Goal: Book appointment/travel/reservation

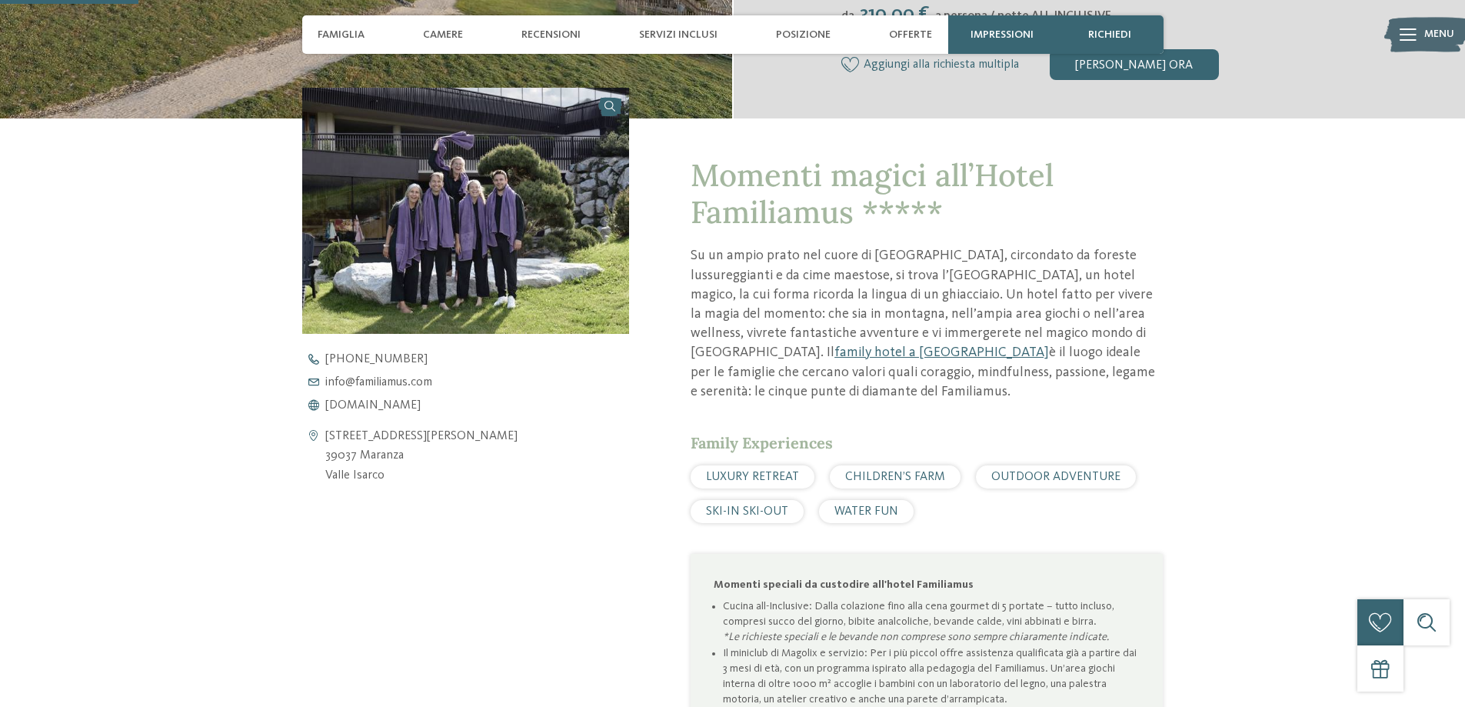
scroll to position [1025, 0]
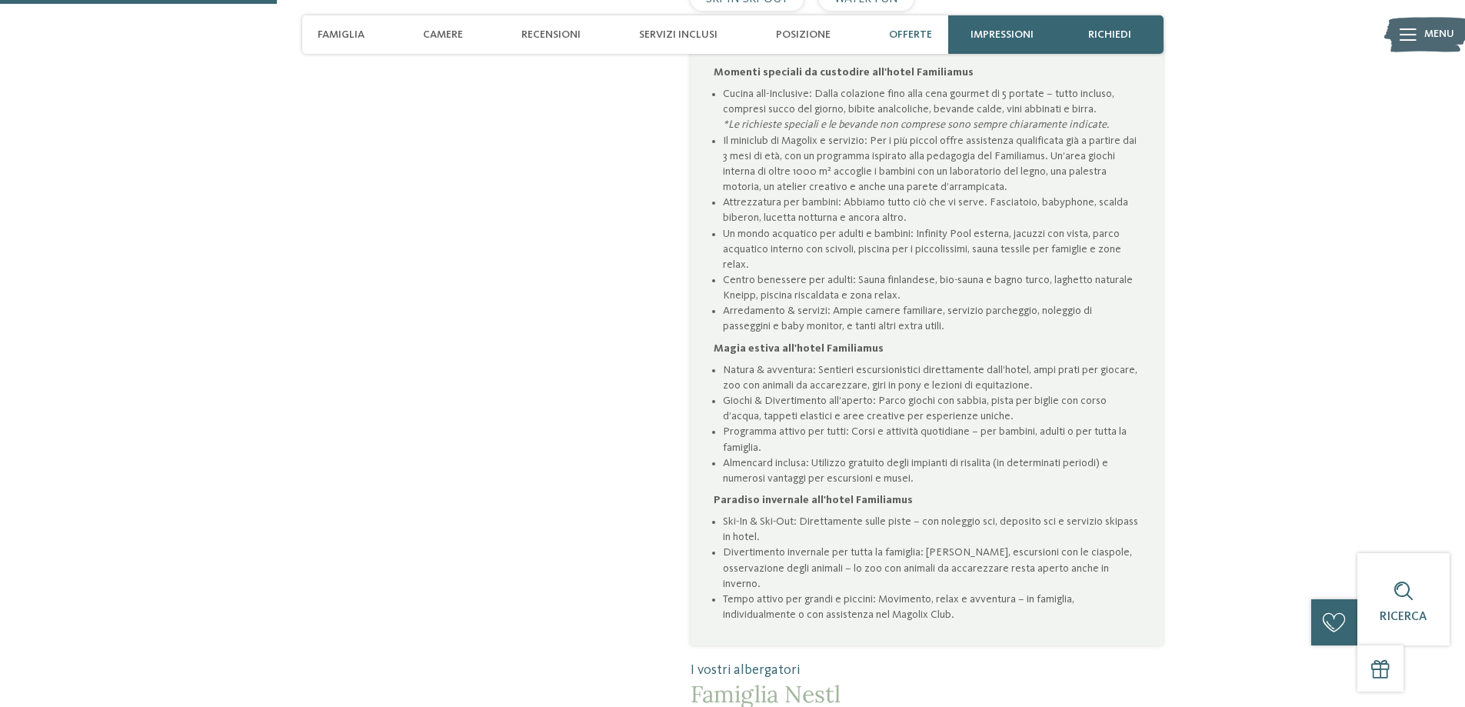
click at [908, 30] on span "Offerte" at bounding box center [910, 34] width 43 height 13
click at [908, 35] on span "Offerte" at bounding box center [910, 34] width 43 height 13
click at [906, 33] on span "Offerte" at bounding box center [910, 34] width 43 height 13
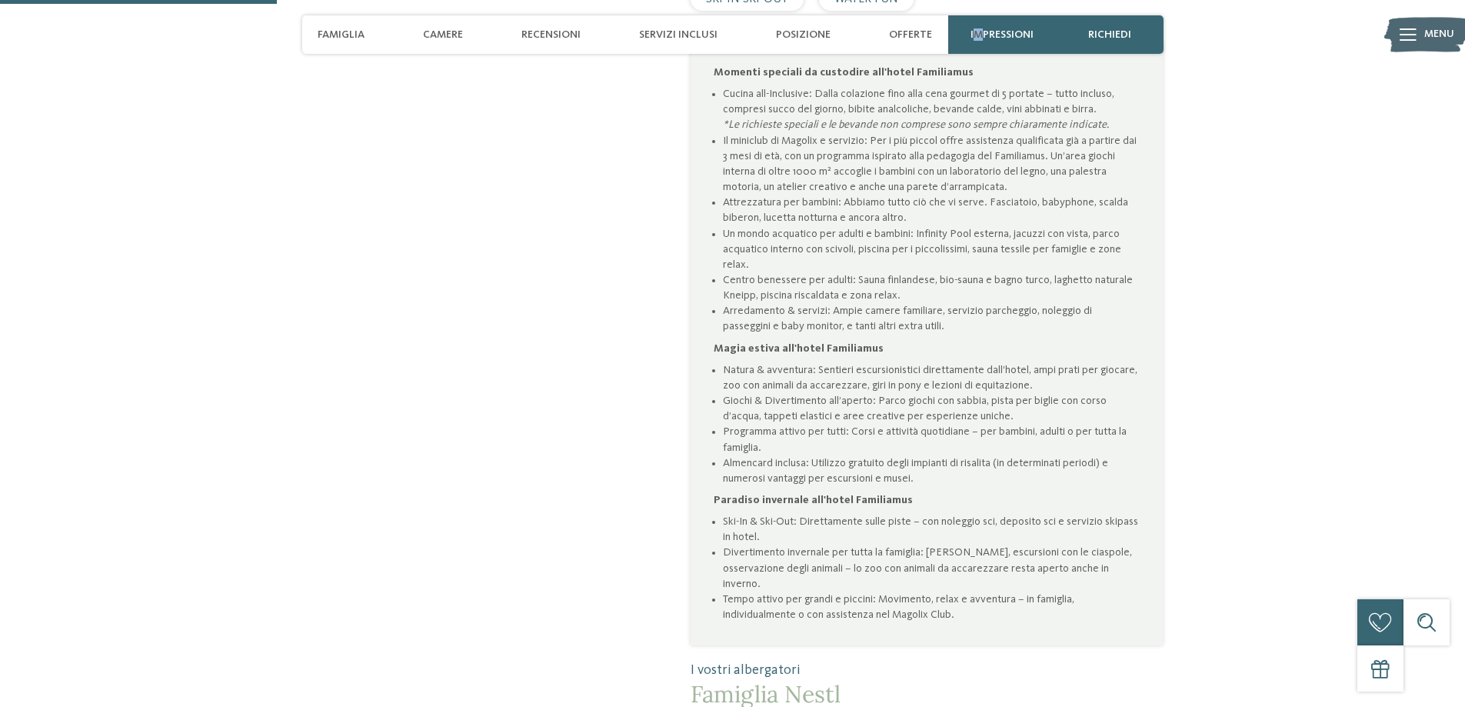
click at [979, 36] on span "Impressioni" at bounding box center [1002, 34] width 63 height 13
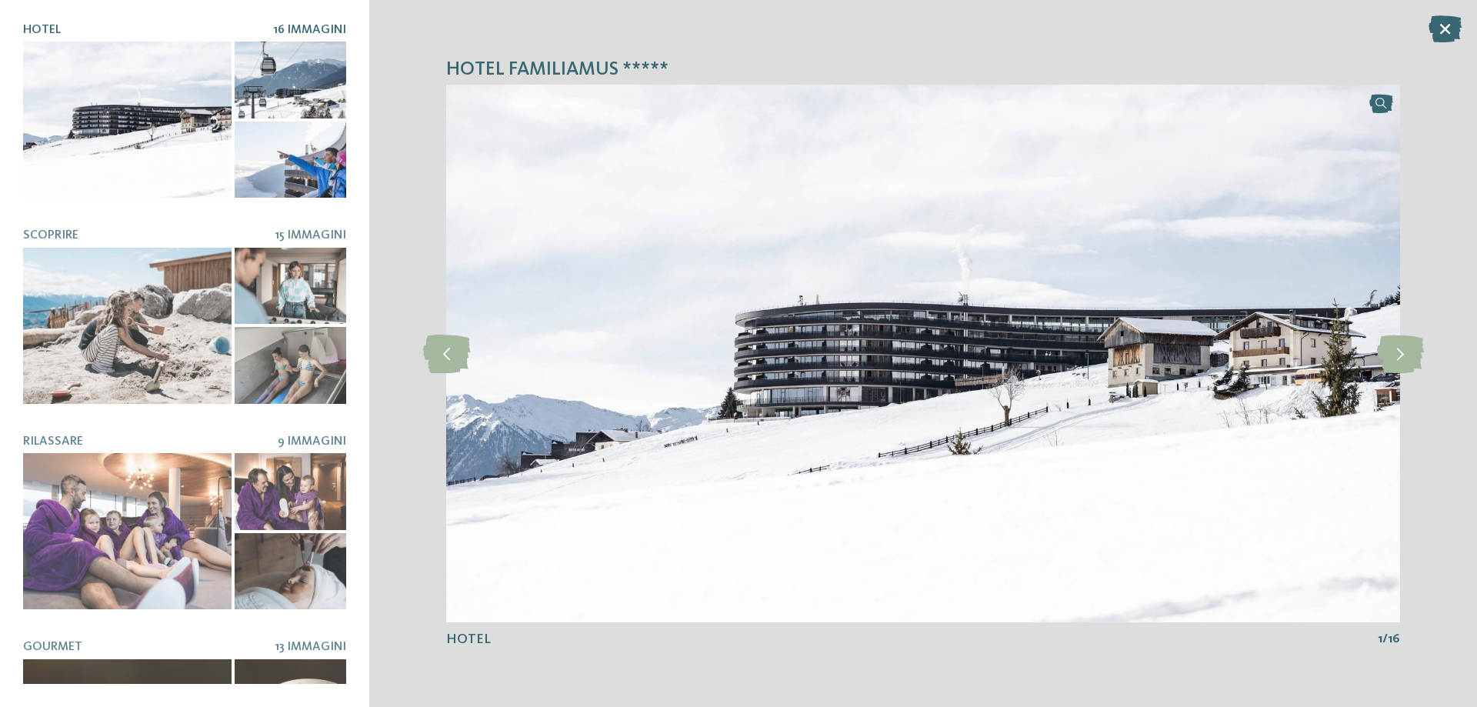
click at [1447, 25] on icon at bounding box center [1444, 28] width 33 height 27
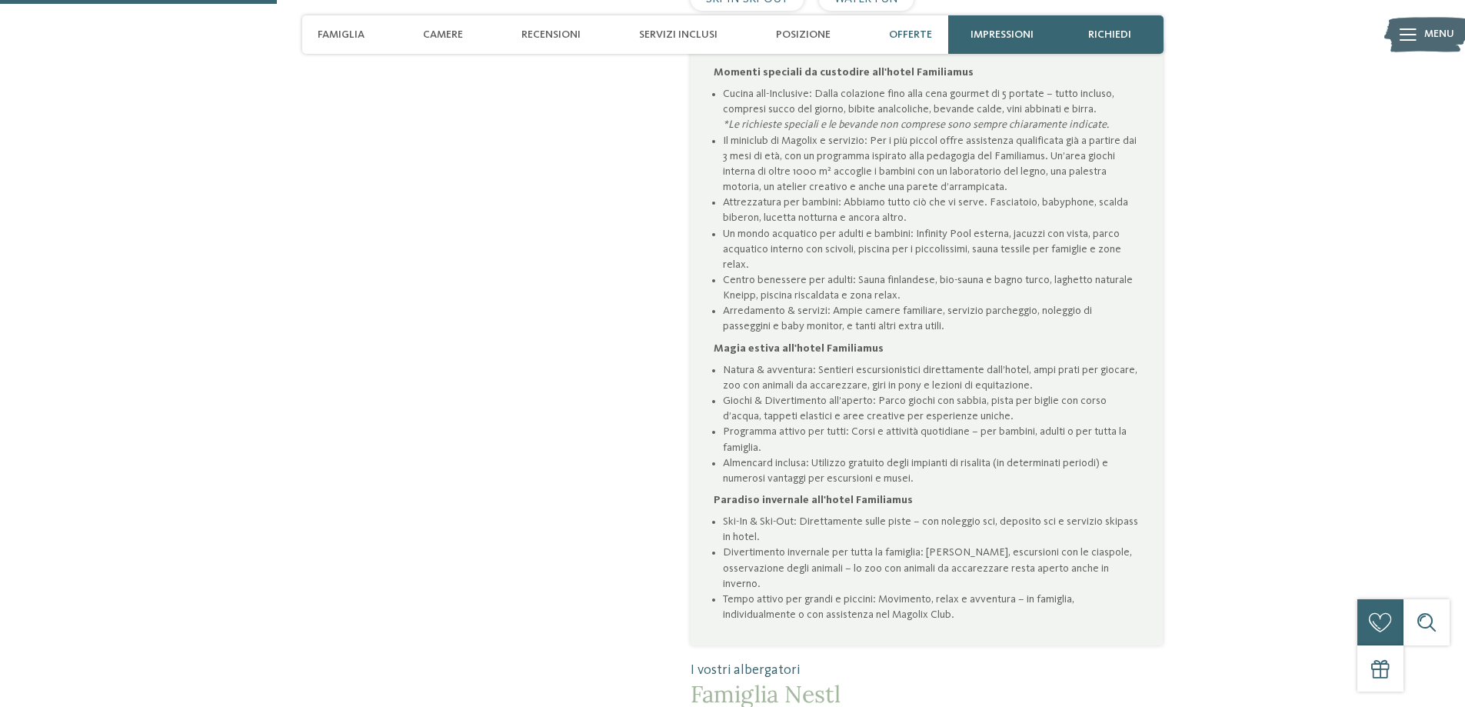
click at [903, 29] on span "Offerte" at bounding box center [910, 34] width 43 height 13
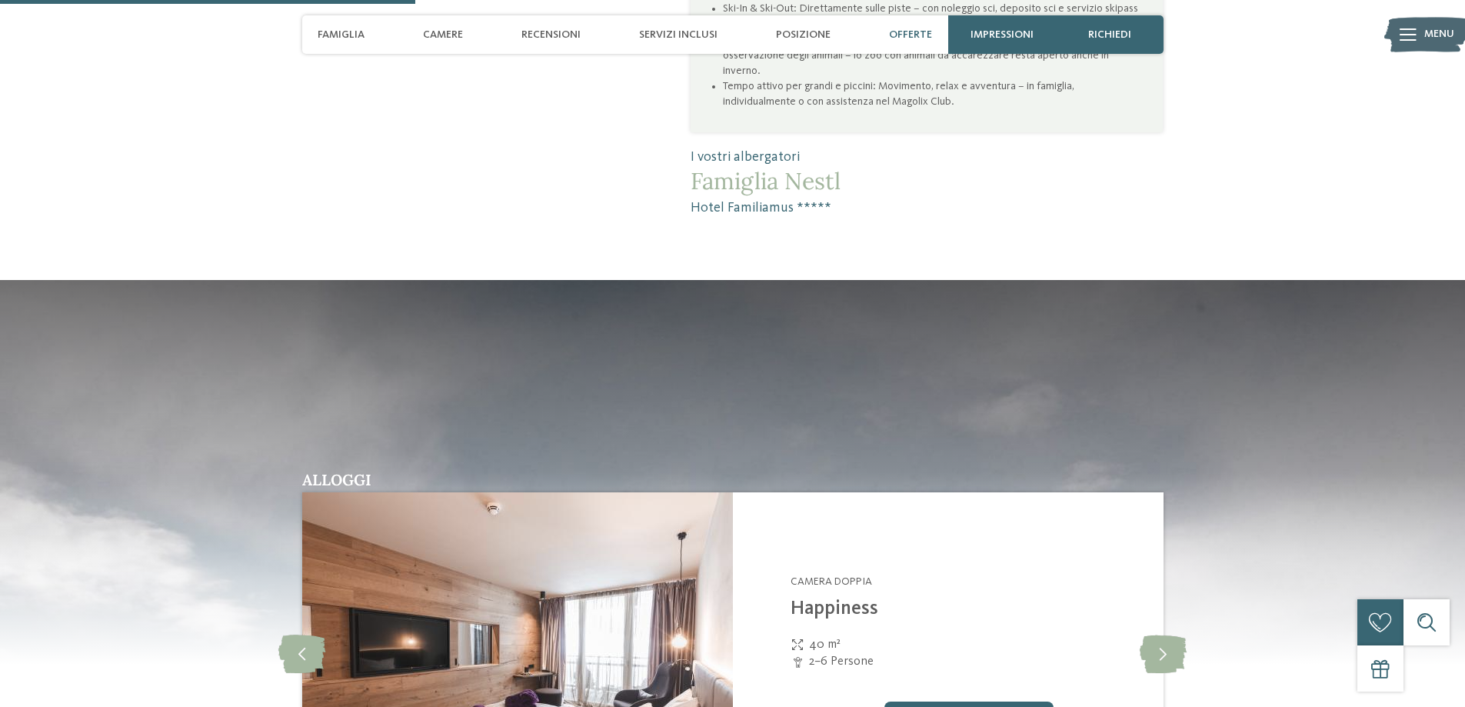
scroll to position [2051, 0]
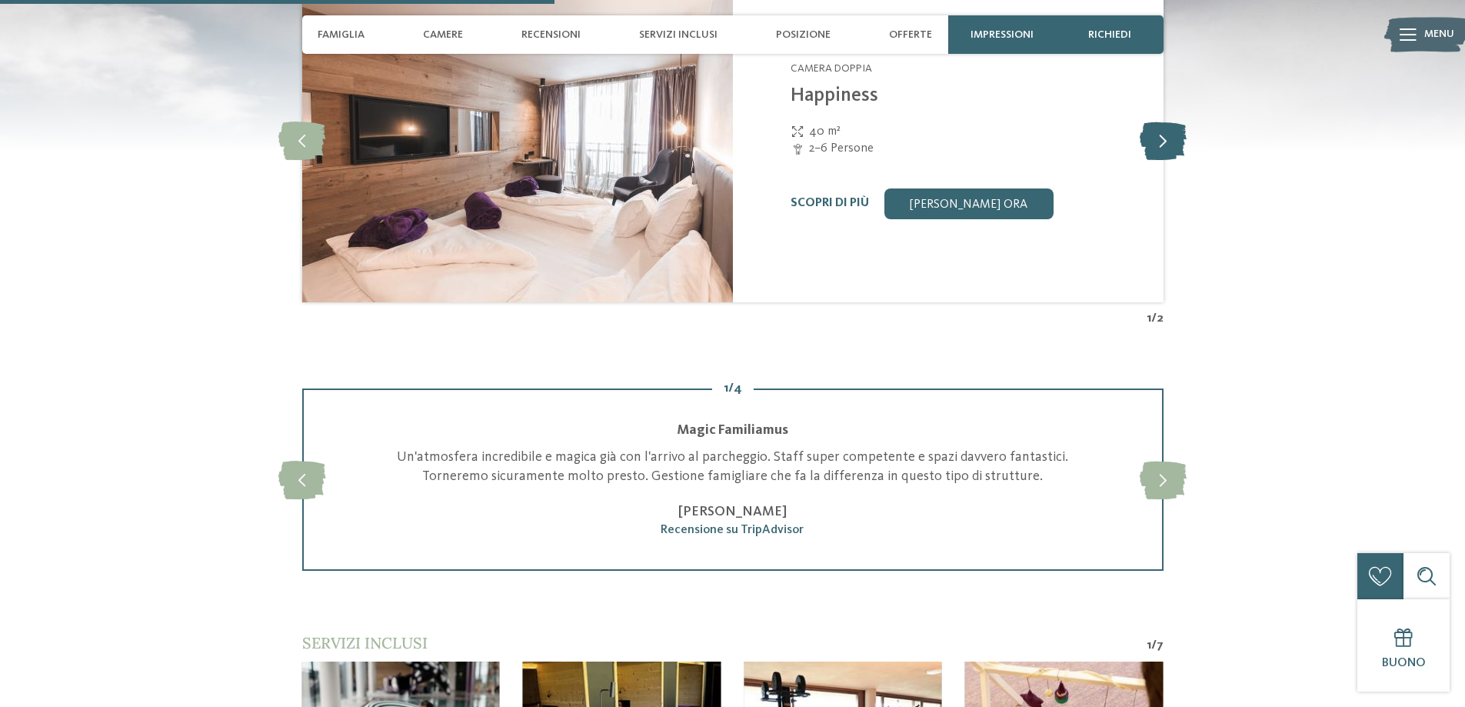
click at [1164, 143] on icon at bounding box center [1163, 141] width 47 height 38
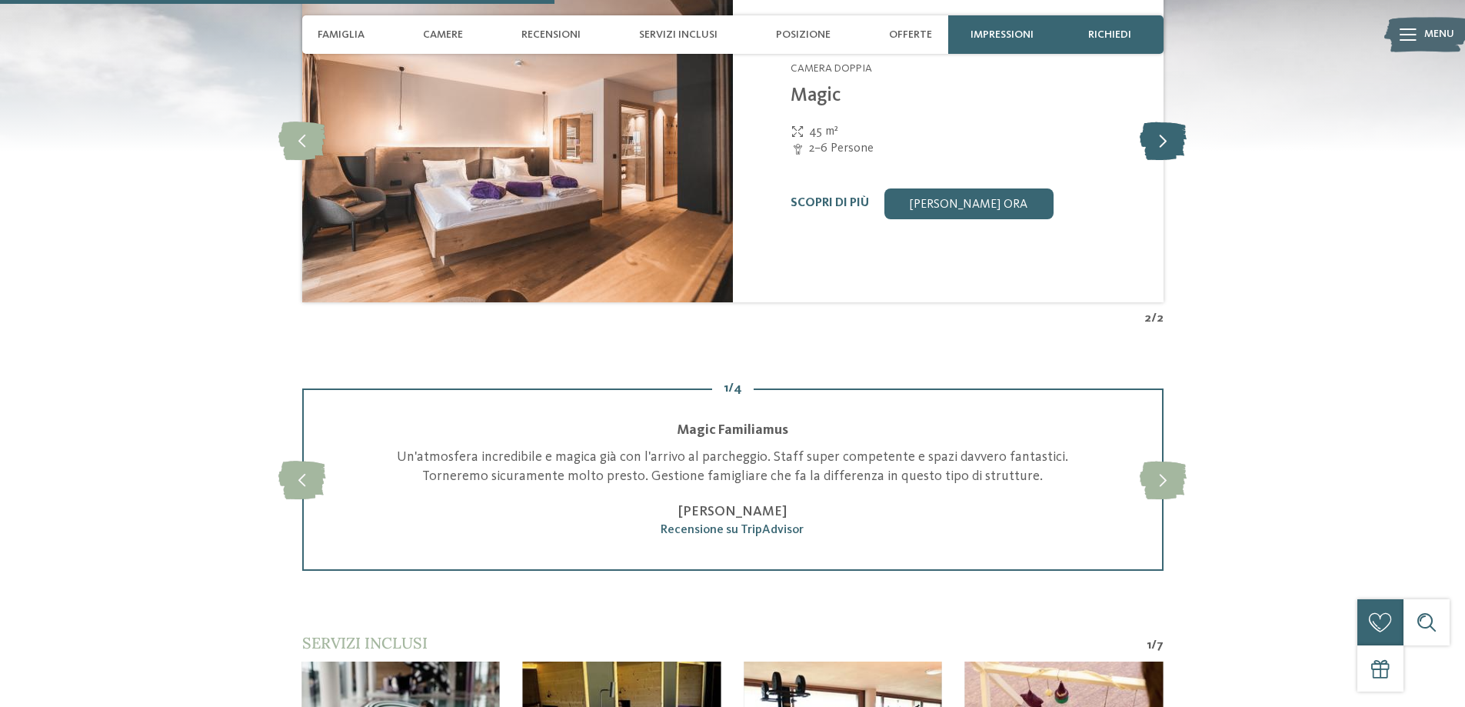
click at [1164, 143] on icon at bounding box center [1163, 141] width 47 height 38
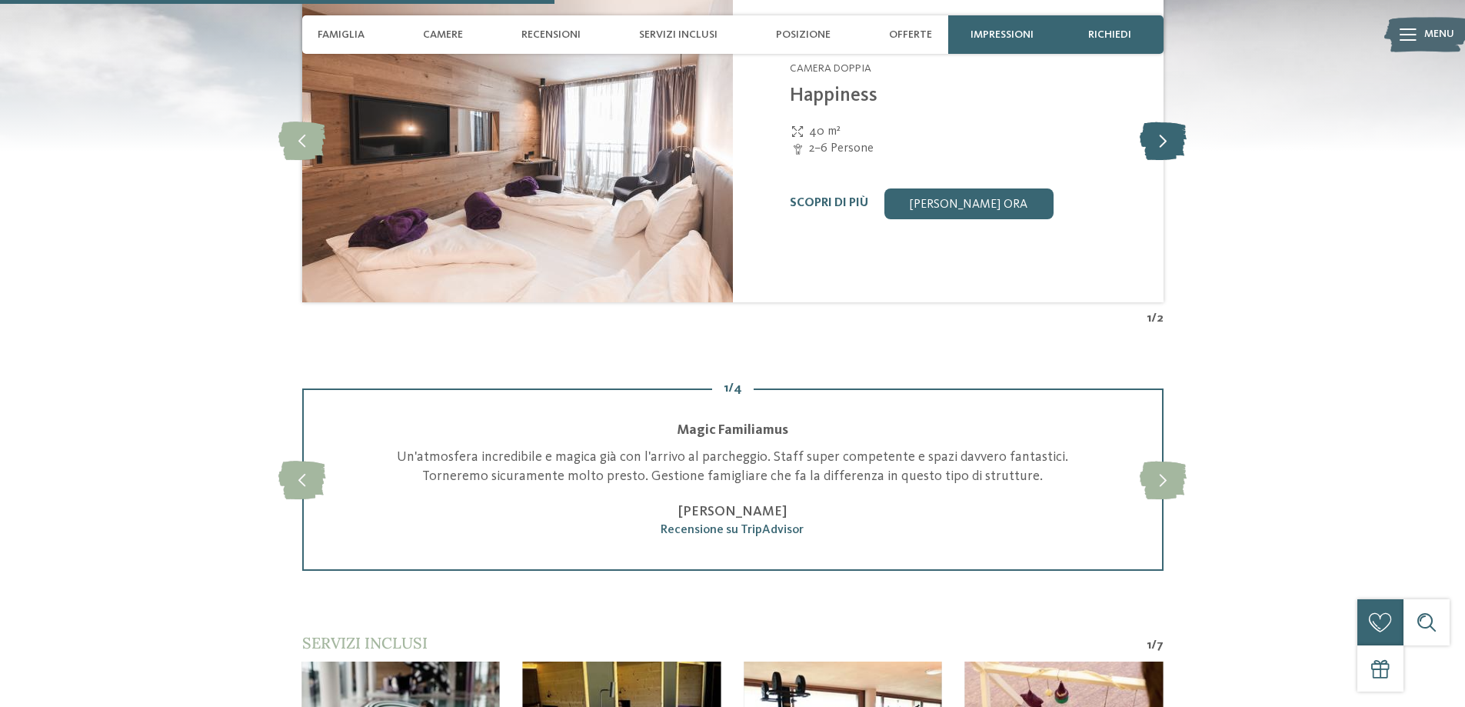
click at [1164, 143] on icon at bounding box center [1163, 141] width 47 height 38
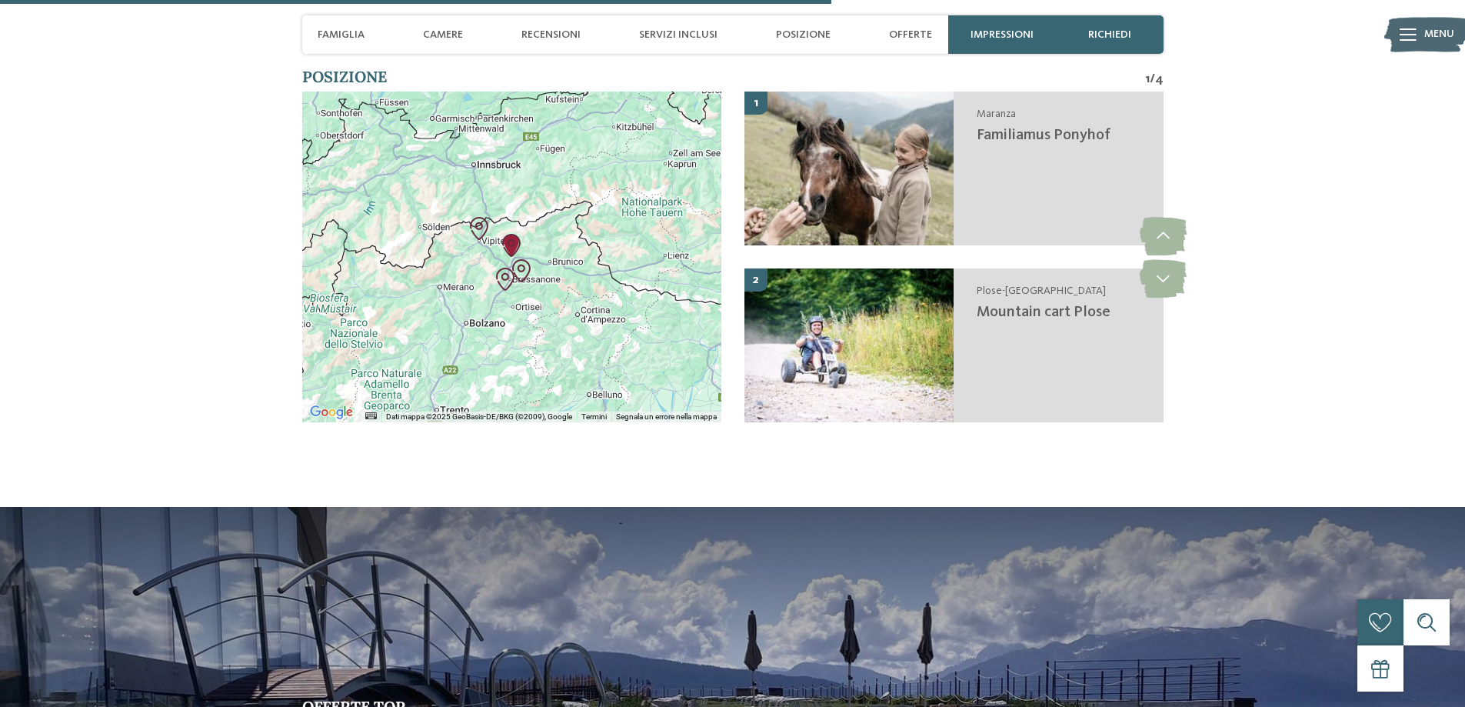
scroll to position [3589, 0]
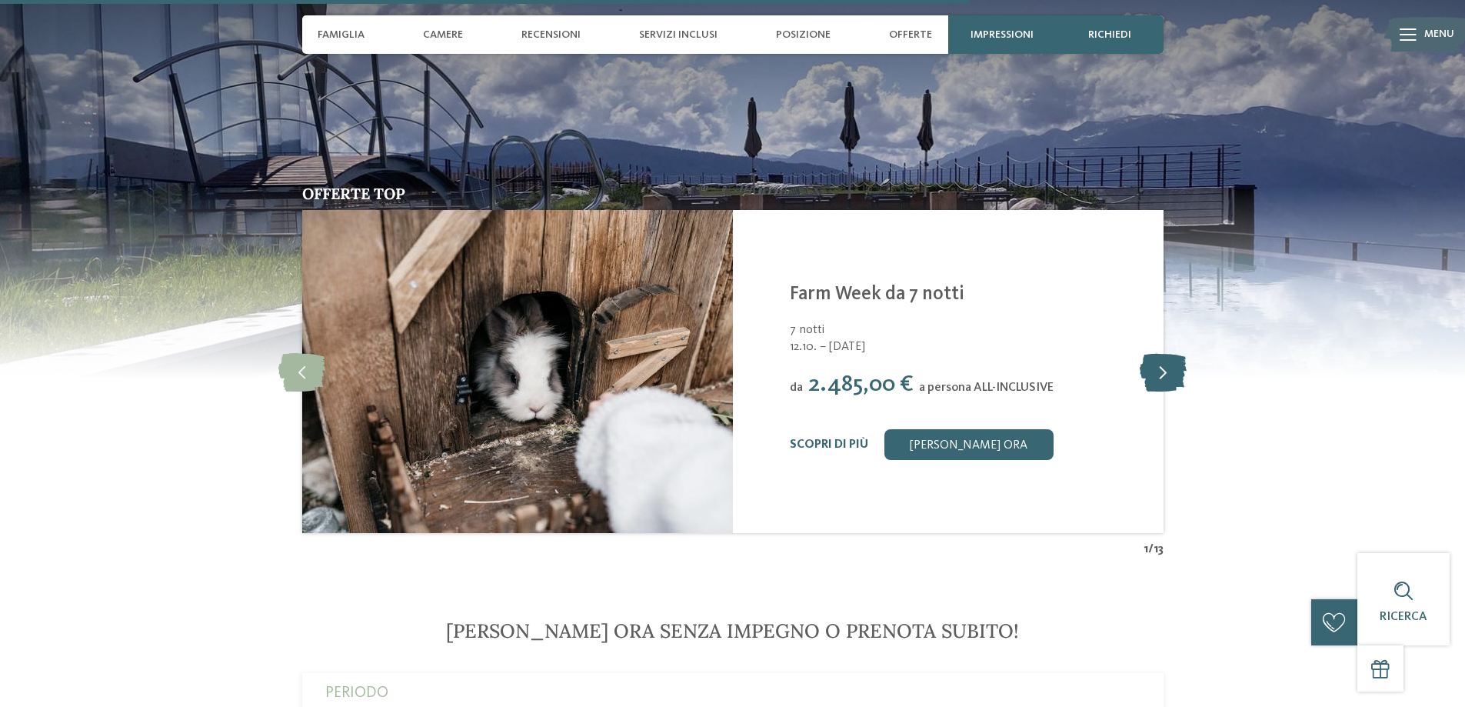
click at [1158, 375] on icon at bounding box center [1163, 371] width 47 height 38
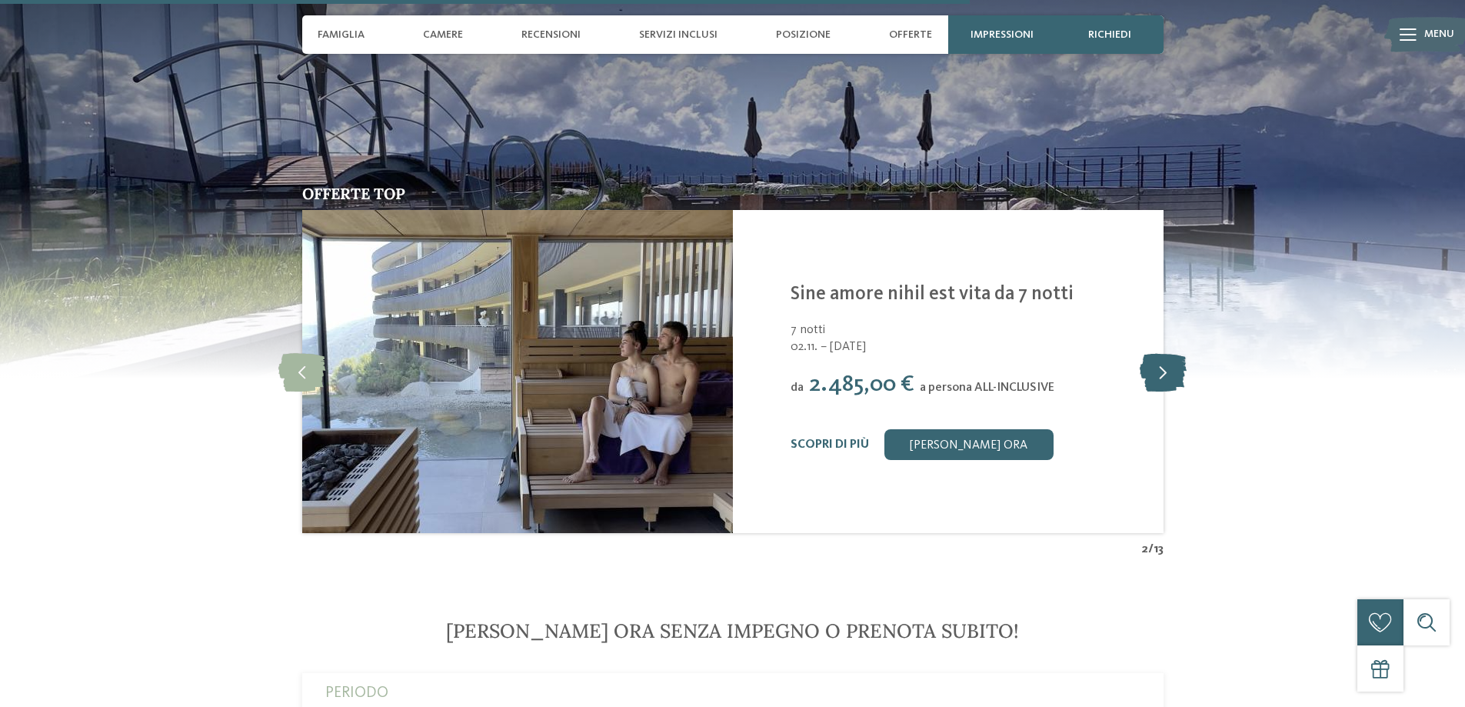
click at [1158, 375] on icon at bounding box center [1163, 371] width 47 height 38
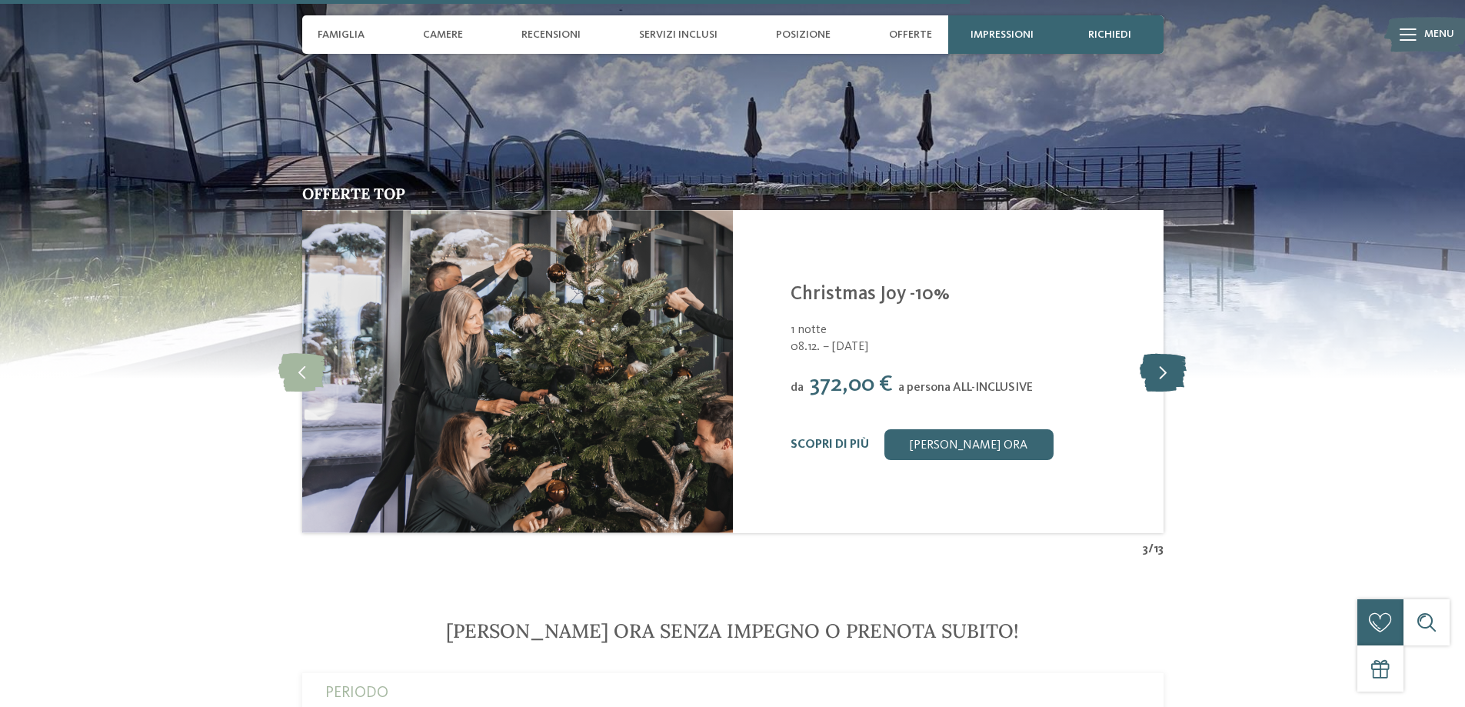
click at [1158, 375] on icon at bounding box center [1163, 371] width 47 height 38
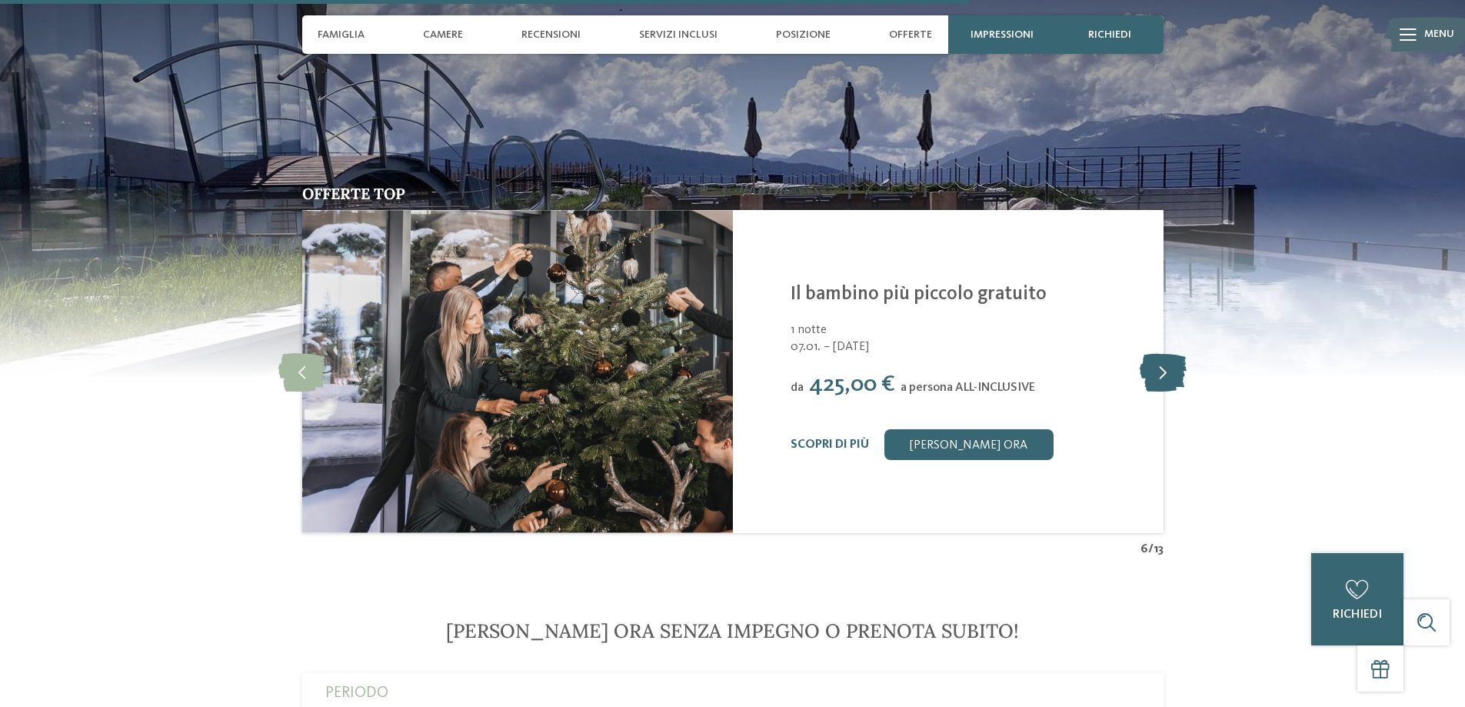
click at [1158, 374] on icon at bounding box center [1163, 371] width 47 height 38
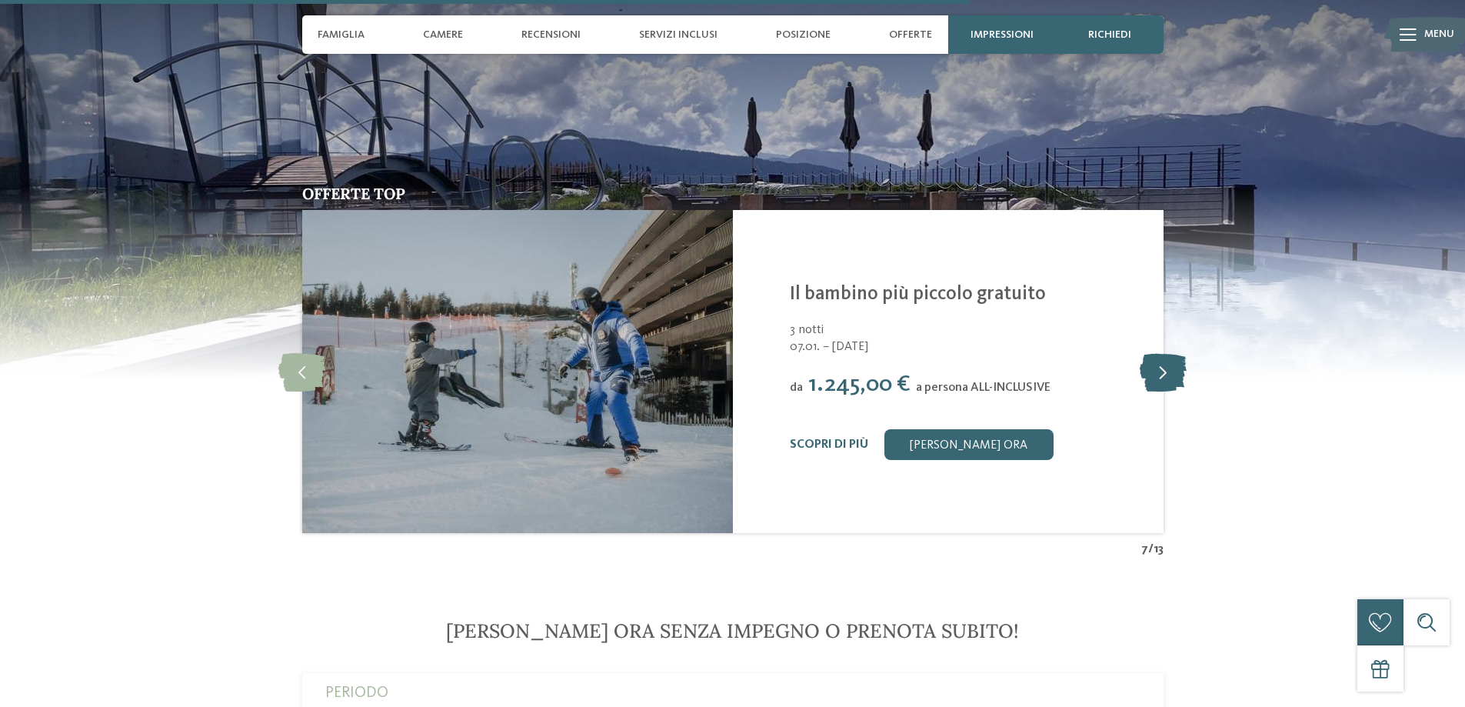
click at [1158, 374] on icon at bounding box center [1163, 371] width 47 height 38
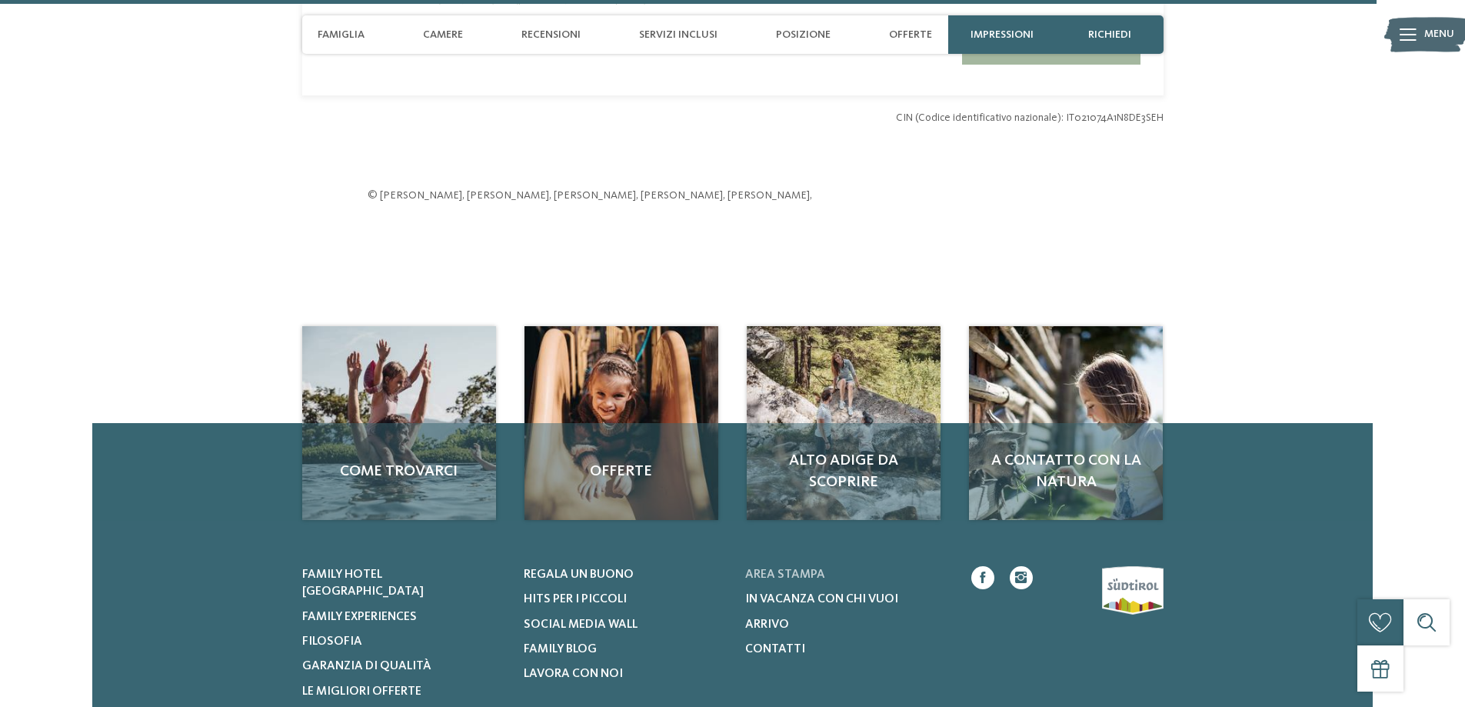
scroll to position [5457, 0]
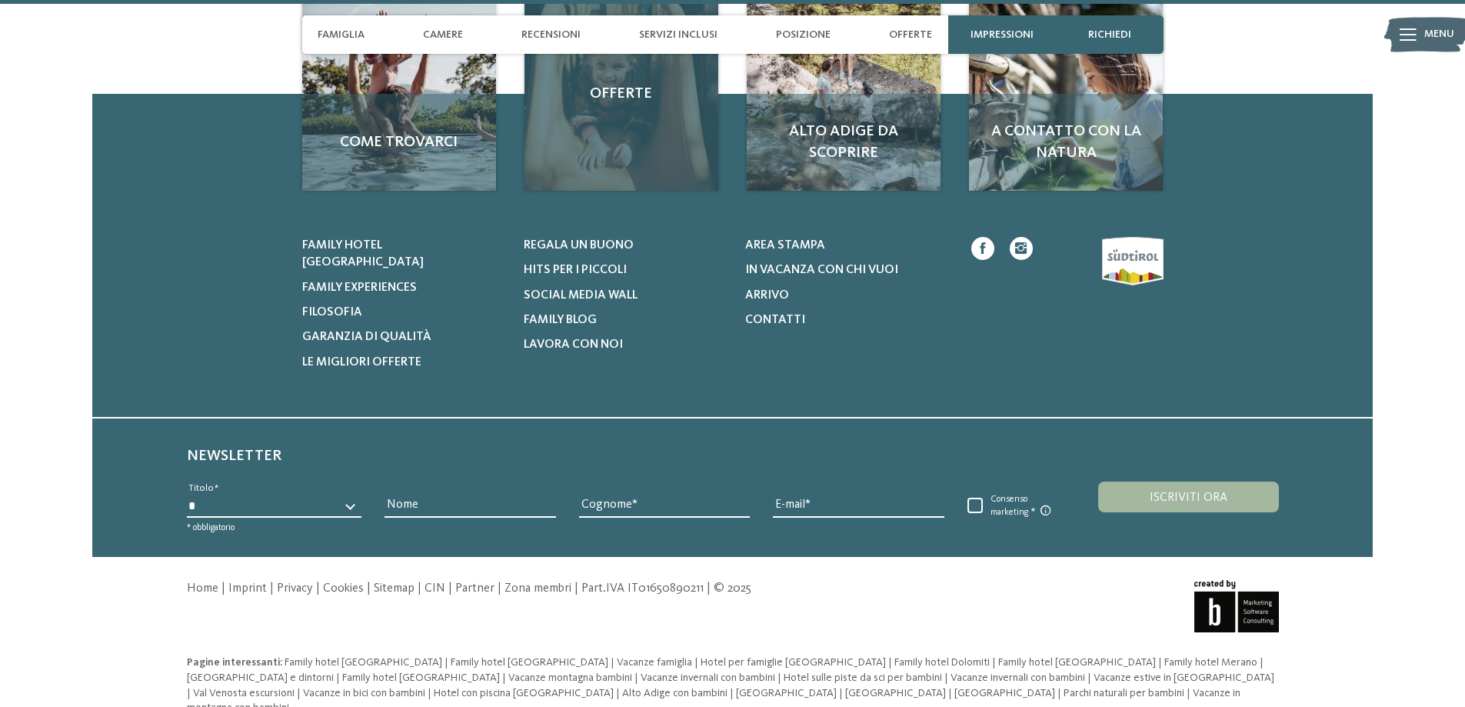
click at [637, 122] on div "Offerte" at bounding box center [622, 94] width 194 height 194
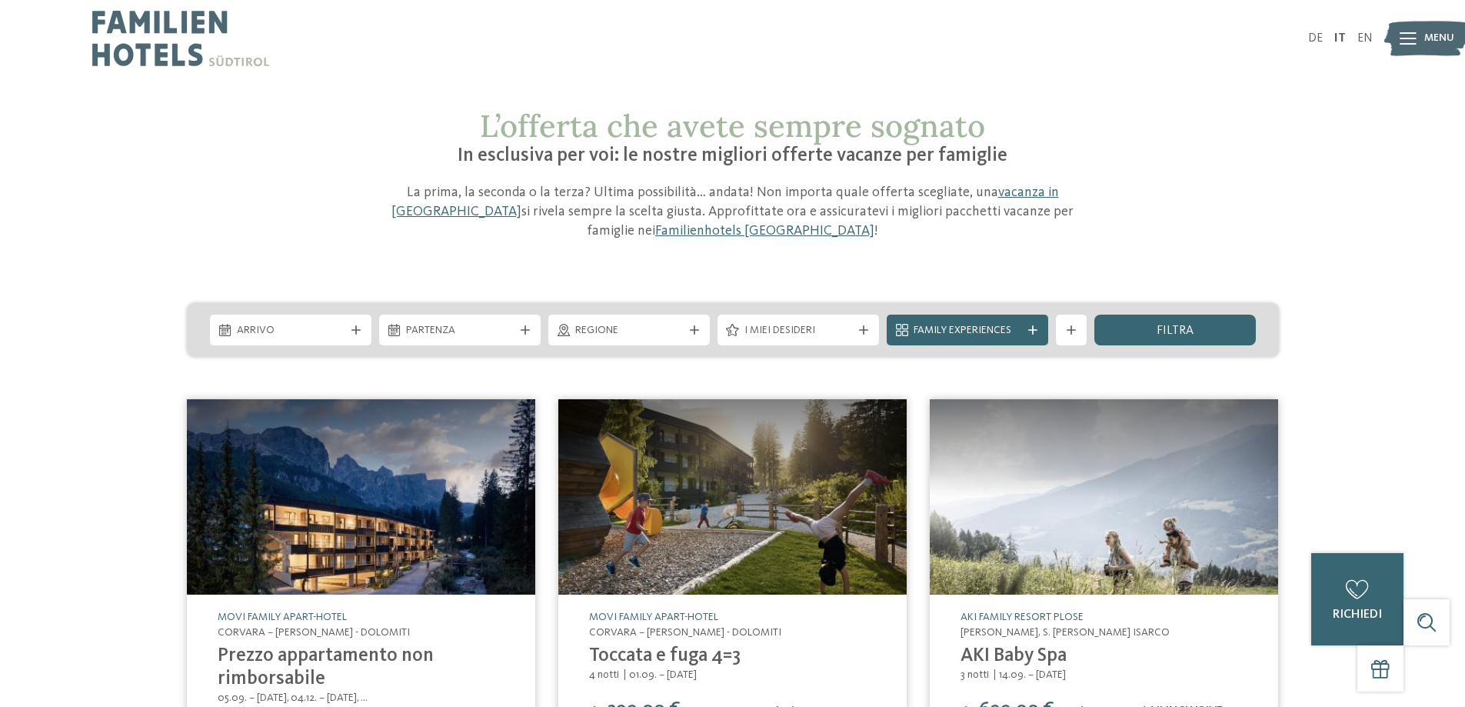
scroll to position [513, 0]
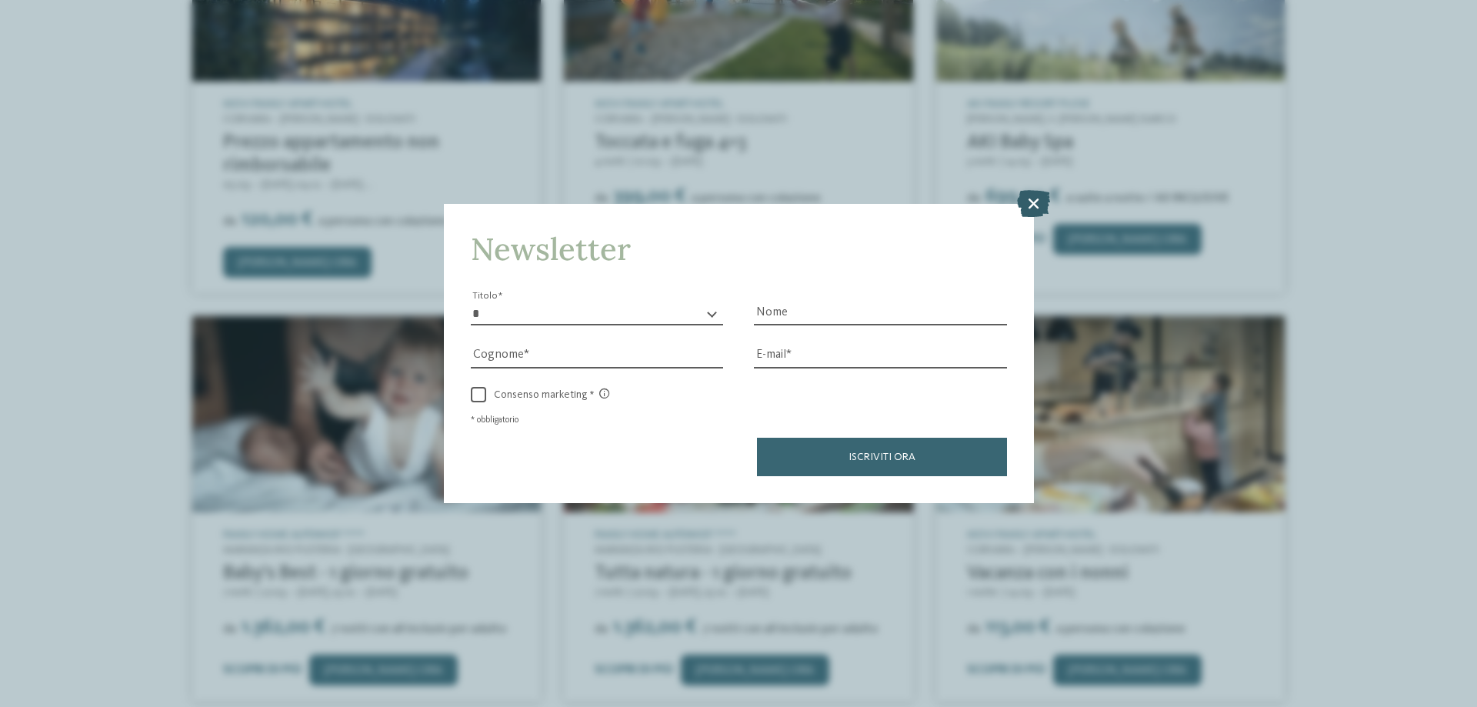
click at [1023, 199] on icon at bounding box center [1033, 203] width 33 height 27
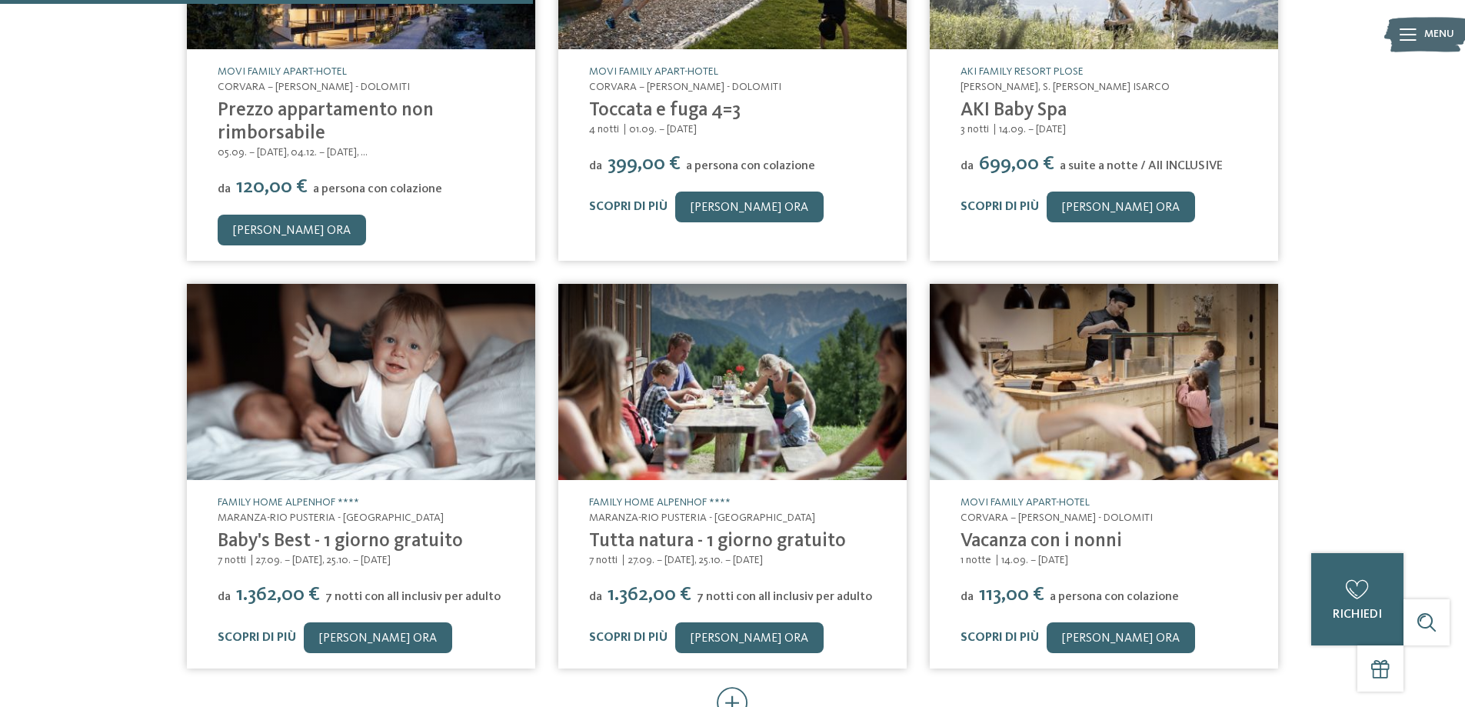
scroll to position [1025, 0]
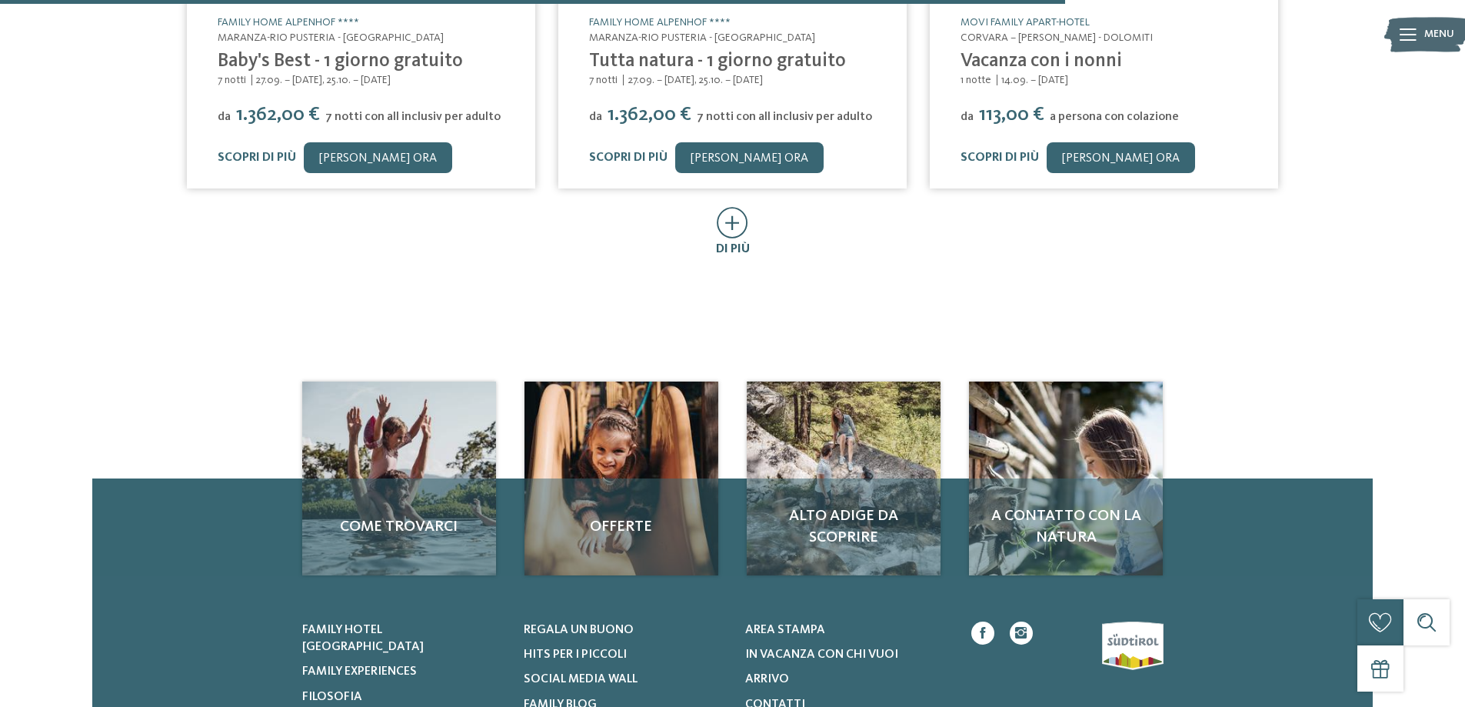
click at [738, 228] on icon at bounding box center [733, 223] width 32 height 32
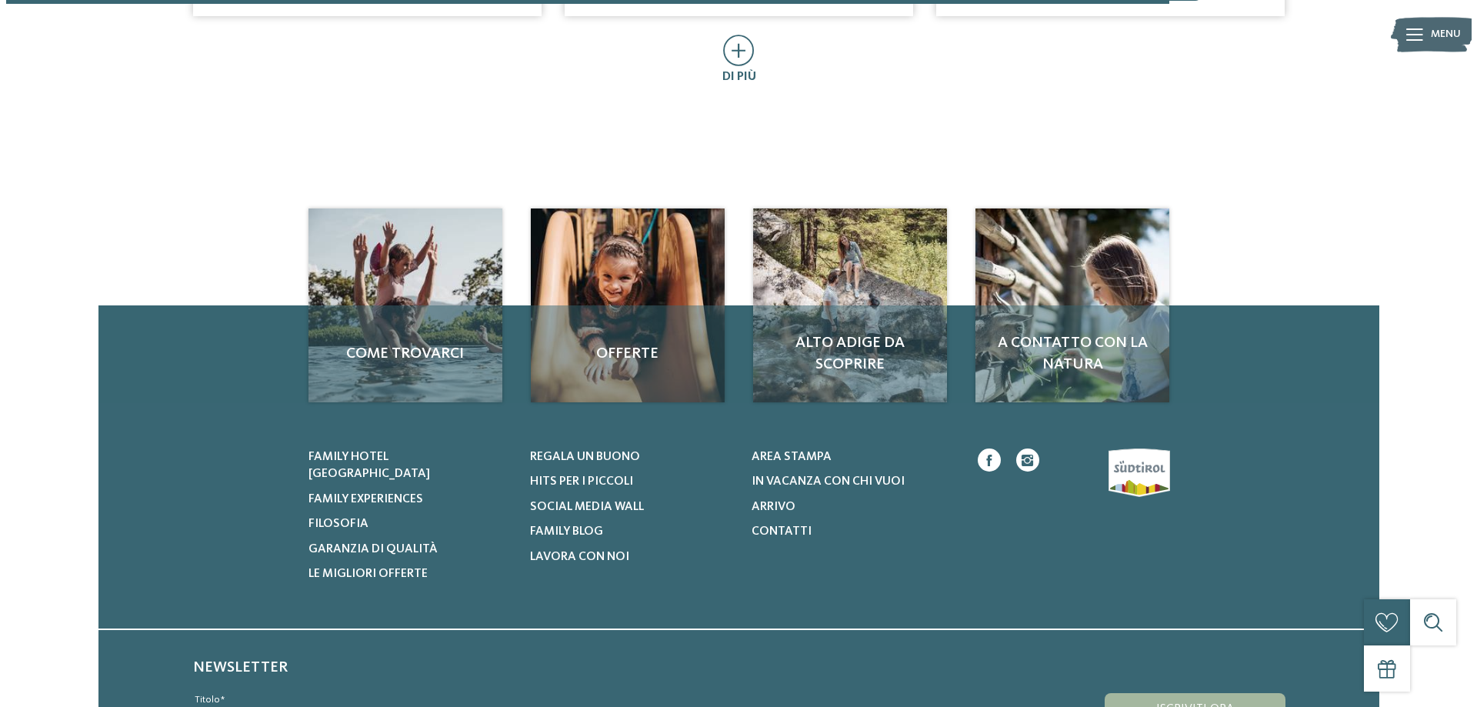
scroll to position [0, 0]
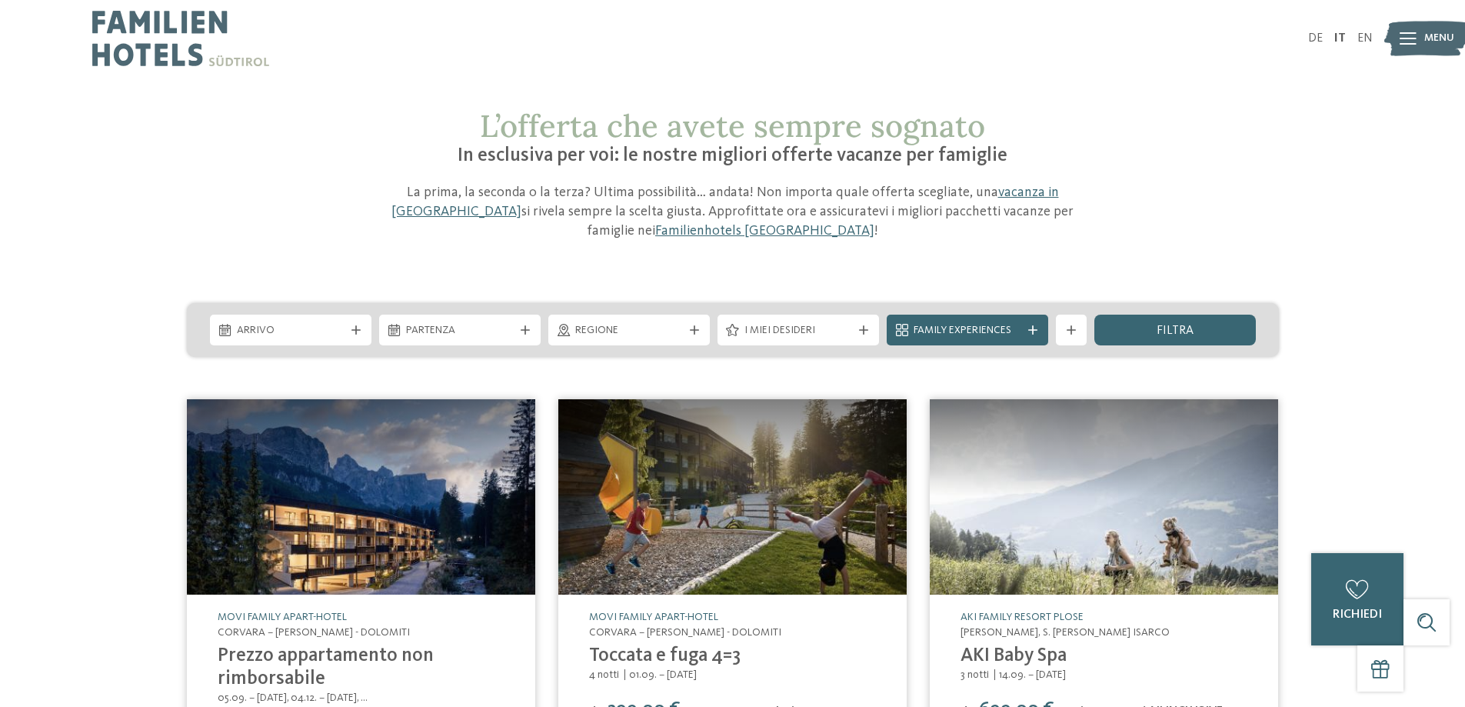
click at [352, 672] on h4 "Prezzo appartamento non rimborsabile" at bounding box center [361, 668] width 287 height 46
click at [350, 661] on link "Prezzo appartamento non rimborsabile" at bounding box center [326, 667] width 216 height 42
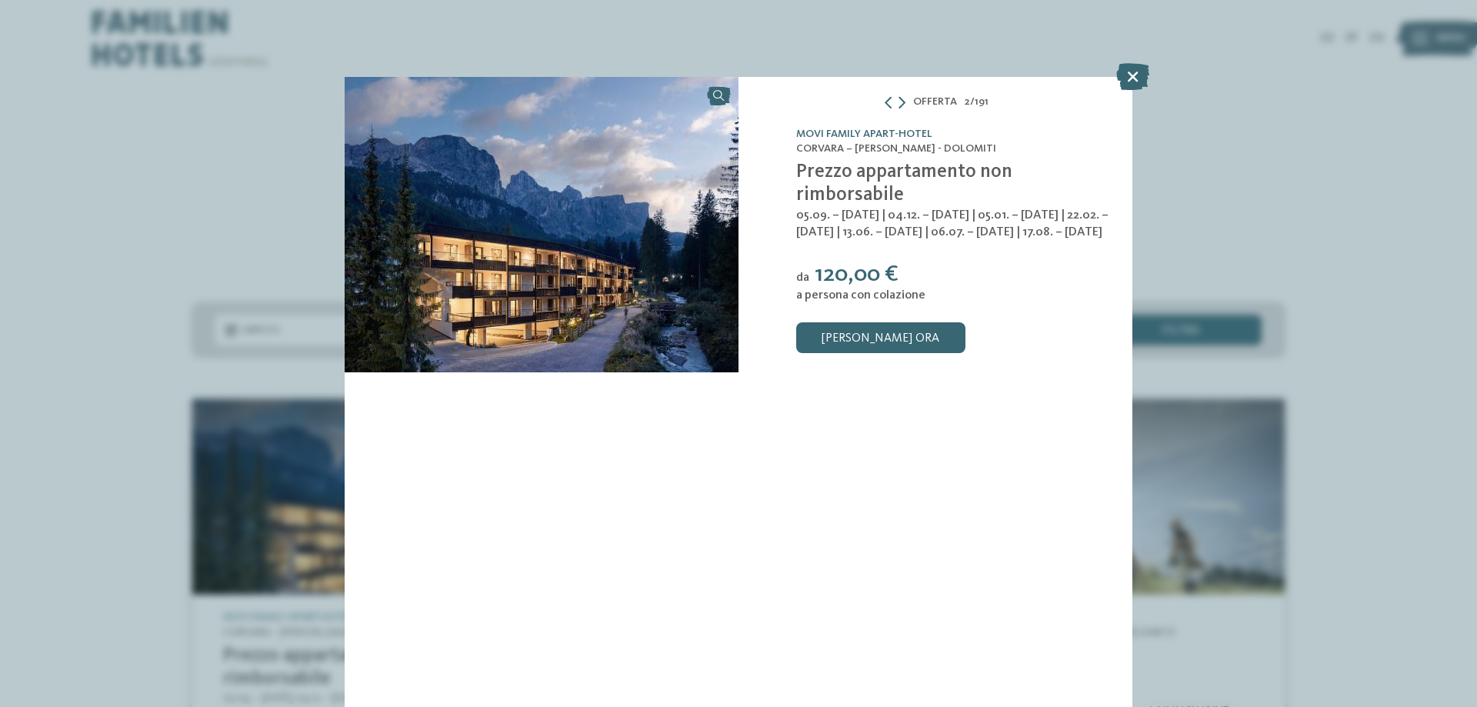
click at [889, 175] on span "Prezzo appartamento non rimborsabile" at bounding box center [904, 183] width 216 height 42
click at [882, 143] on span "Corvara – [PERSON_NAME] - Dolomiti" at bounding box center [896, 148] width 200 height 11
click at [922, 101] on span "Offerta" at bounding box center [935, 102] width 44 height 15
drag, startPoint x: 909, startPoint y: 186, endPoint x: 887, endPoint y: 233, distance: 51.9
click at [907, 187] on h4 "Prezzo appartamento non rimborsabile" at bounding box center [954, 184] width 317 height 46
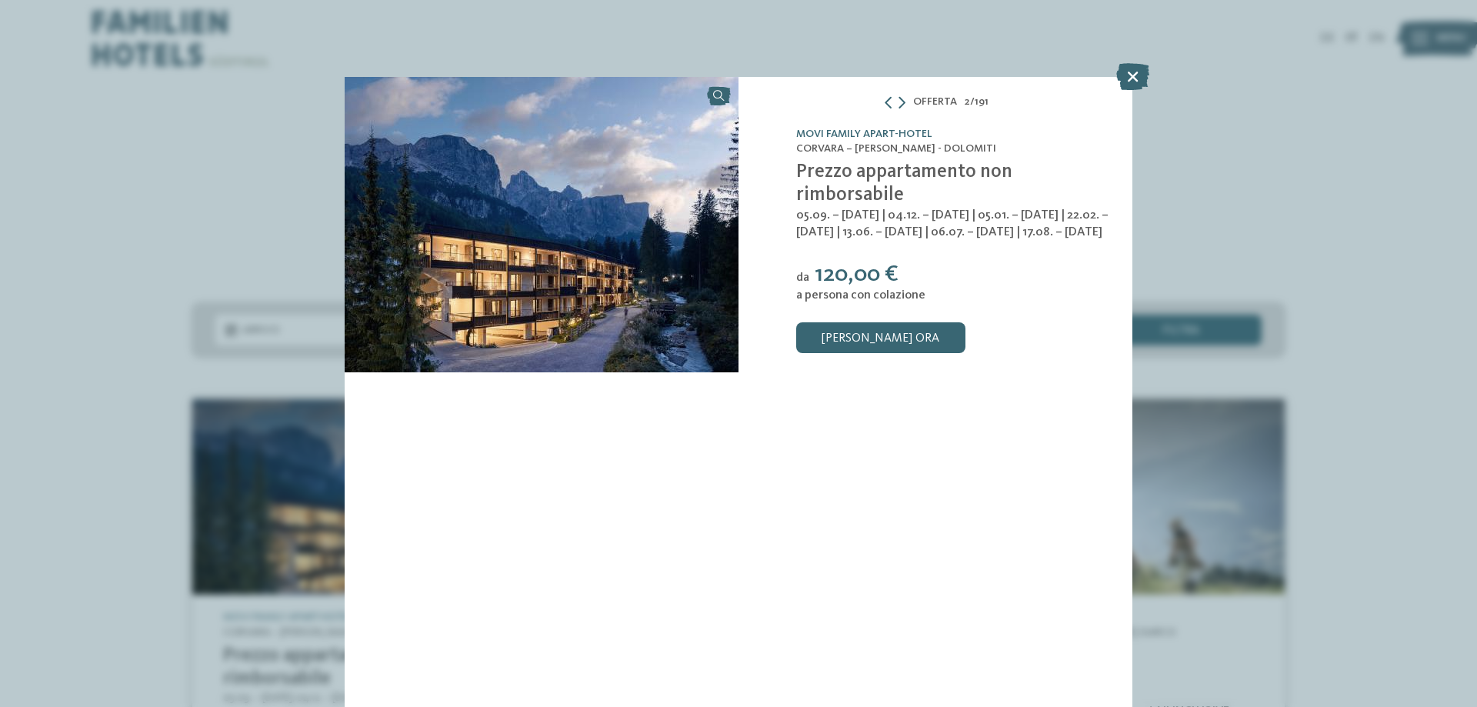
drag, startPoint x: 881, startPoint y: 245, endPoint x: 853, endPoint y: 288, distance: 51.2
click at [878, 249] on div "Movi Family Apart-Hotel [GEOGRAPHIC_DATA] – [PERSON_NAME] - [GEOGRAPHIC_DATA] P…" at bounding box center [935, 224] width 394 height 295
click at [848, 288] on div "da 120,00 €" at bounding box center [954, 275] width 317 height 28
click at [1126, 71] on icon at bounding box center [1132, 76] width 33 height 27
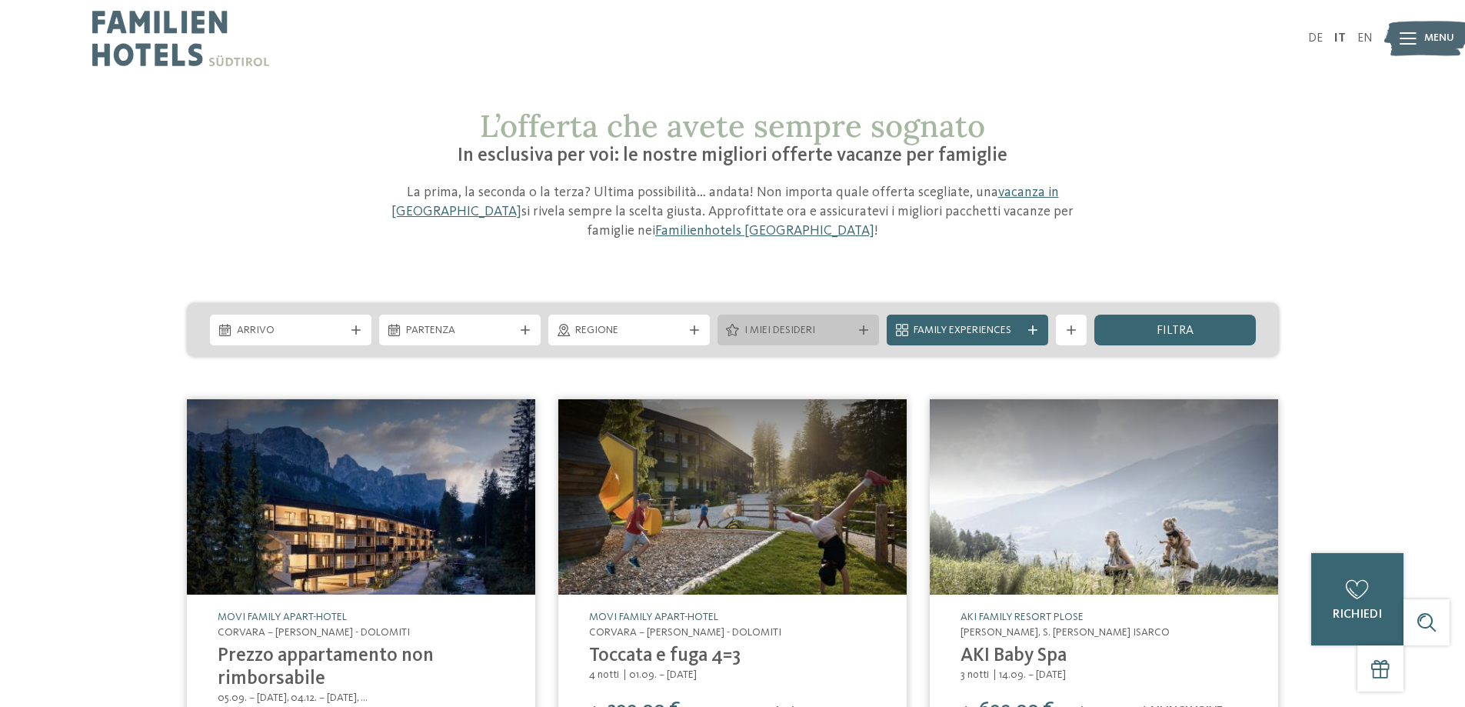
click at [859, 332] on icon at bounding box center [863, 329] width 9 height 9
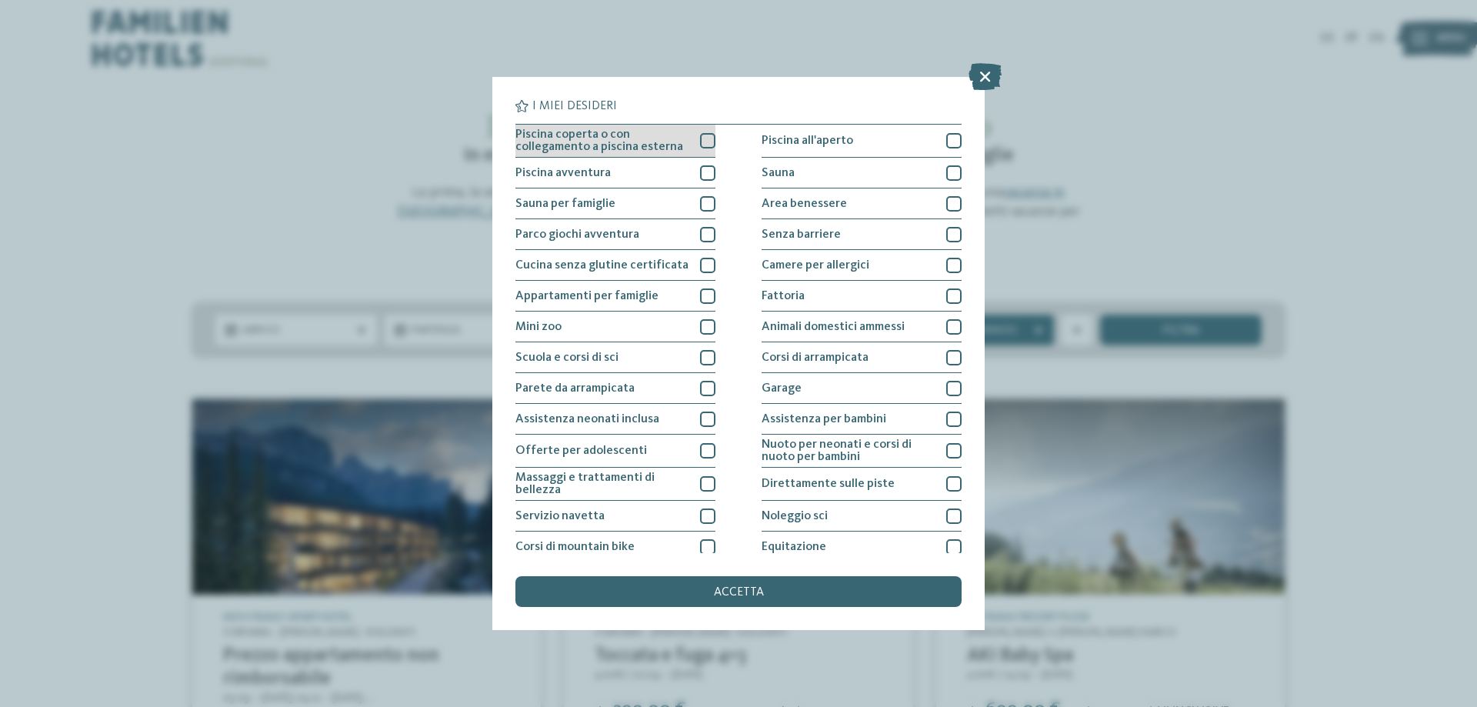
click at [642, 153] on div "Piscina coperta o con collegamento a piscina esterna" at bounding box center [615, 141] width 200 height 33
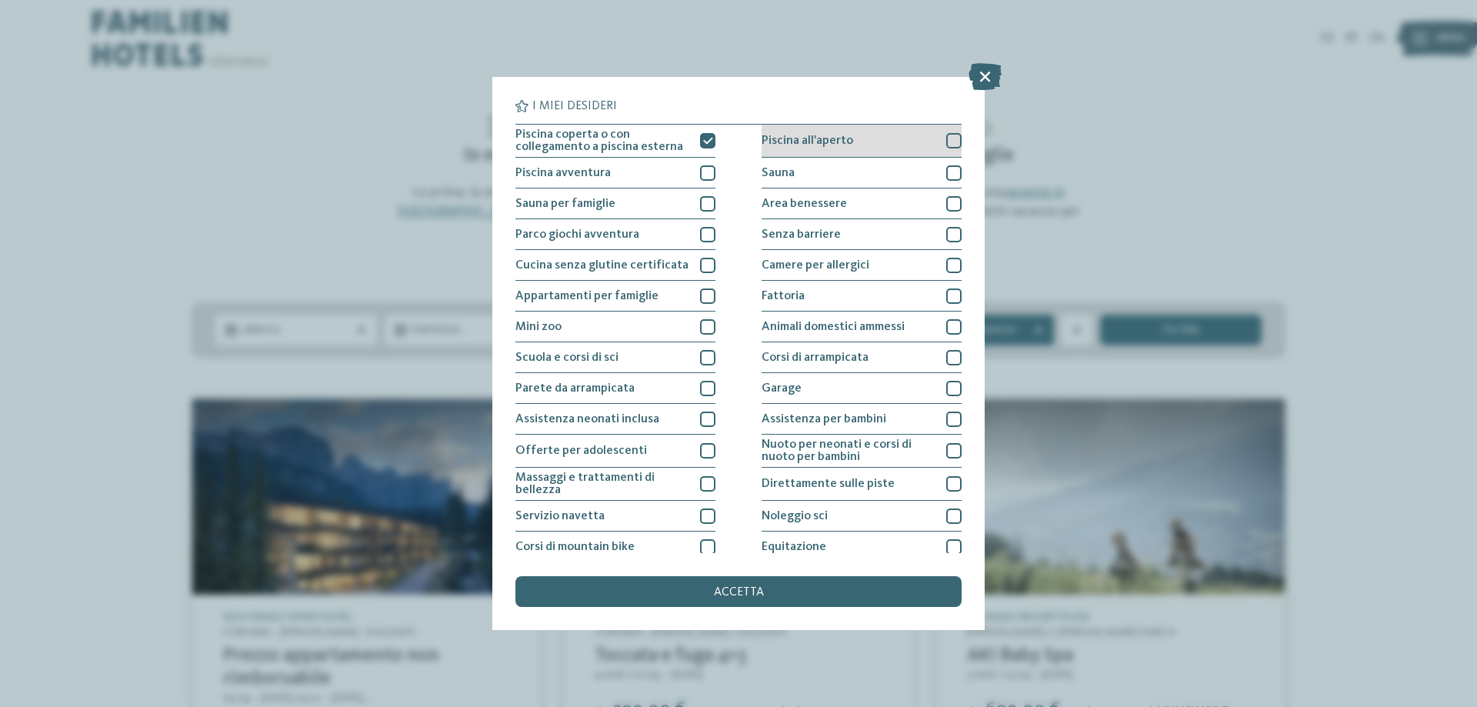
click at [795, 145] on span "Piscina all'aperto" at bounding box center [807, 141] width 92 height 12
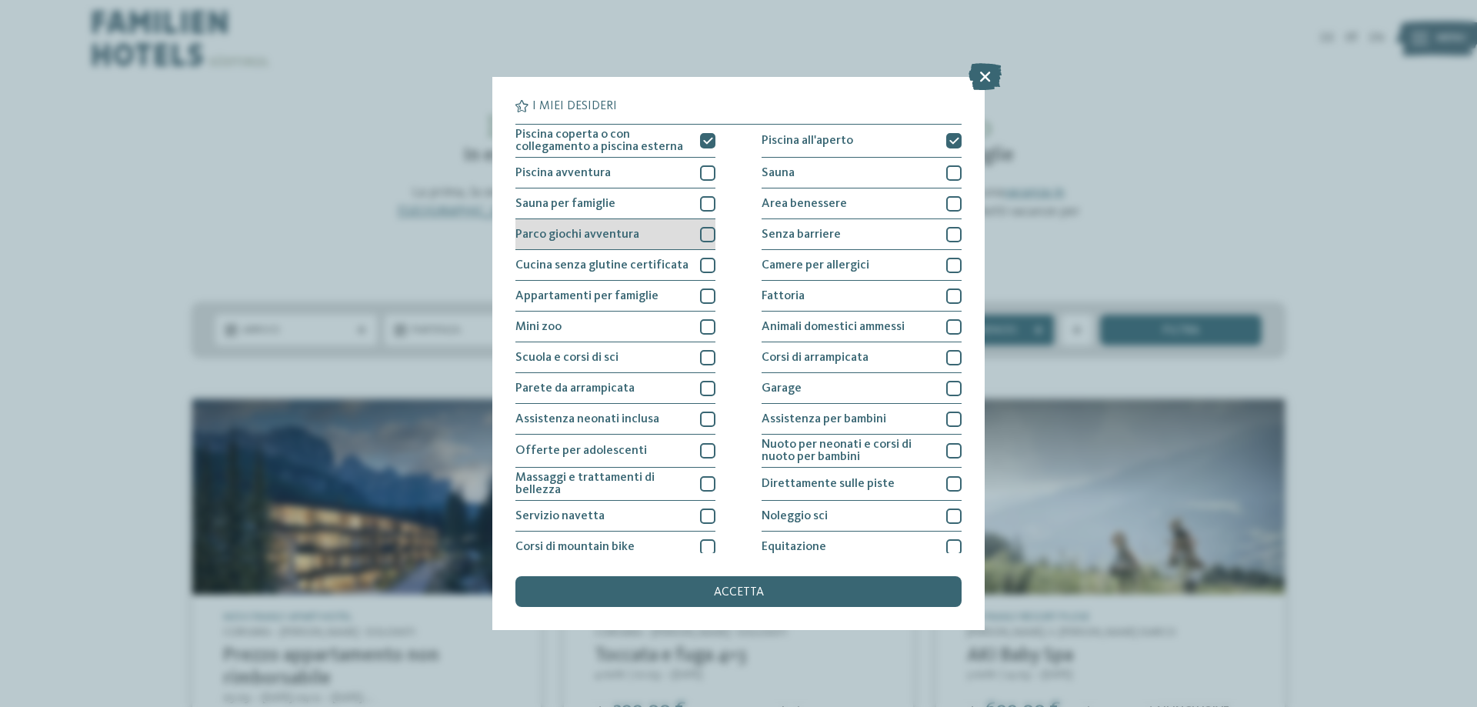
click at [641, 235] on div "Parco giochi avventura" at bounding box center [615, 234] width 200 height 31
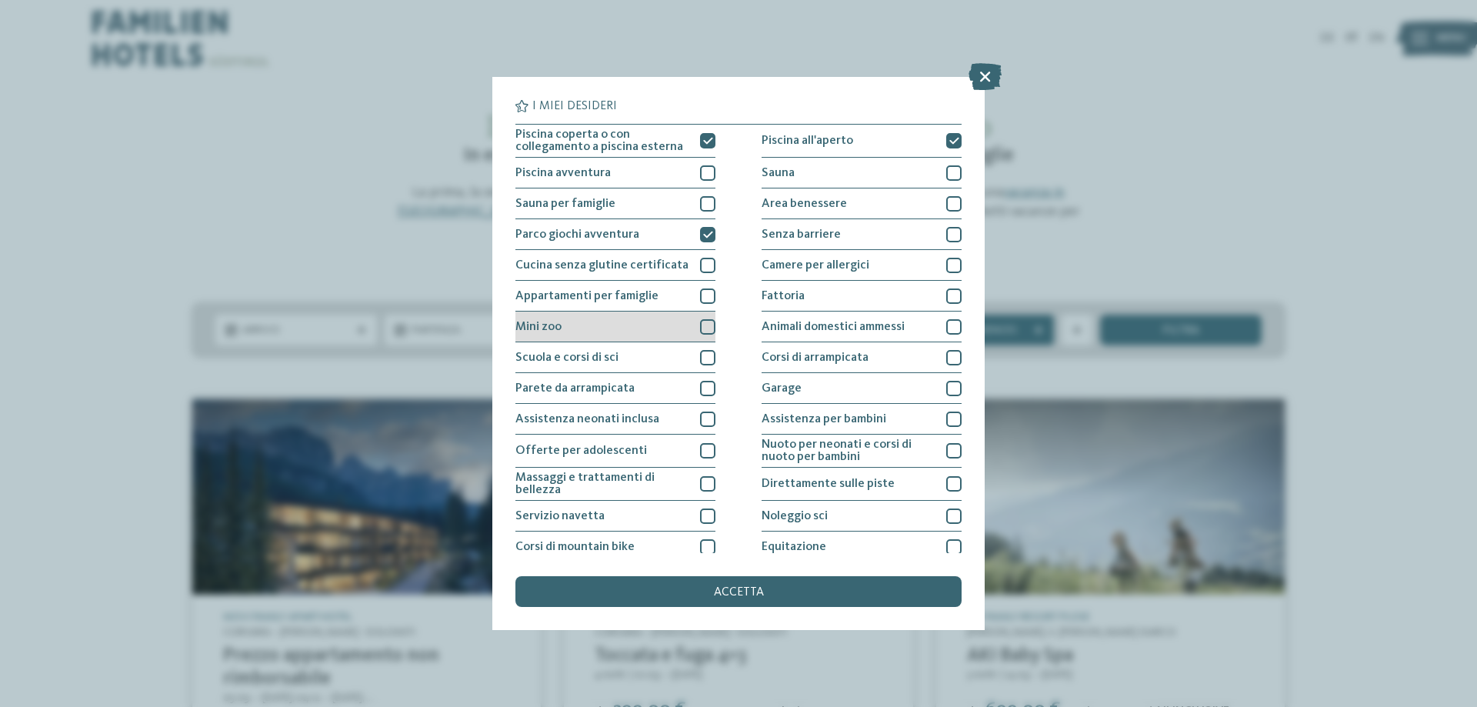
click at [653, 332] on div "Mini zoo" at bounding box center [615, 326] width 200 height 31
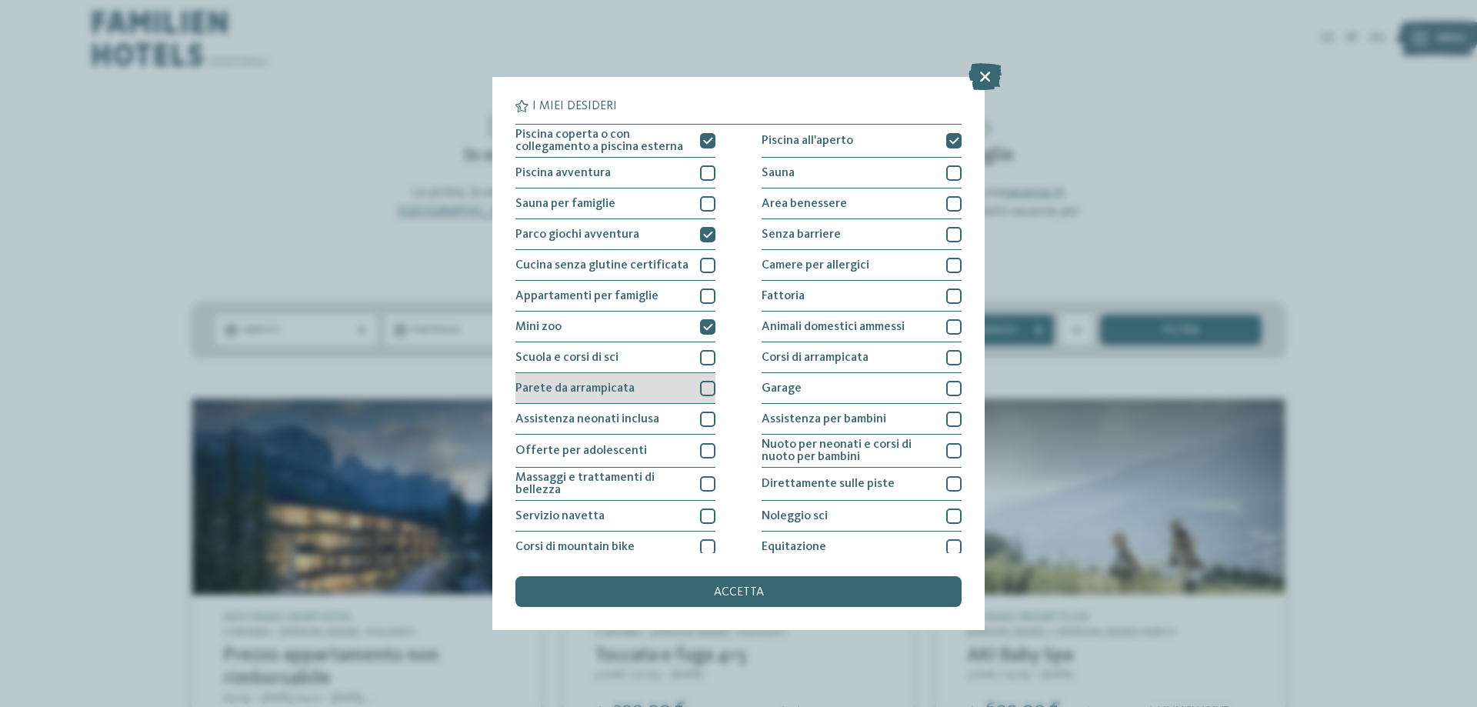
click at [656, 386] on div "Parete da arrampicata" at bounding box center [615, 388] width 200 height 31
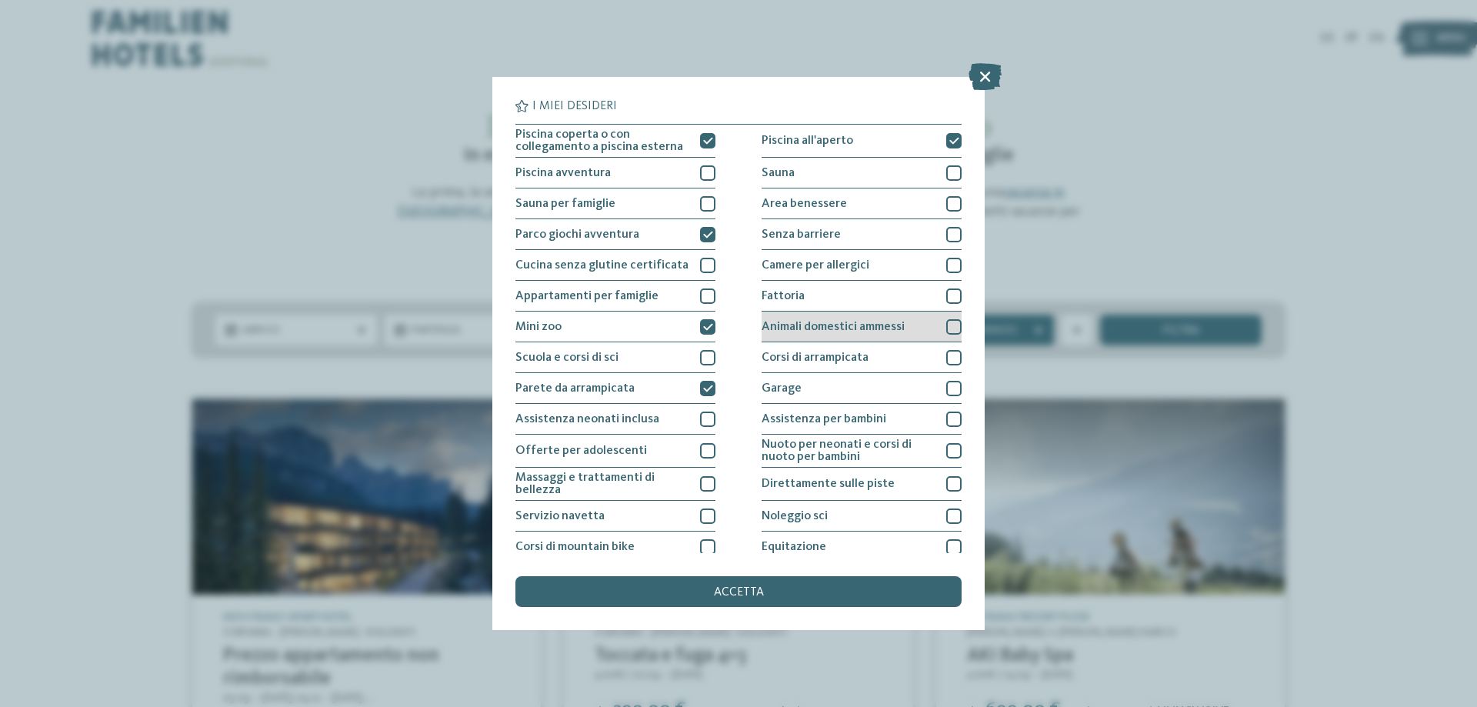
click at [841, 327] on span "Animali domestici ammessi" at bounding box center [832, 327] width 143 height 12
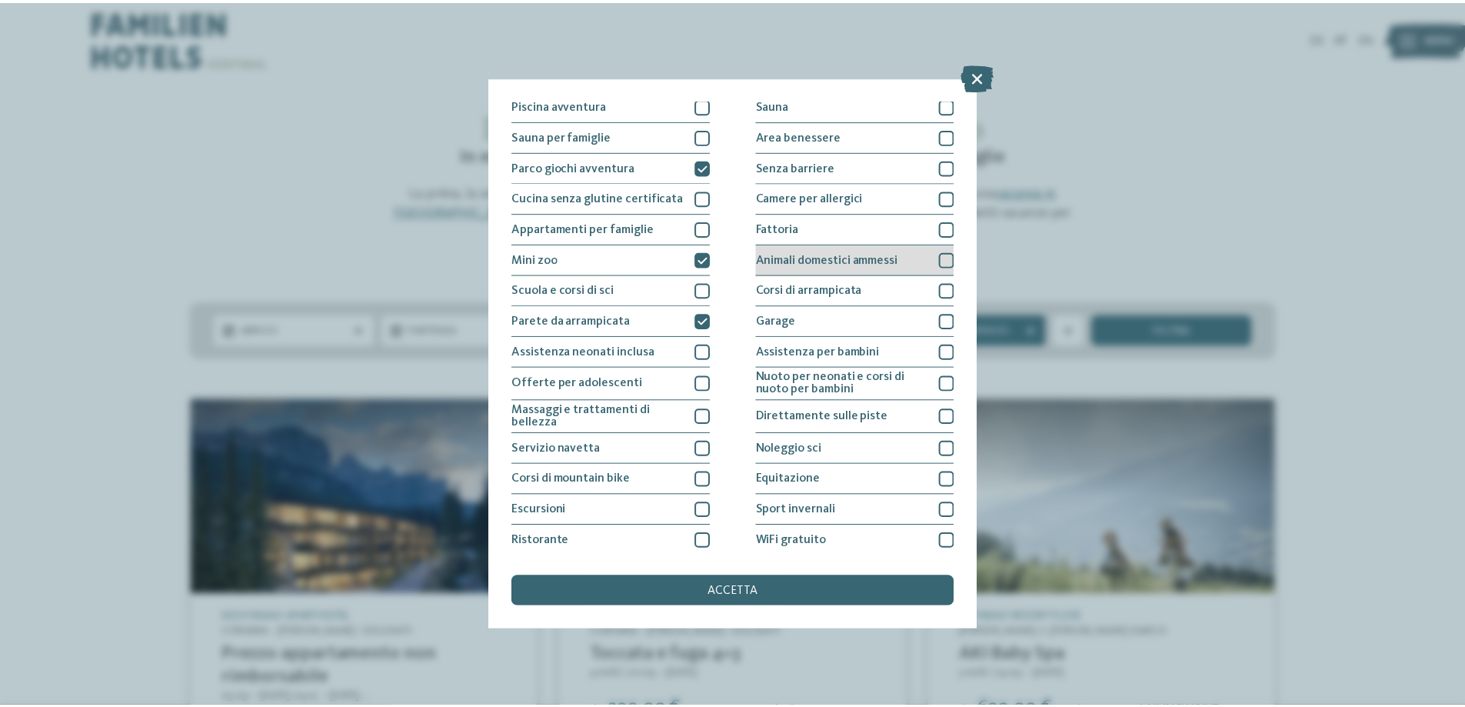
scroll to position [102, 0]
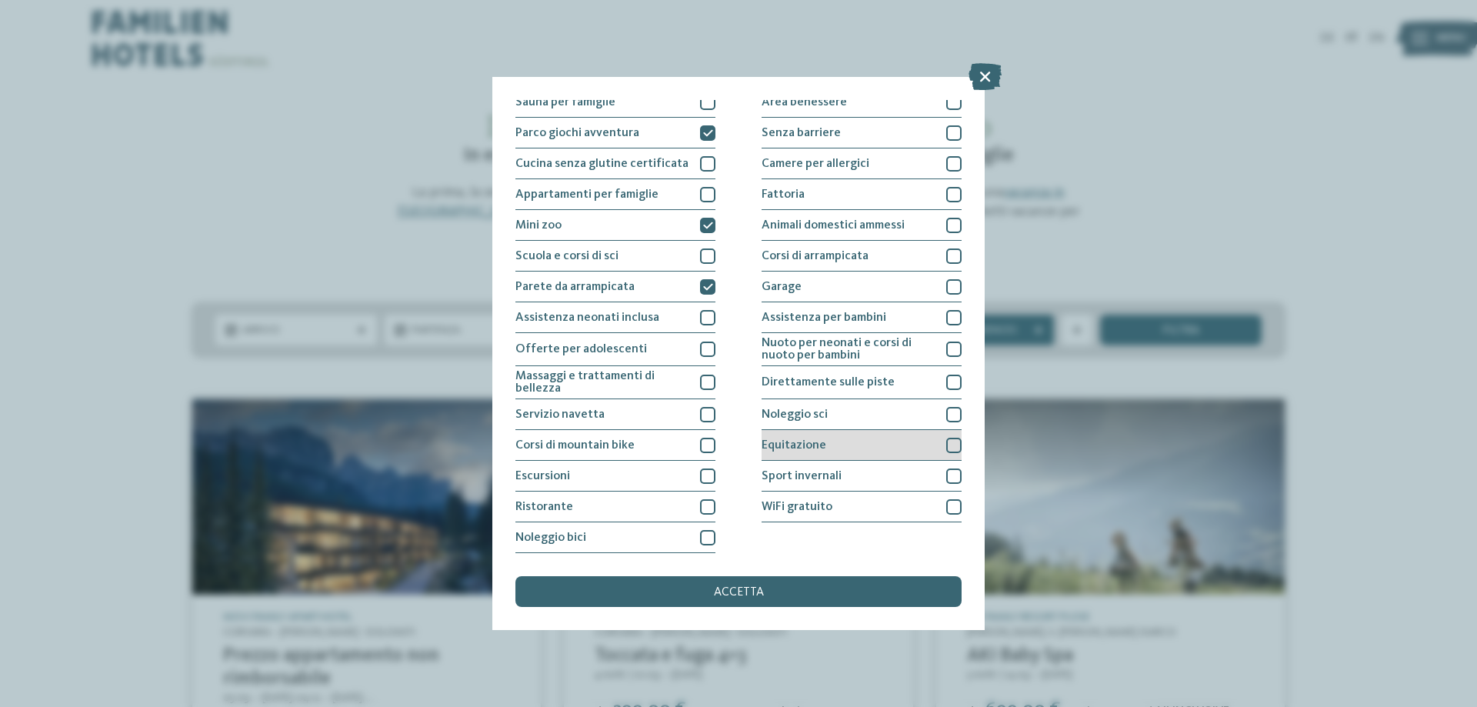
click at [832, 455] on div "Equitazione" at bounding box center [861, 445] width 200 height 31
click at [757, 597] on span "accetta" at bounding box center [739, 592] width 50 height 12
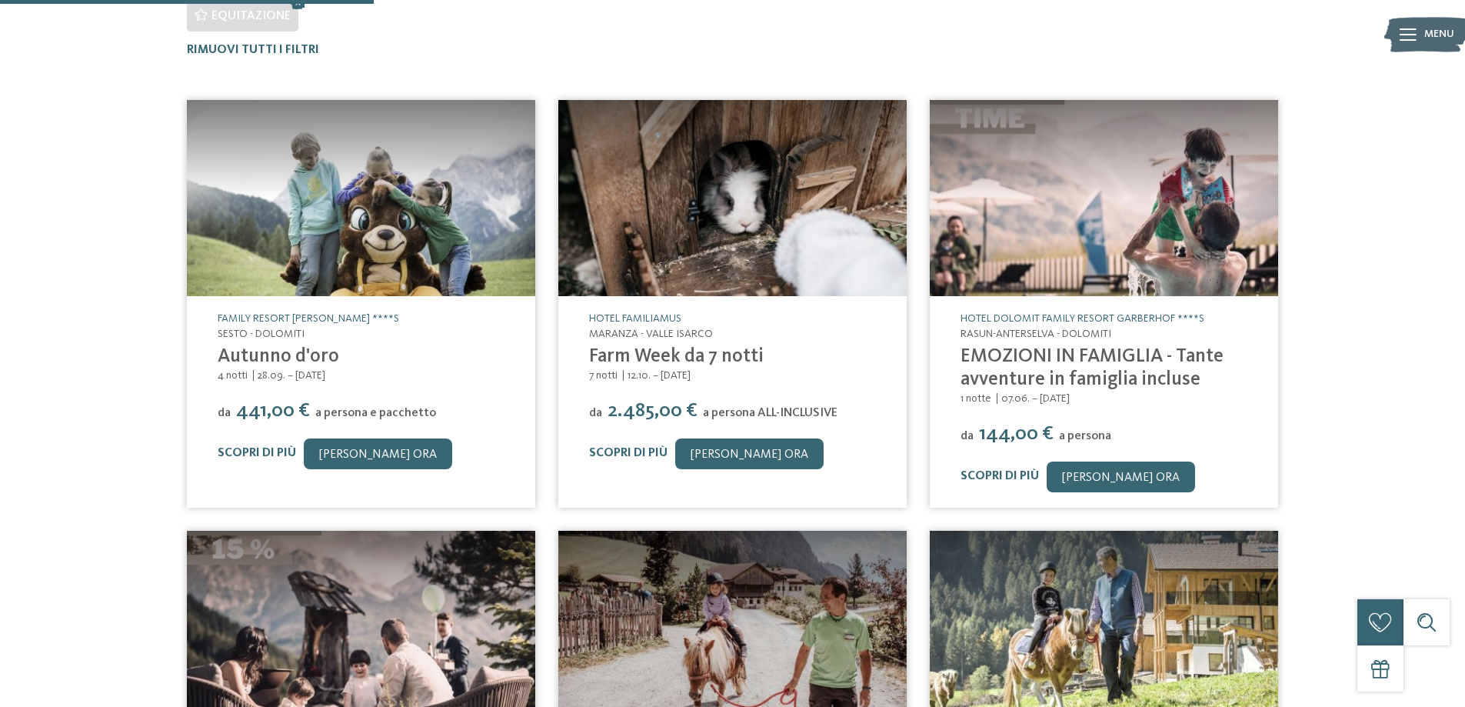
scroll to position [435, 0]
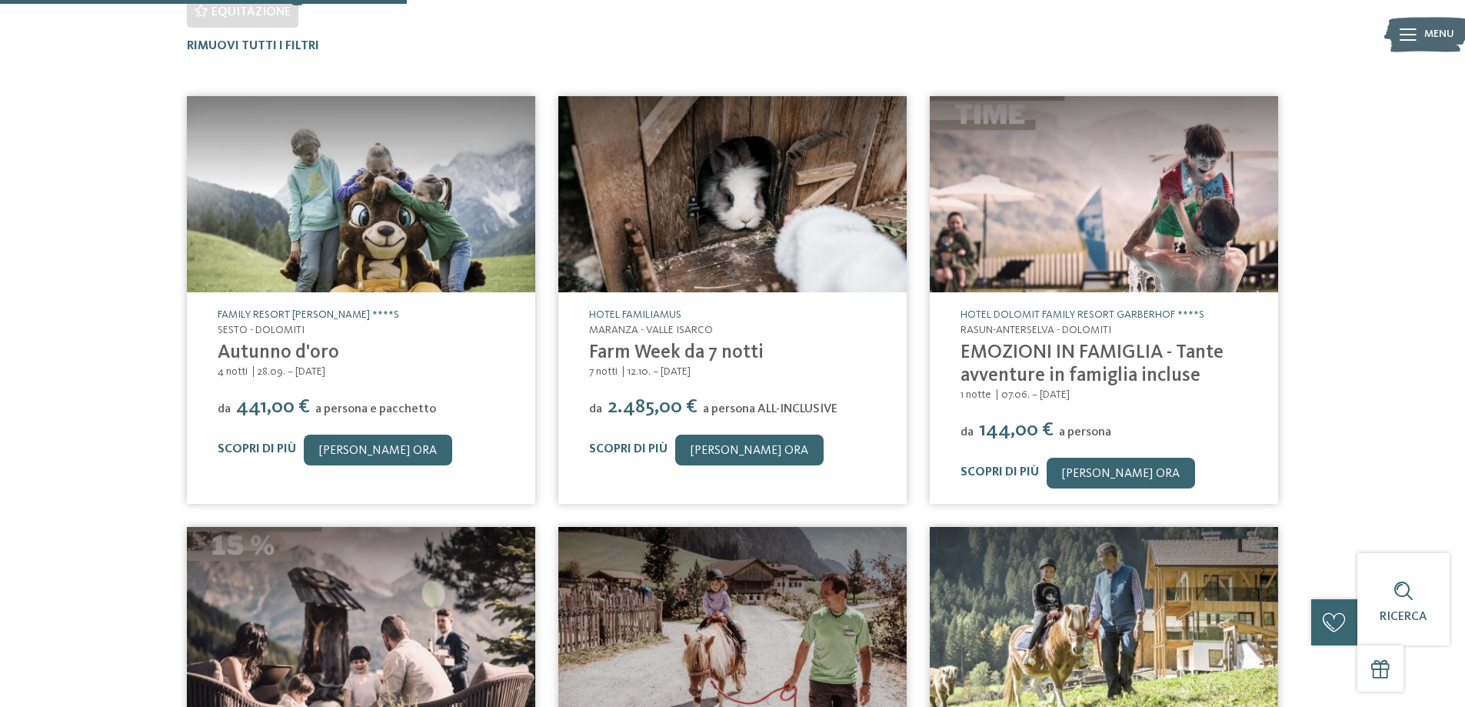
click at [305, 315] on link "Family Resort [PERSON_NAME] ****S" at bounding box center [309, 314] width 182 height 11
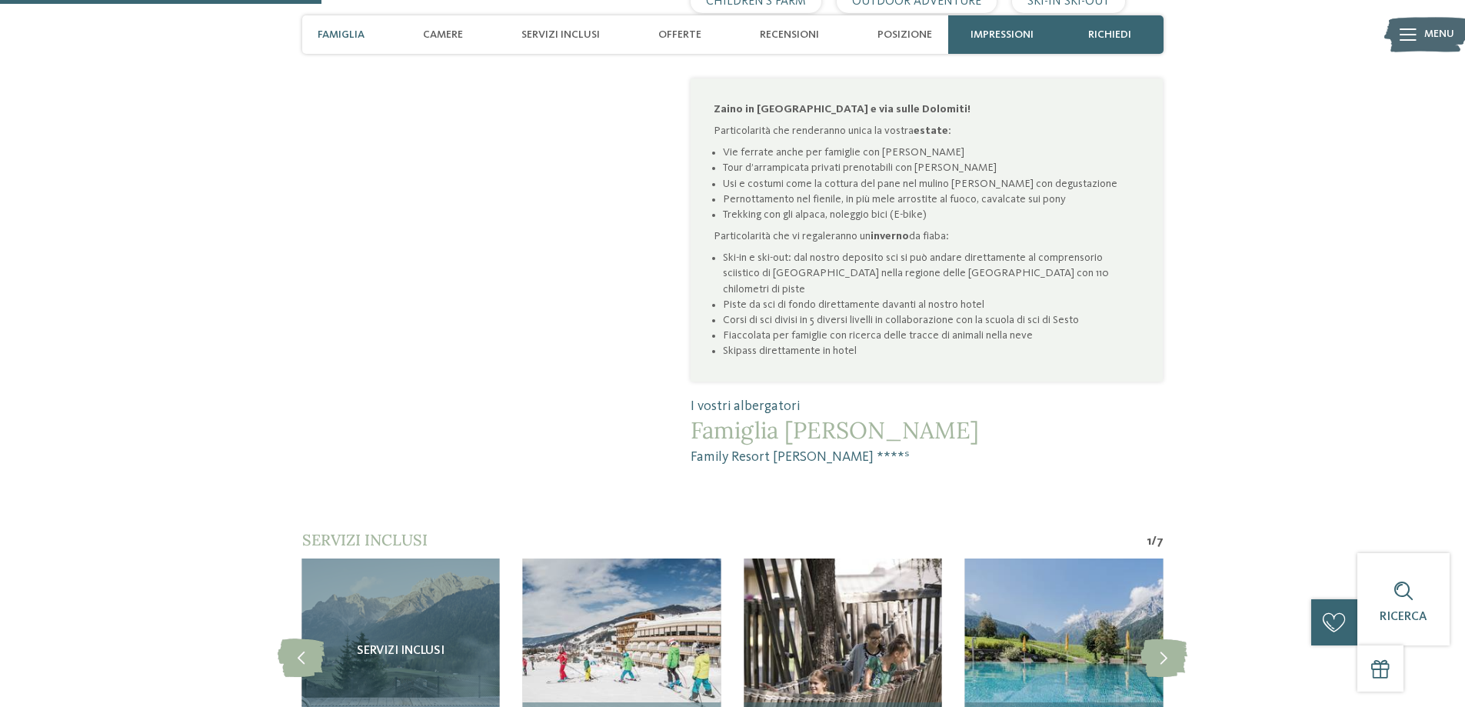
scroll to position [1538, 0]
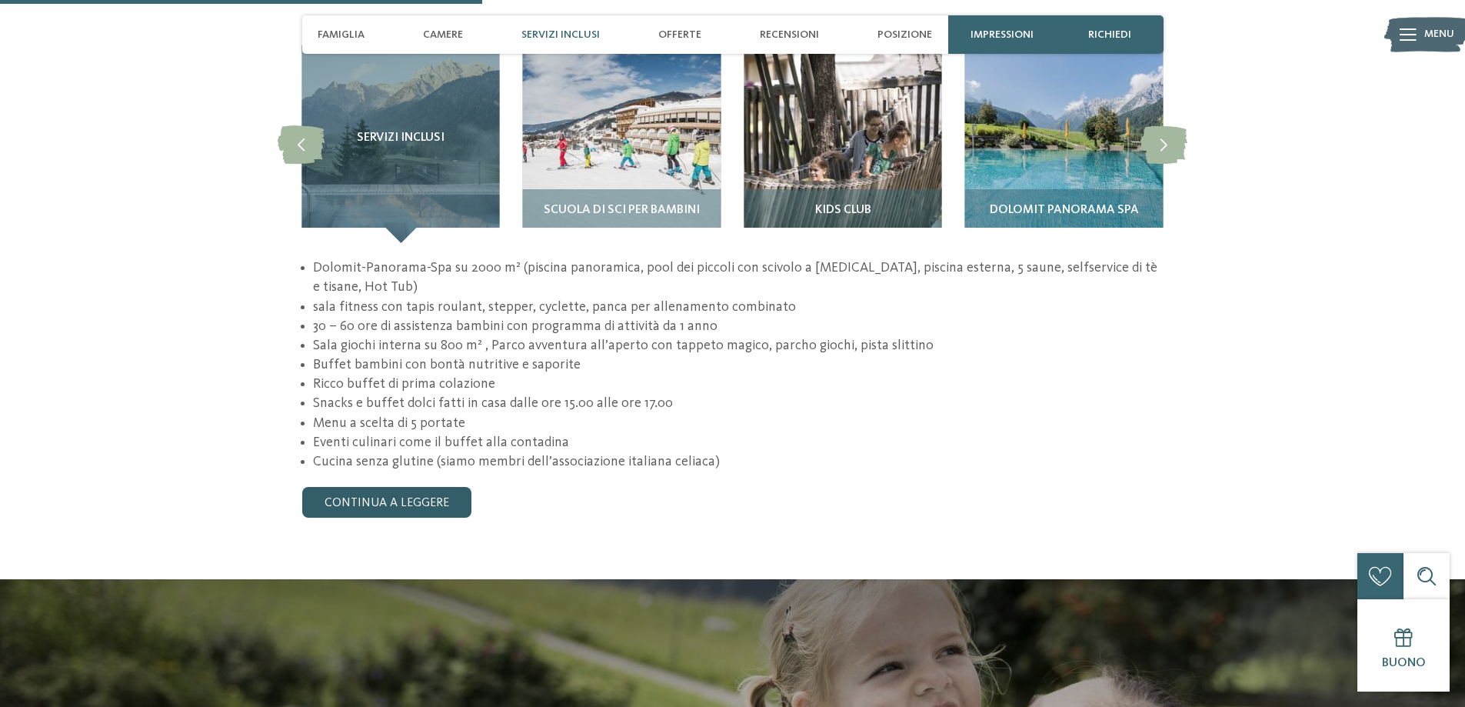
click at [456, 487] on link "continua a leggere" at bounding box center [386, 502] width 169 height 31
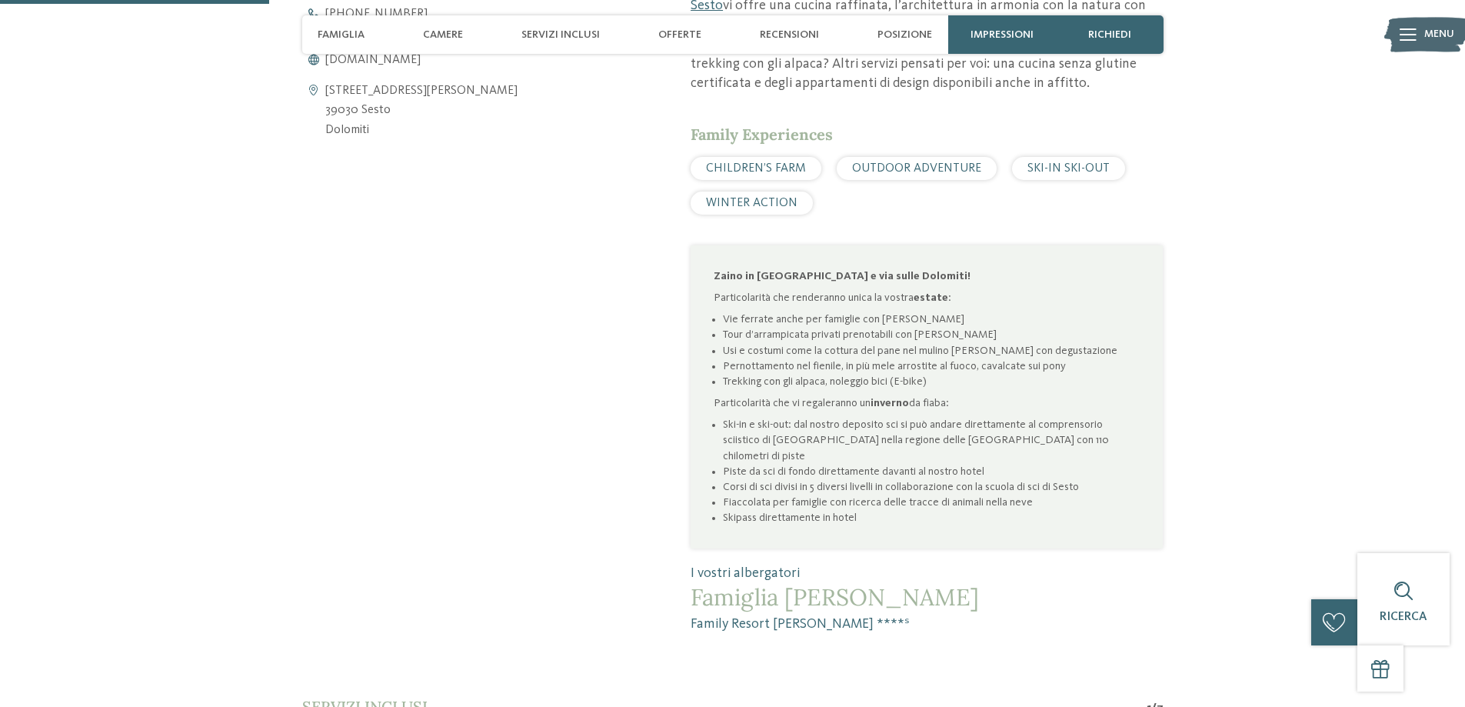
scroll to position [513, 0]
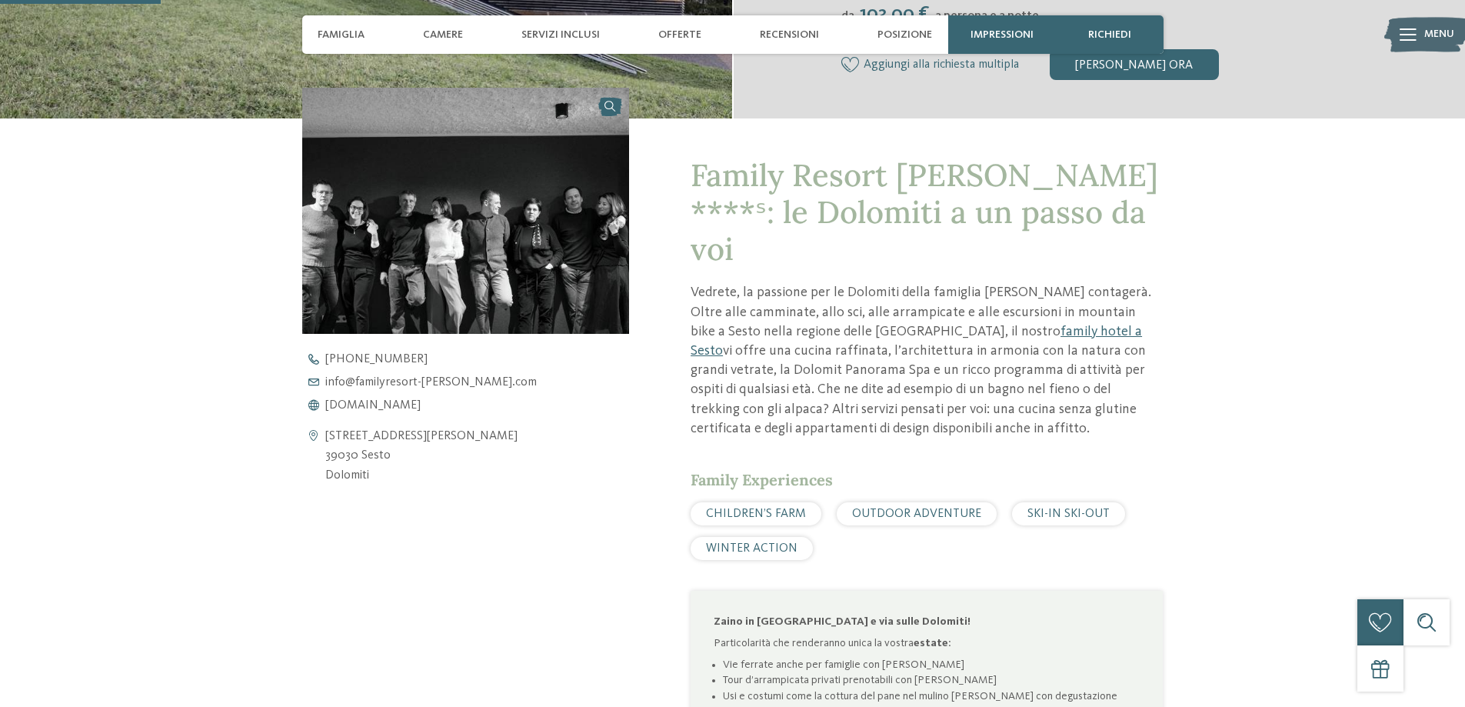
click at [1324, 471] on div "torna alla panoramica degli alberghi Famiglia Rainer" at bounding box center [732, 272] width 1465 height 1416
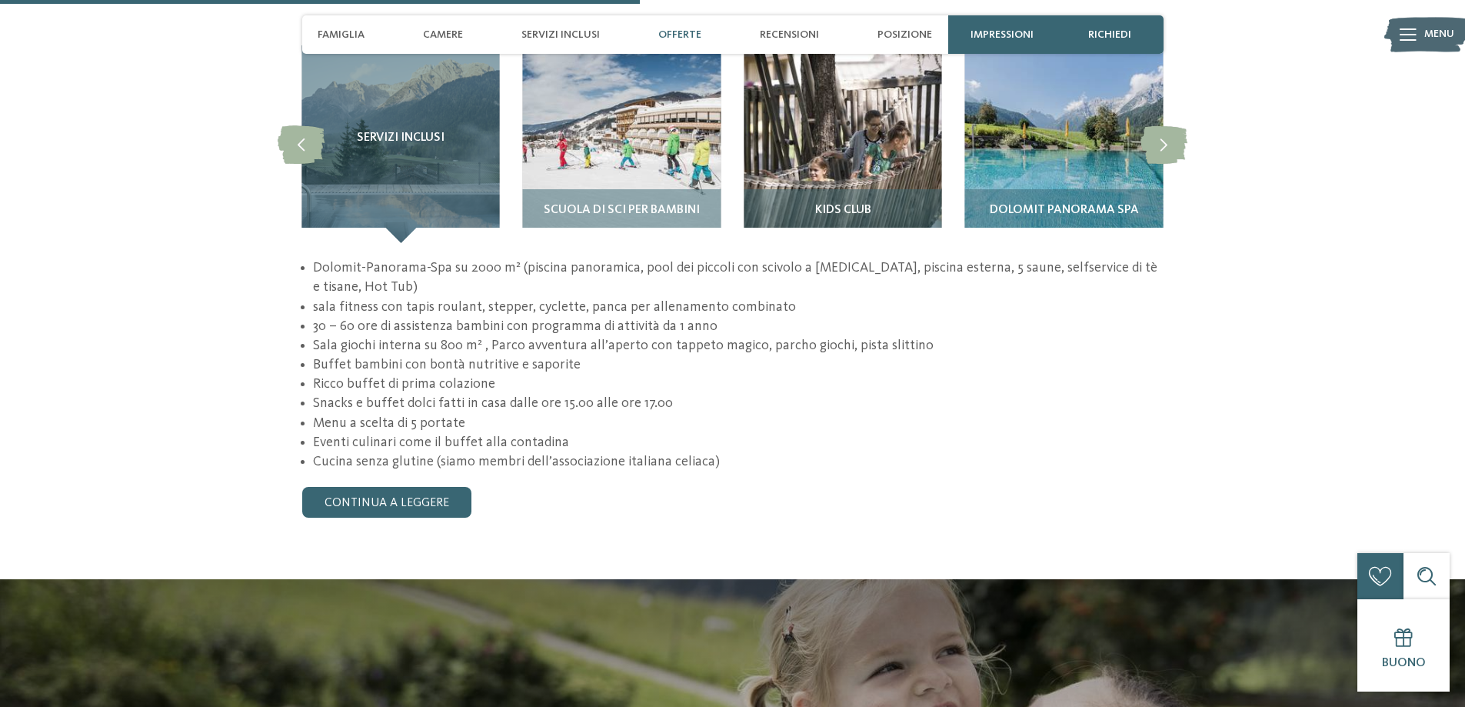
scroll to position [2051, 0]
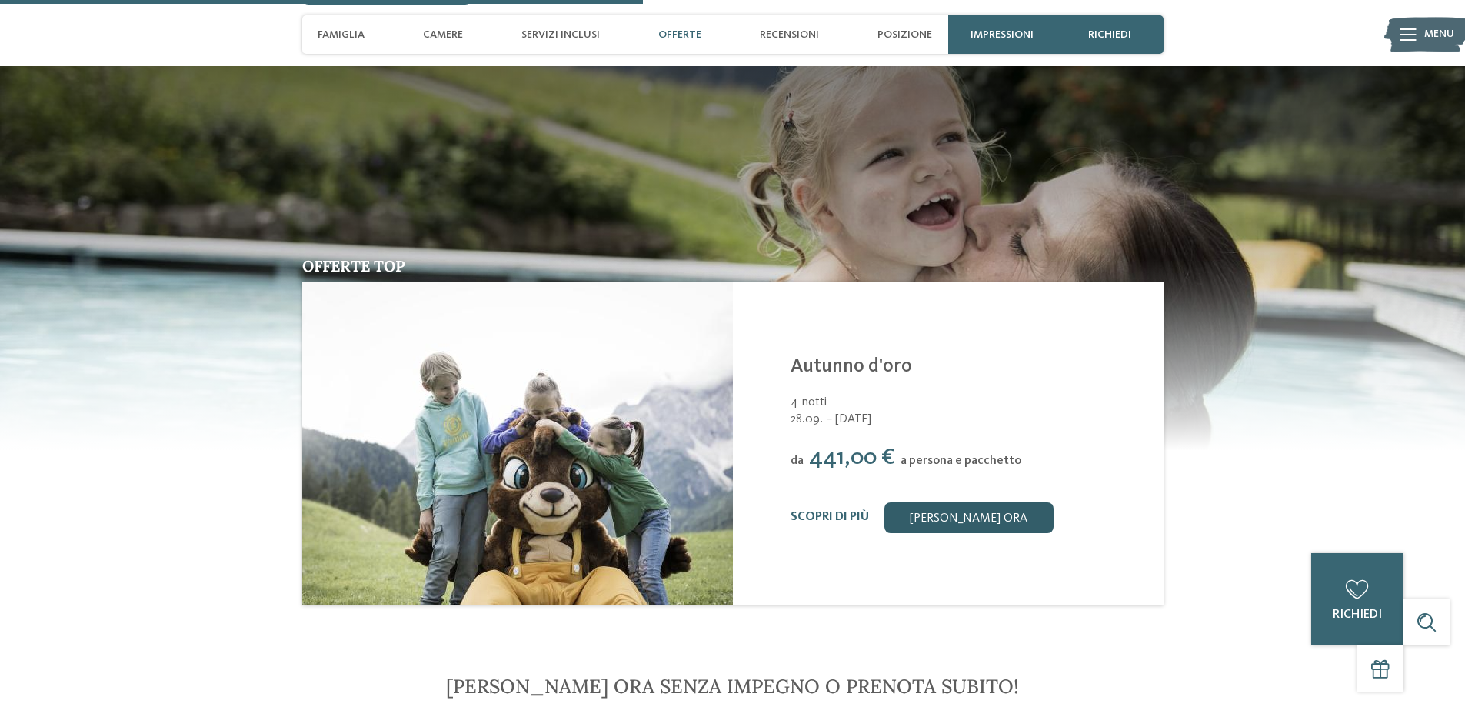
click at [1001, 502] on link "[PERSON_NAME] ora" at bounding box center [968, 517] width 169 height 31
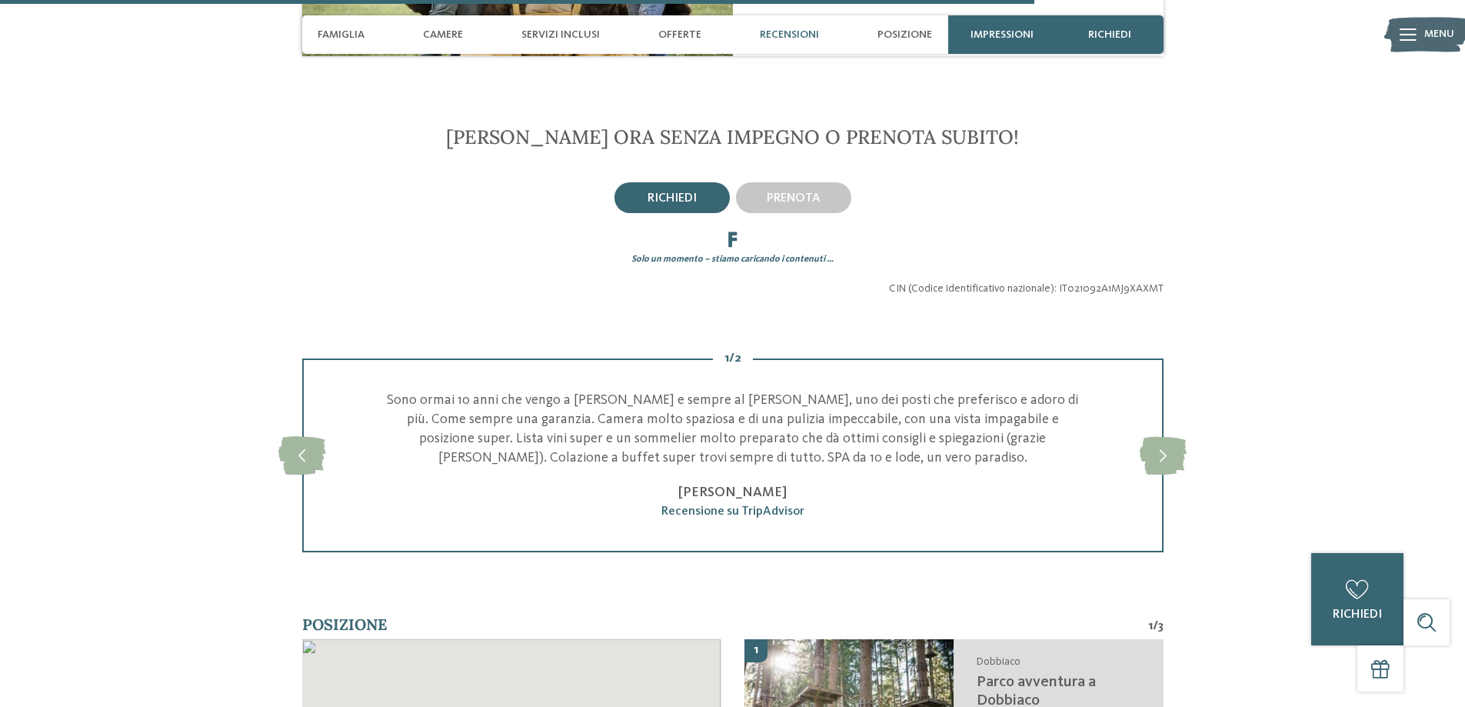
scroll to position [2643, 0]
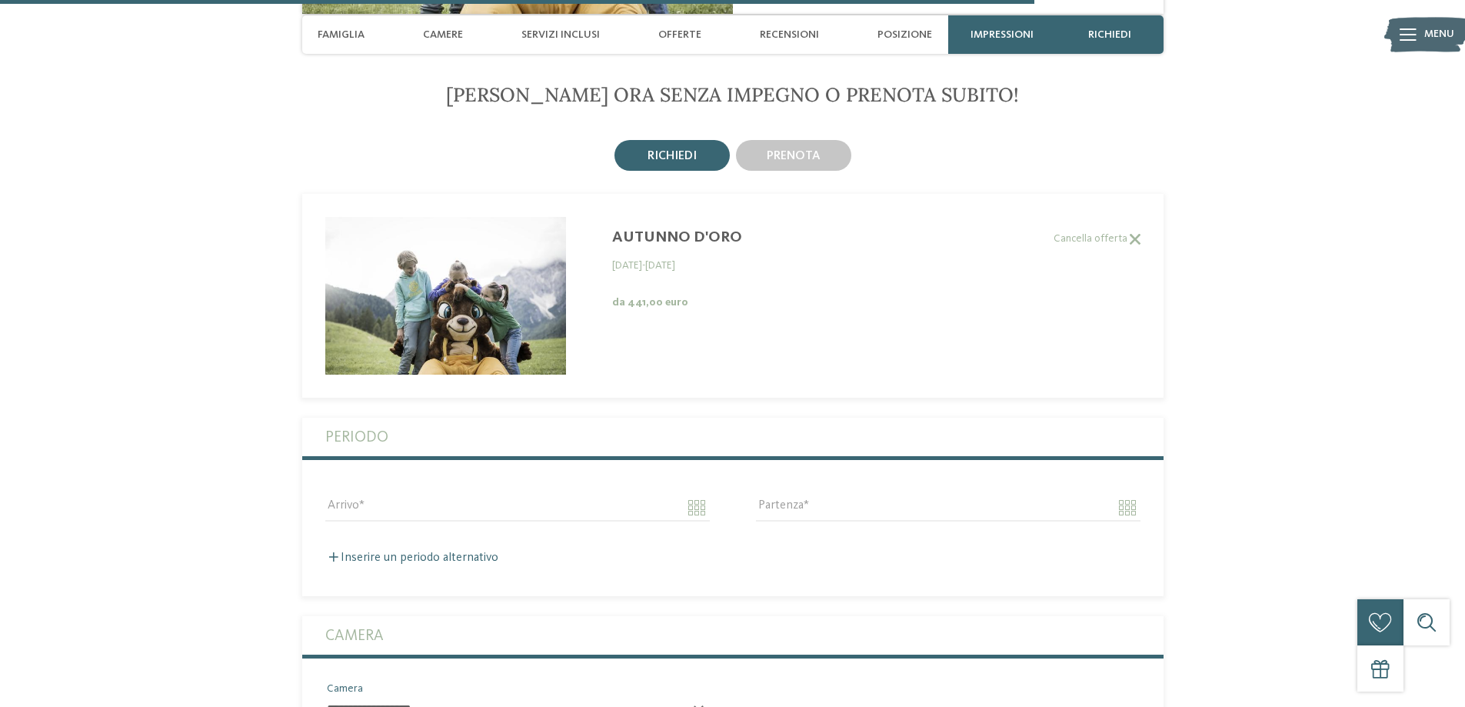
click at [655, 528] on fieldset "Periodo Arrivo Partenza Inserire un periodo alternativo Arrivo" at bounding box center [732, 507] width 861 height 178
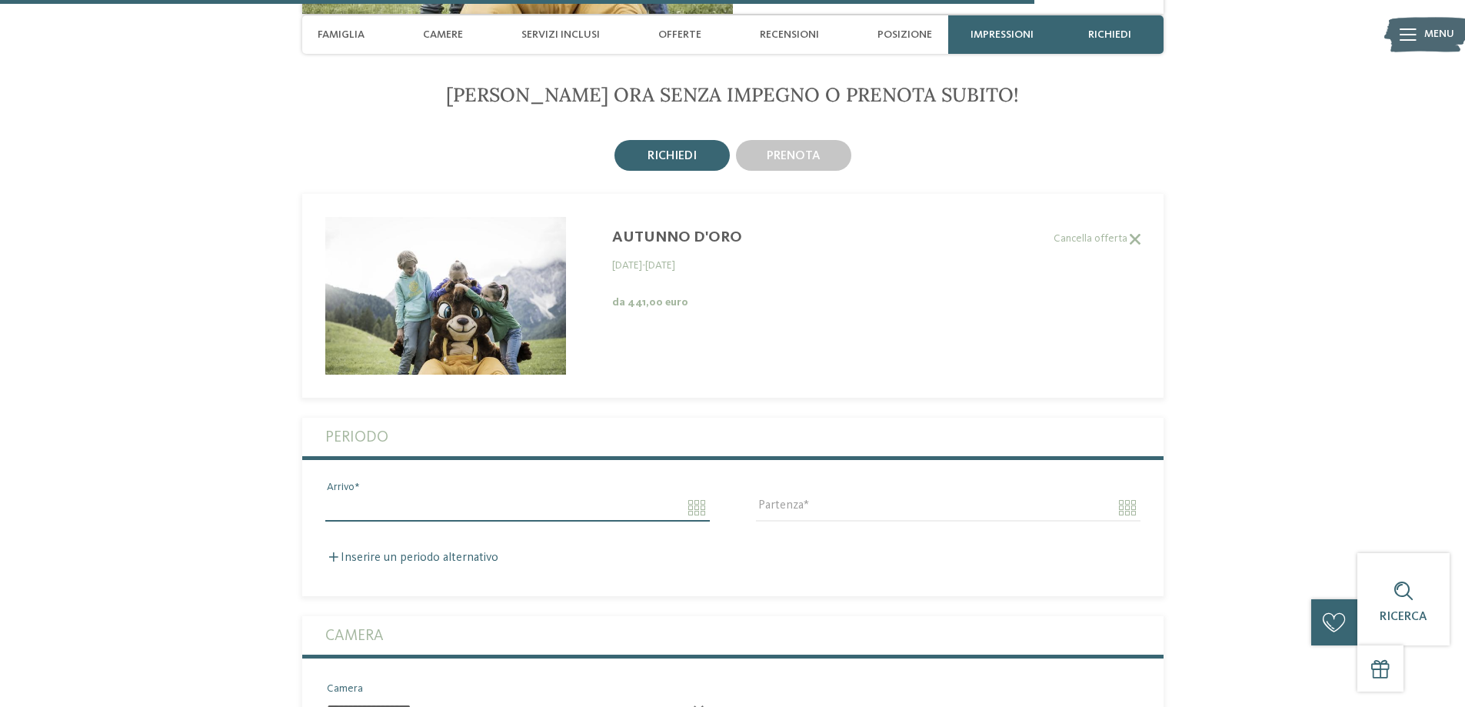
click at [461, 495] on input "Arrivo" at bounding box center [517, 508] width 385 height 26
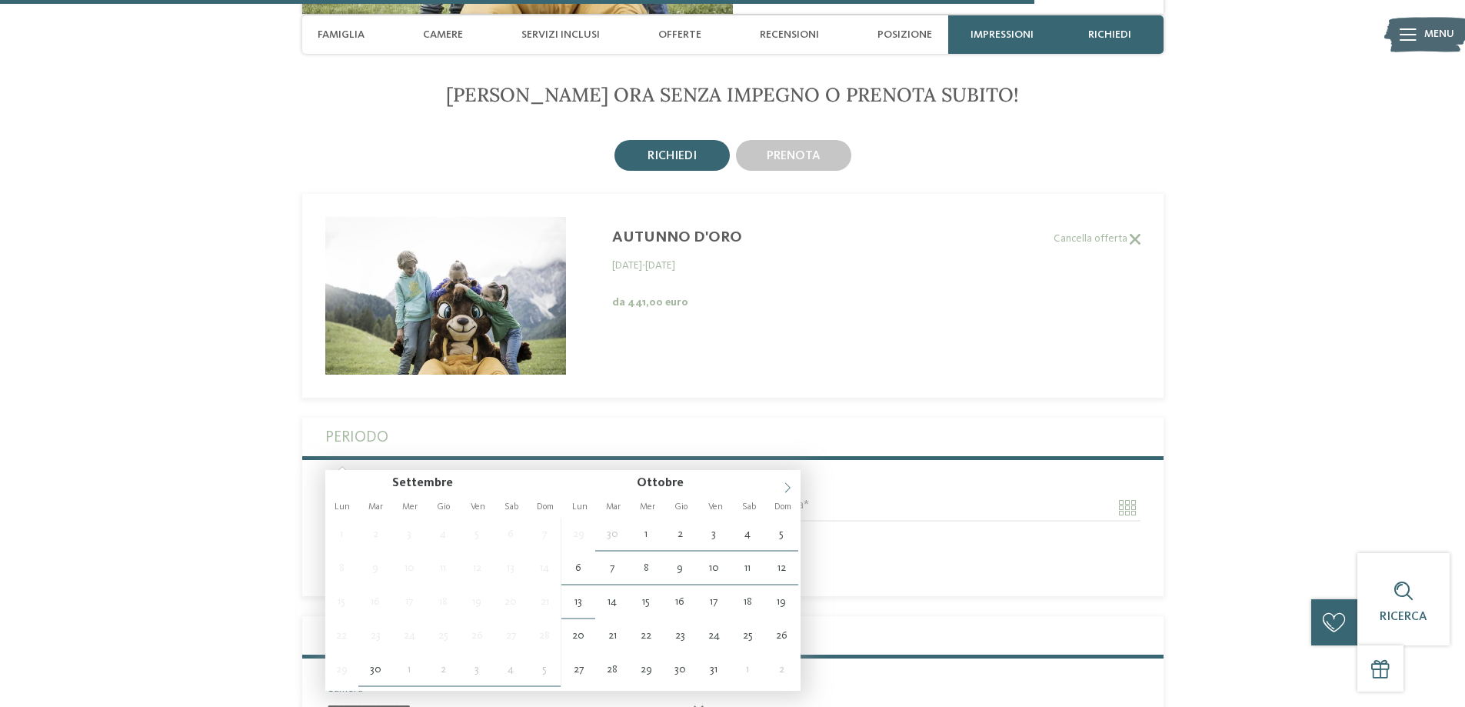
click at [779, 491] on span at bounding box center [787, 483] width 26 height 26
click at [790, 487] on icon at bounding box center [787, 487] width 11 height 11
type input "****"
click at [790, 487] on icon at bounding box center [787, 487] width 11 height 11
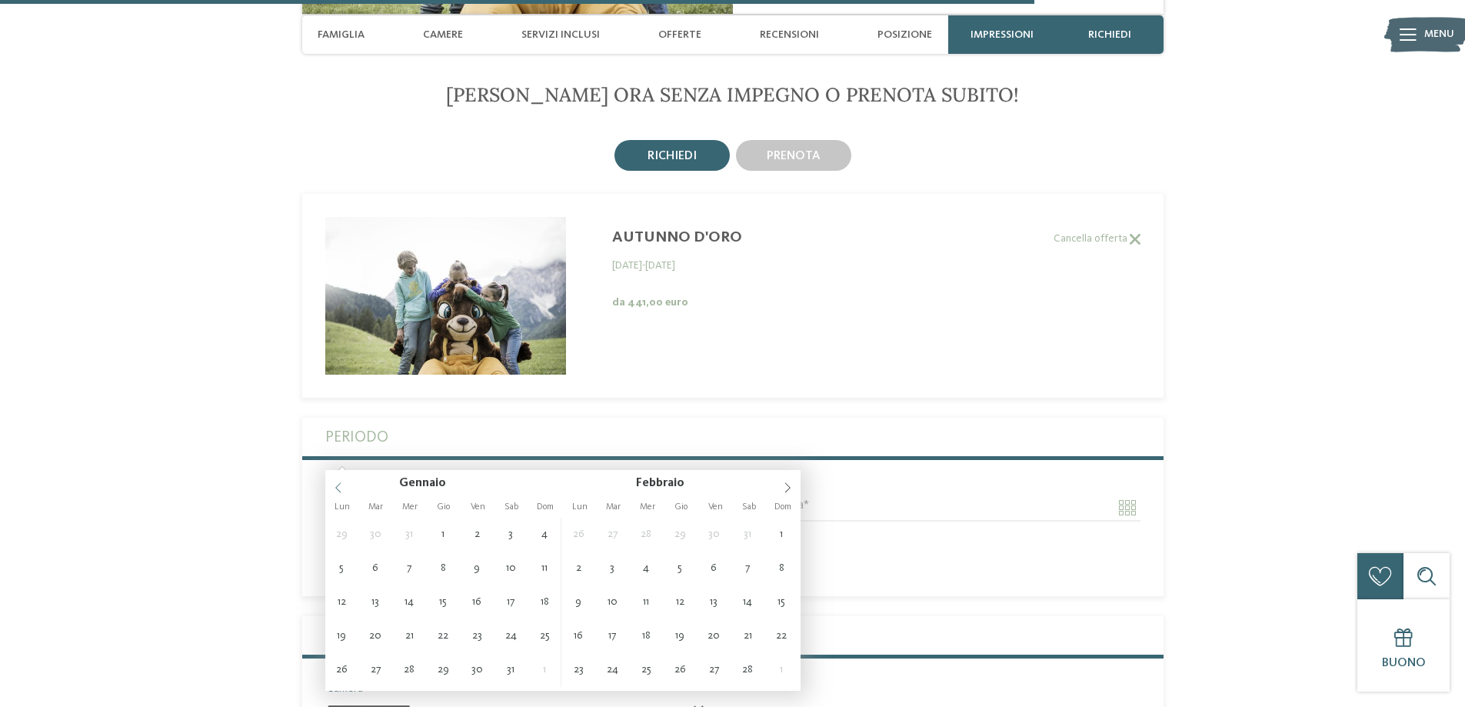
type input "****"
click at [328, 480] on span at bounding box center [338, 483] width 26 height 26
type input "****"
click at [332, 481] on span at bounding box center [338, 483] width 26 height 26
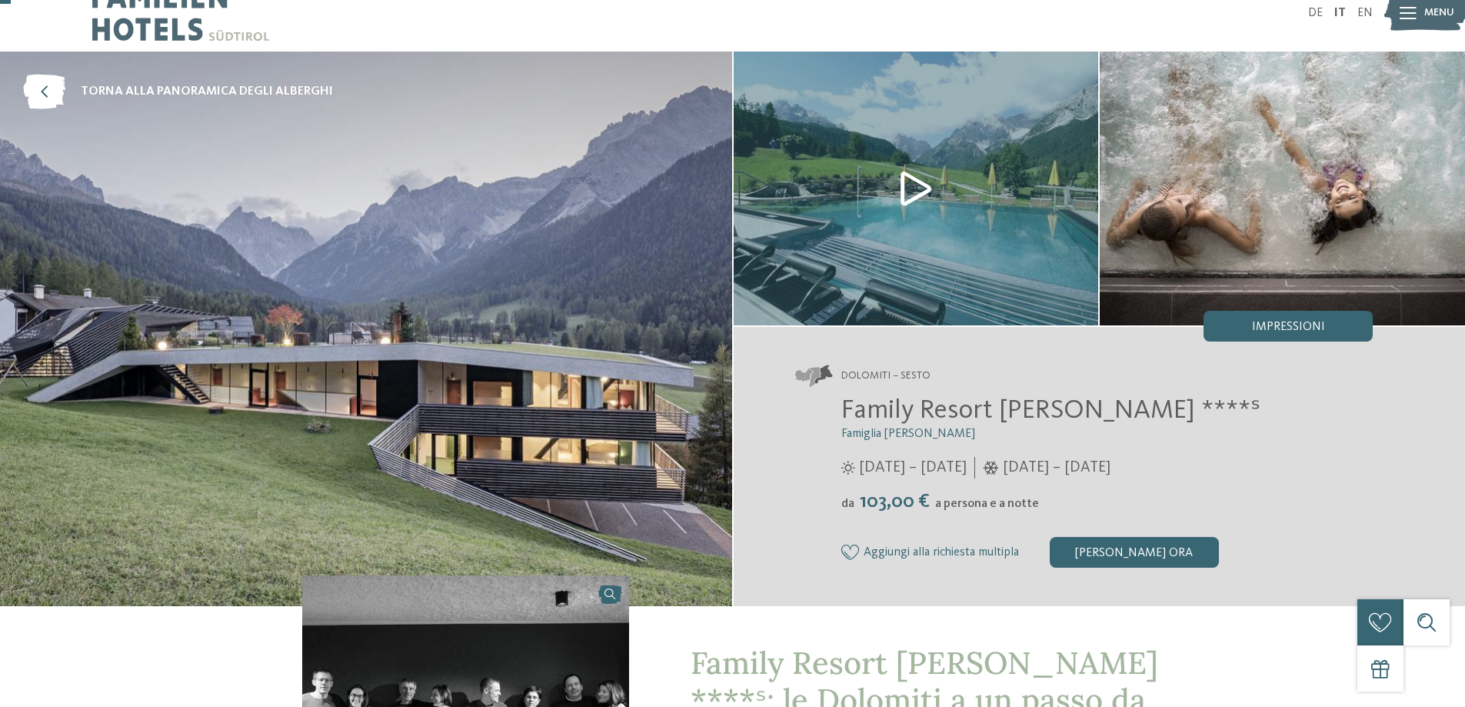
scroll to position [0, 0]
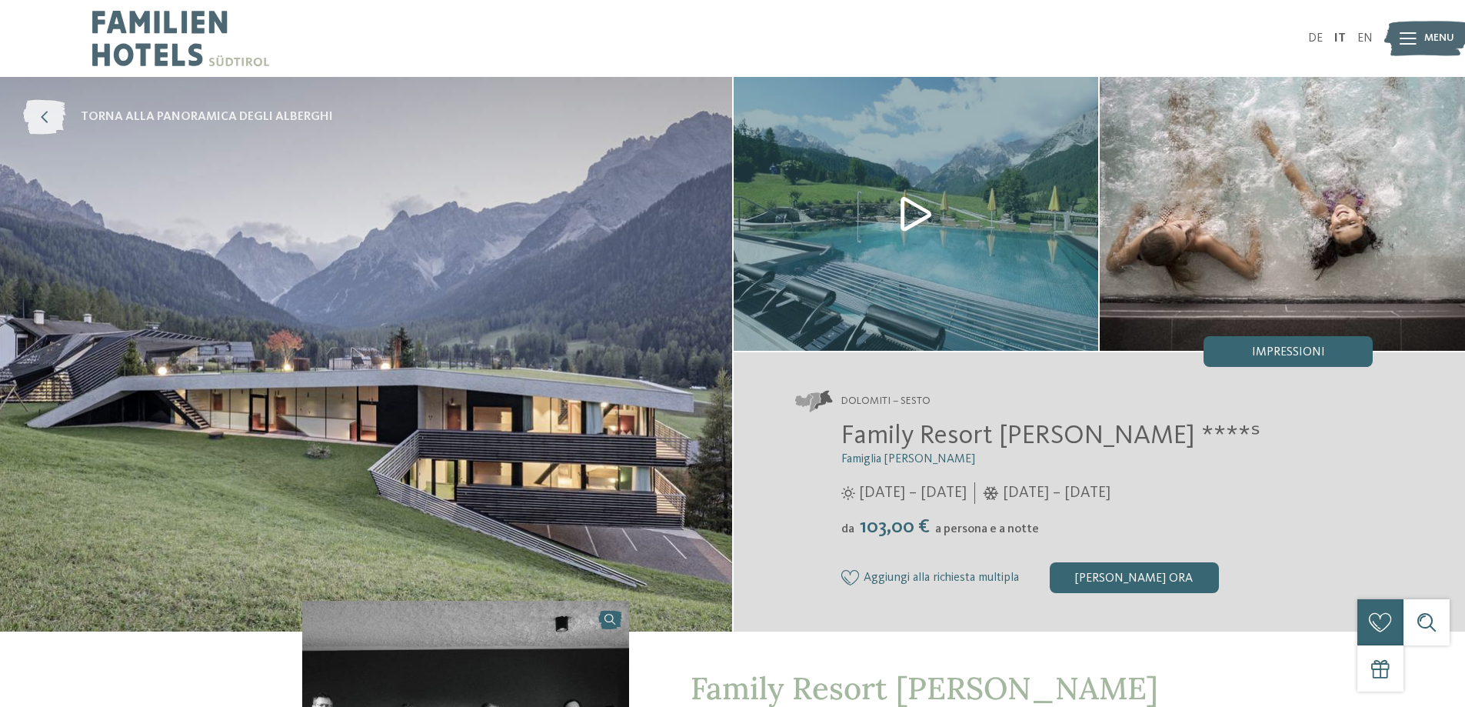
click at [37, 110] on icon at bounding box center [44, 117] width 42 height 35
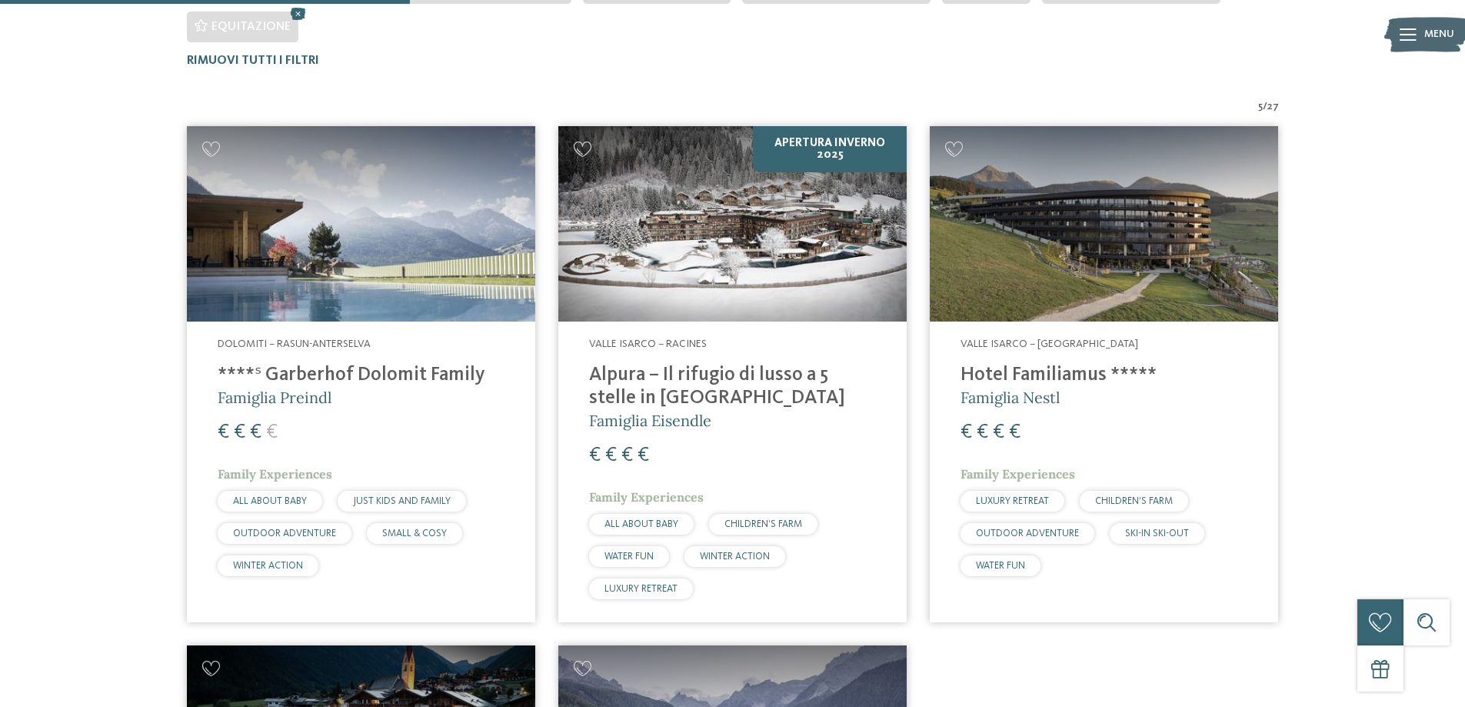
scroll to position [1025, 0]
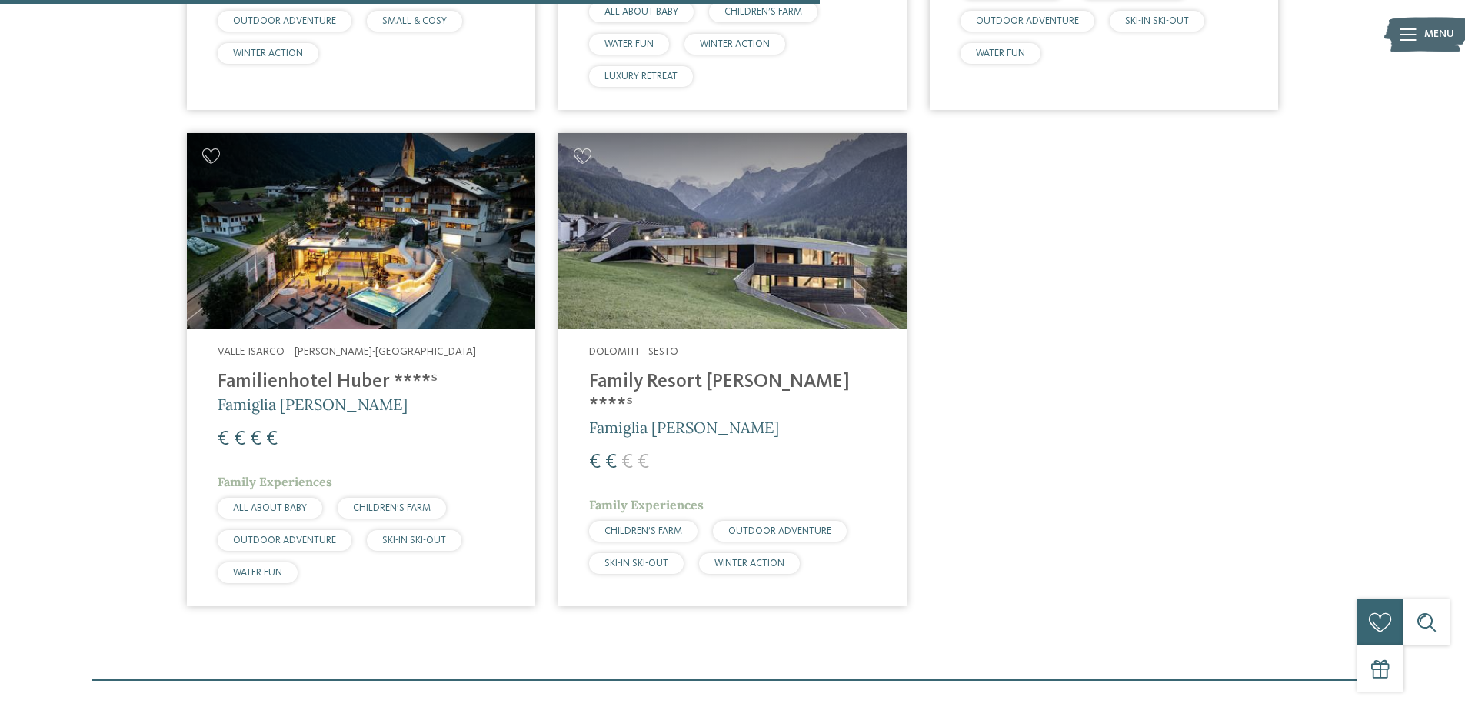
click at [345, 382] on h4 "Familienhotel Huber ****ˢ" at bounding box center [361, 382] width 287 height 23
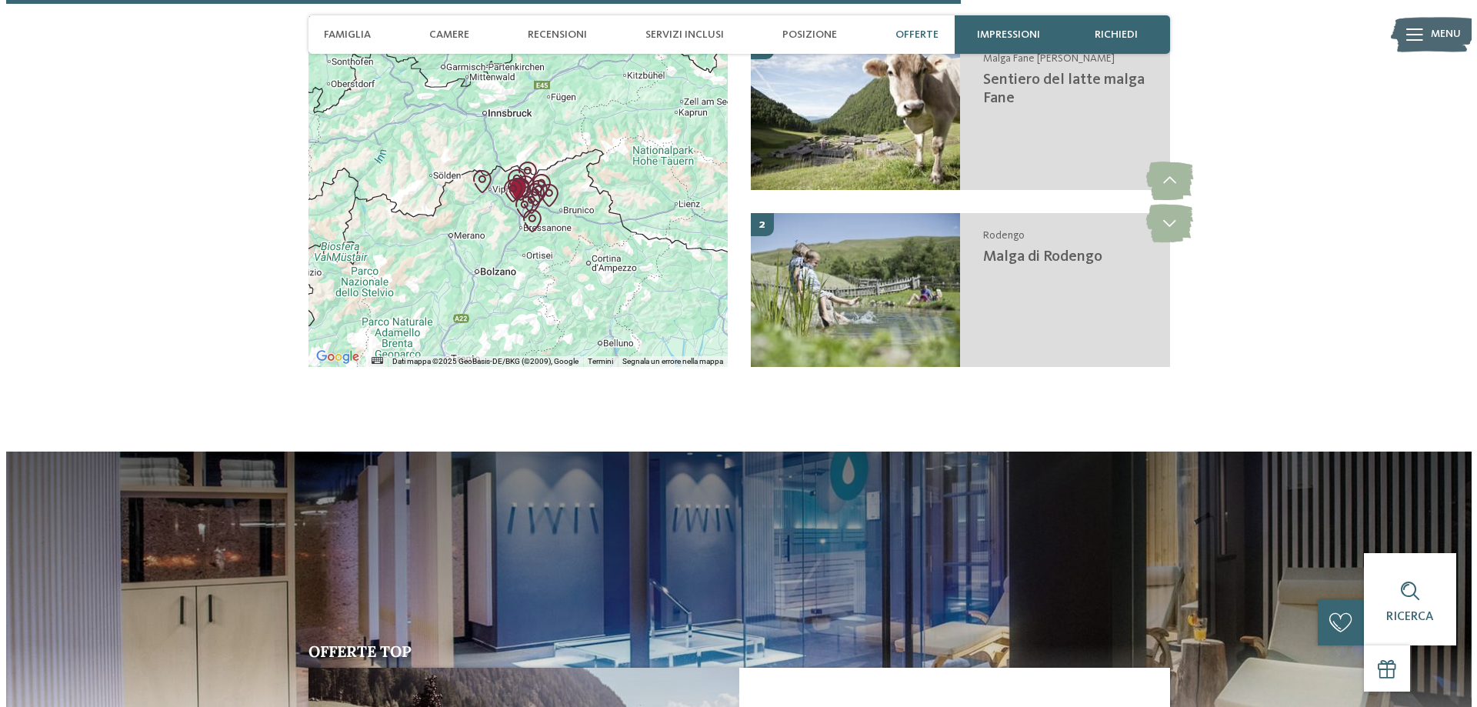
scroll to position [3589, 0]
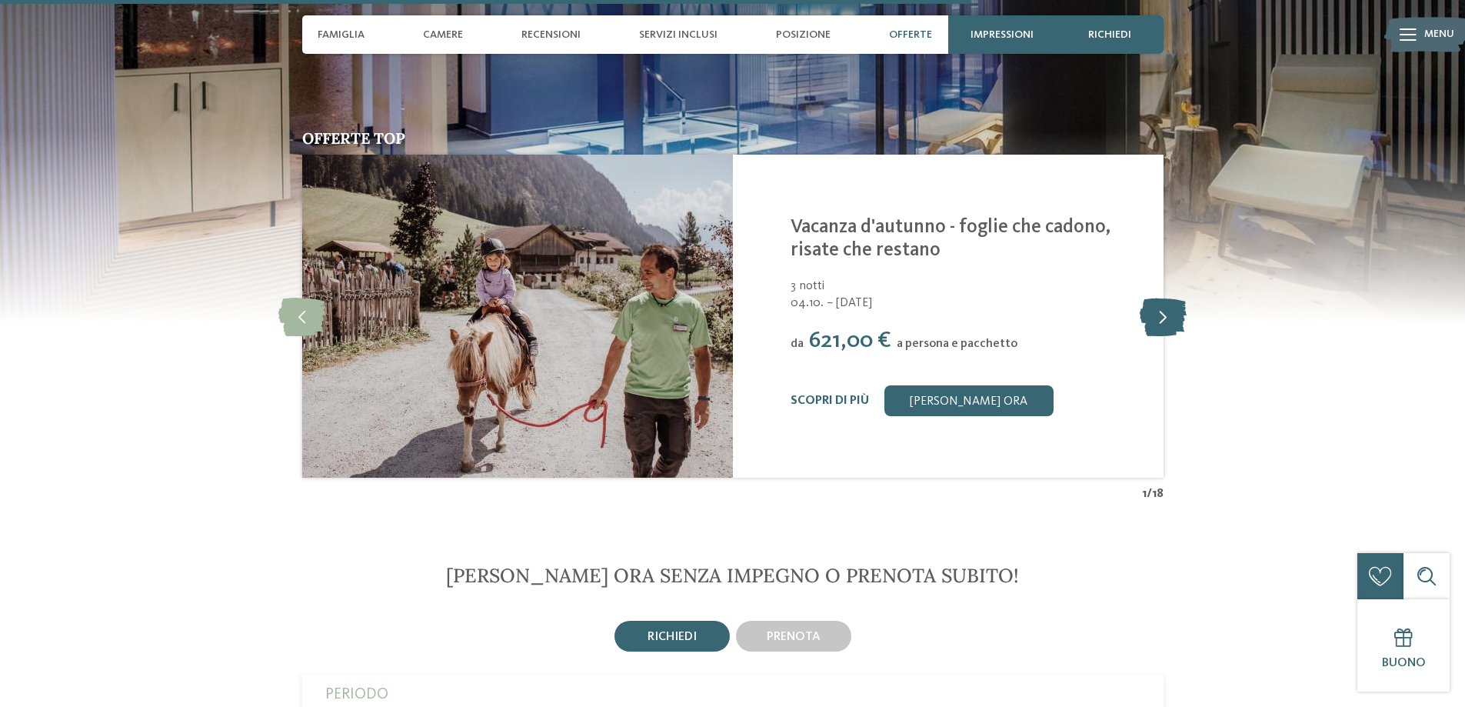
click at [1168, 297] on icon at bounding box center [1163, 316] width 47 height 38
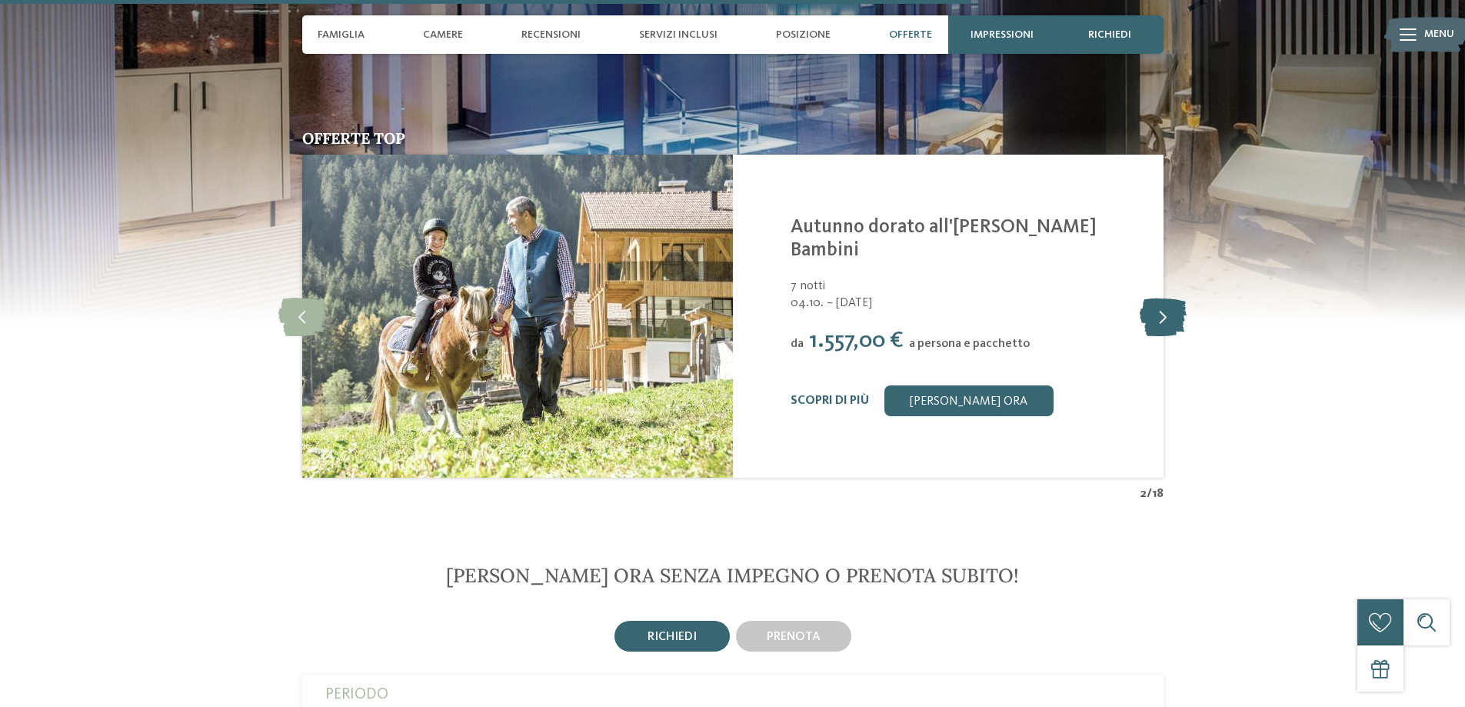
click at [1168, 297] on icon at bounding box center [1163, 316] width 47 height 38
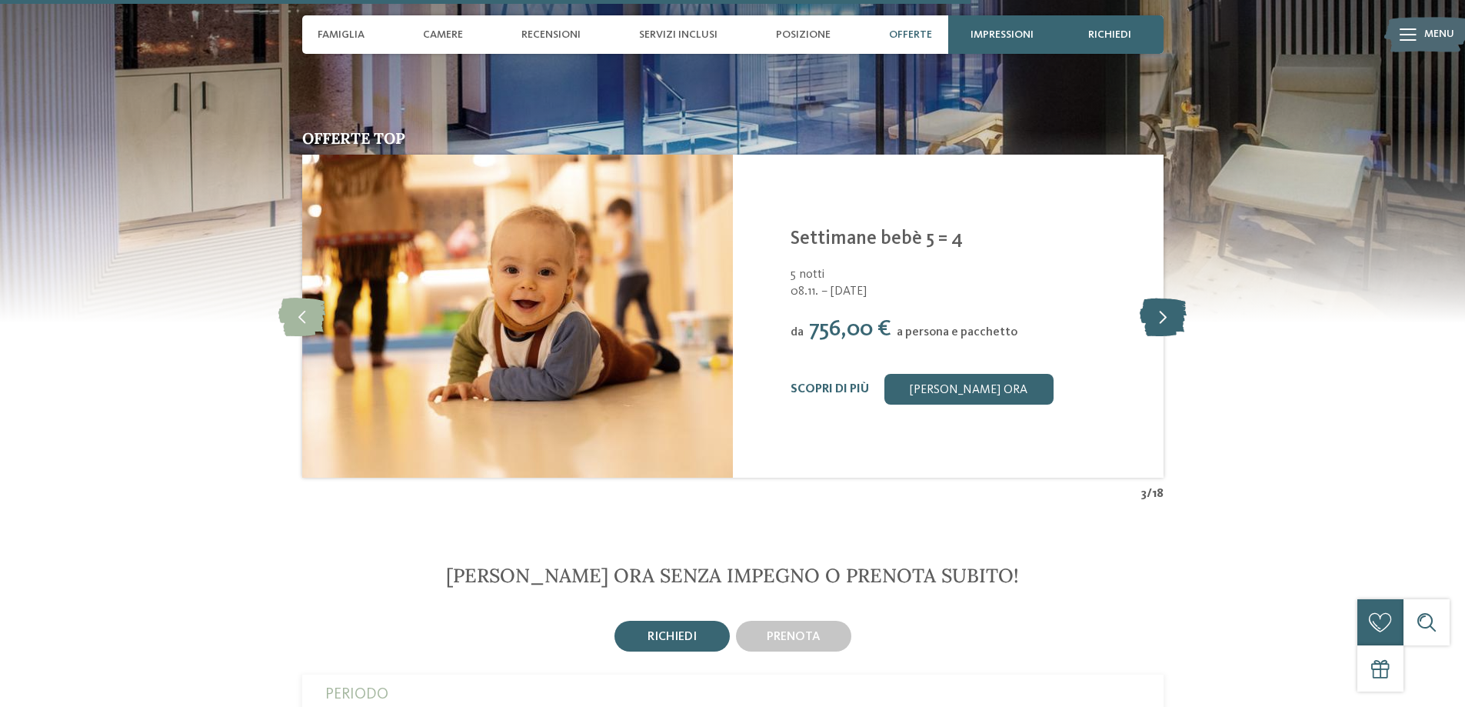
click at [1168, 297] on icon at bounding box center [1163, 316] width 47 height 38
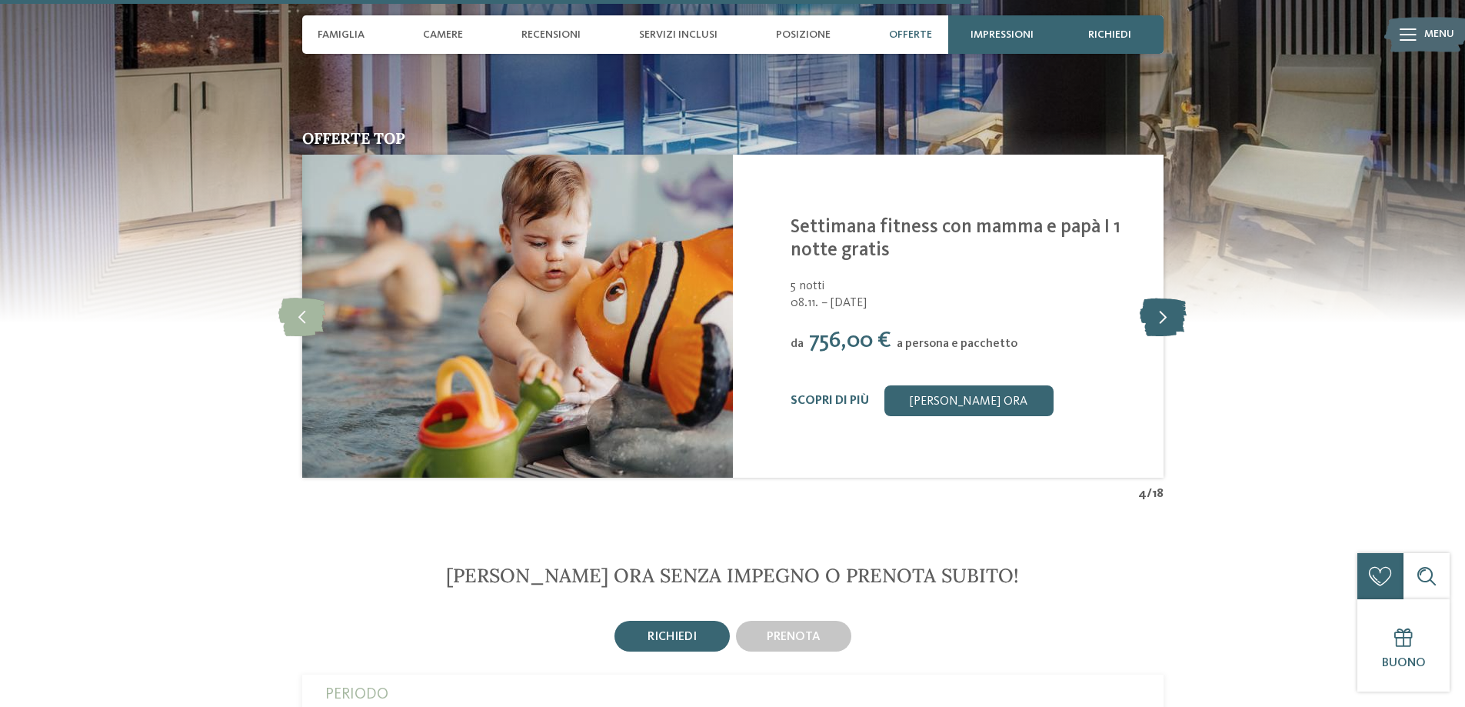
click at [1171, 297] on icon at bounding box center [1163, 316] width 47 height 38
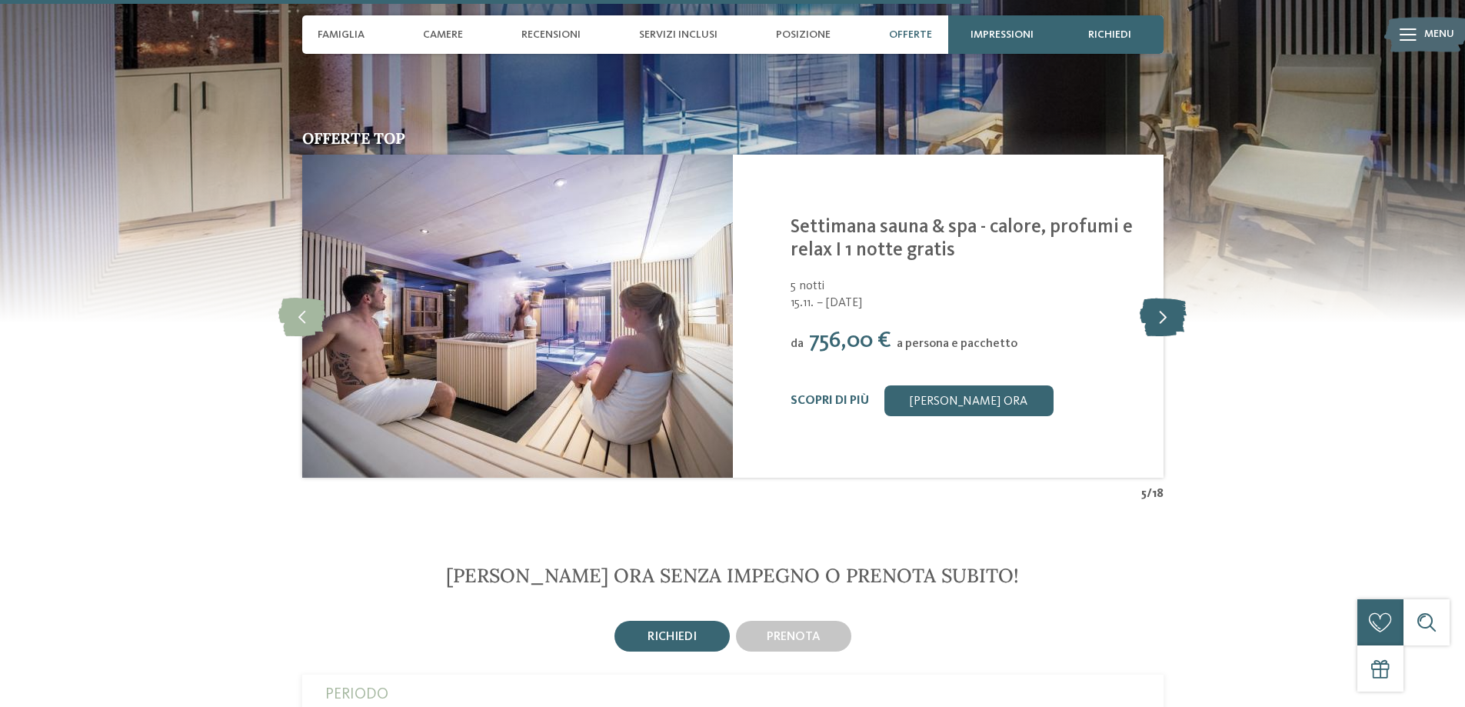
click at [1171, 297] on icon at bounding box center [1163, 316] width 47 height 38
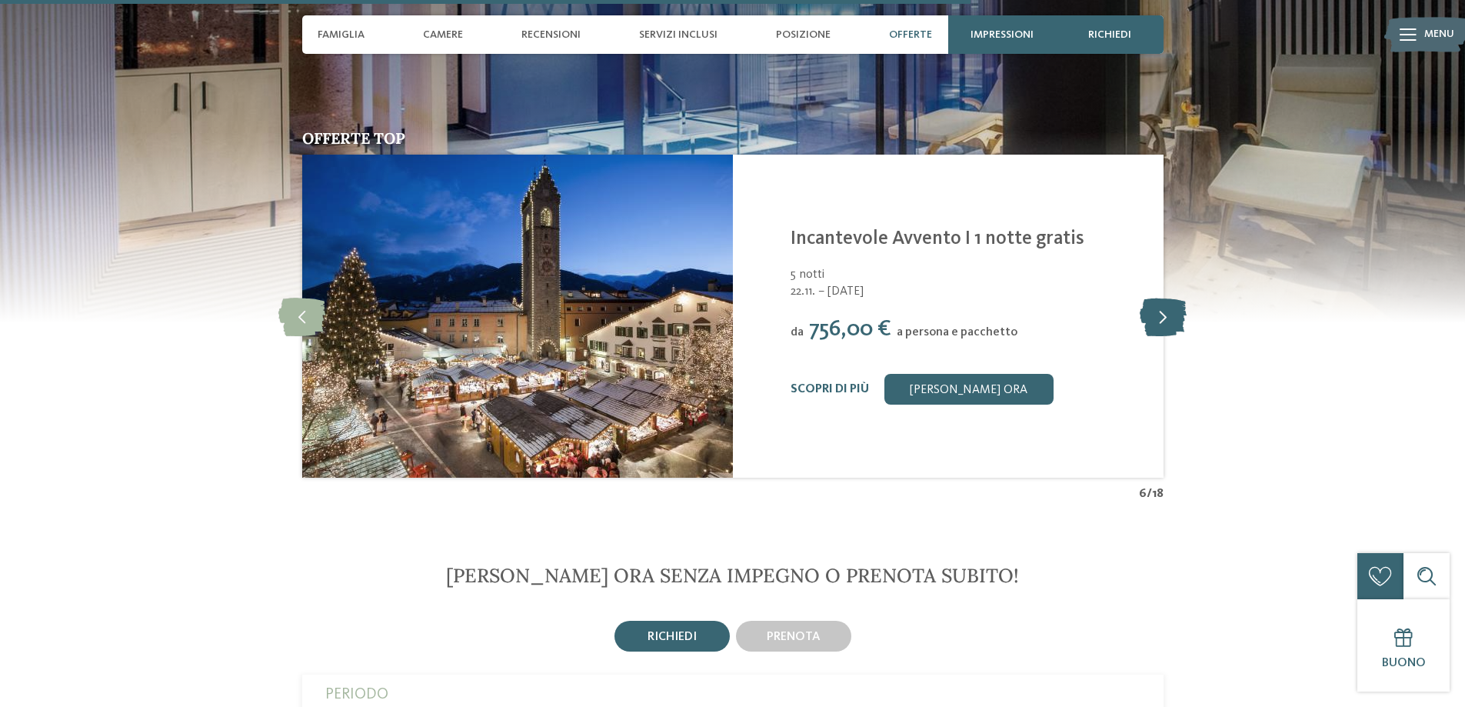
click at [1171, 297] on icon at bounding box center [1163, 316] width 47 height 38
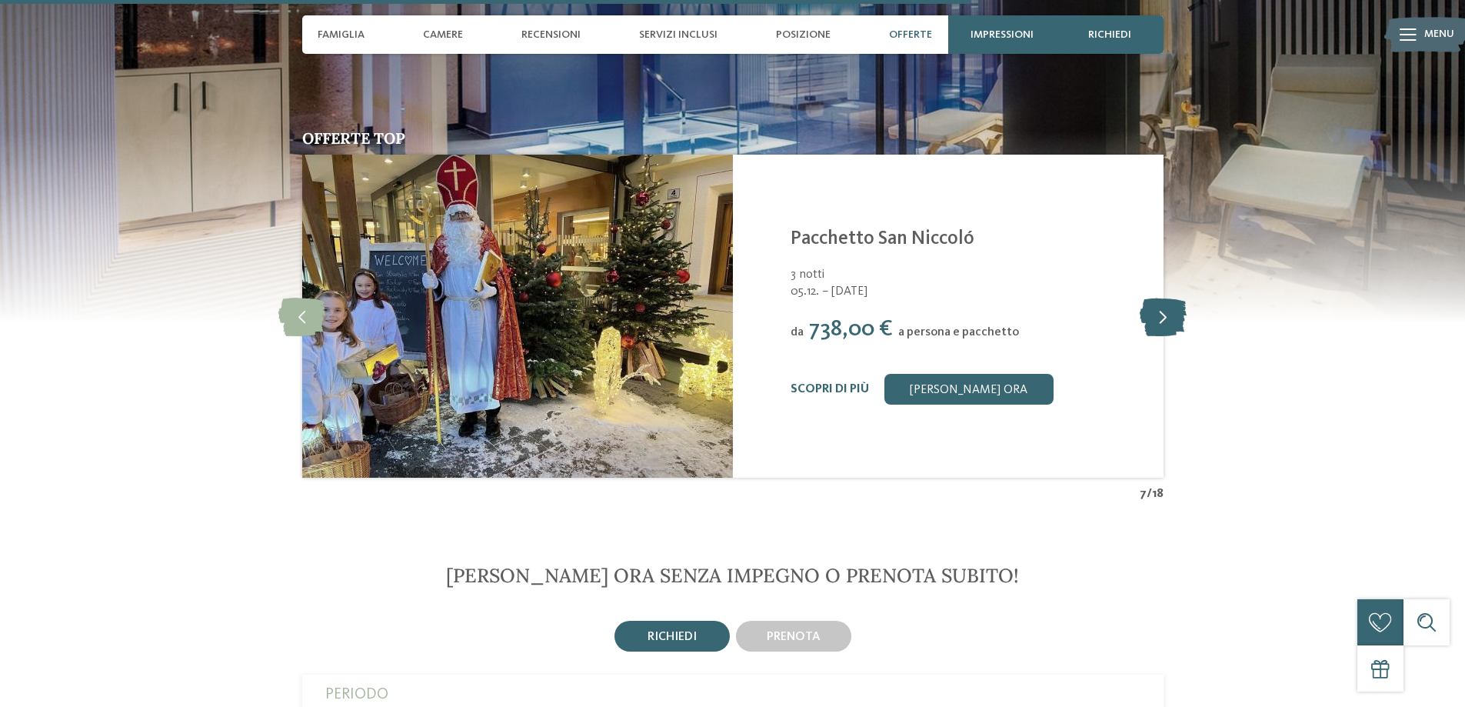
click at [1152, 297] on icon at bounding box center [1163, 316] width 47 height 38
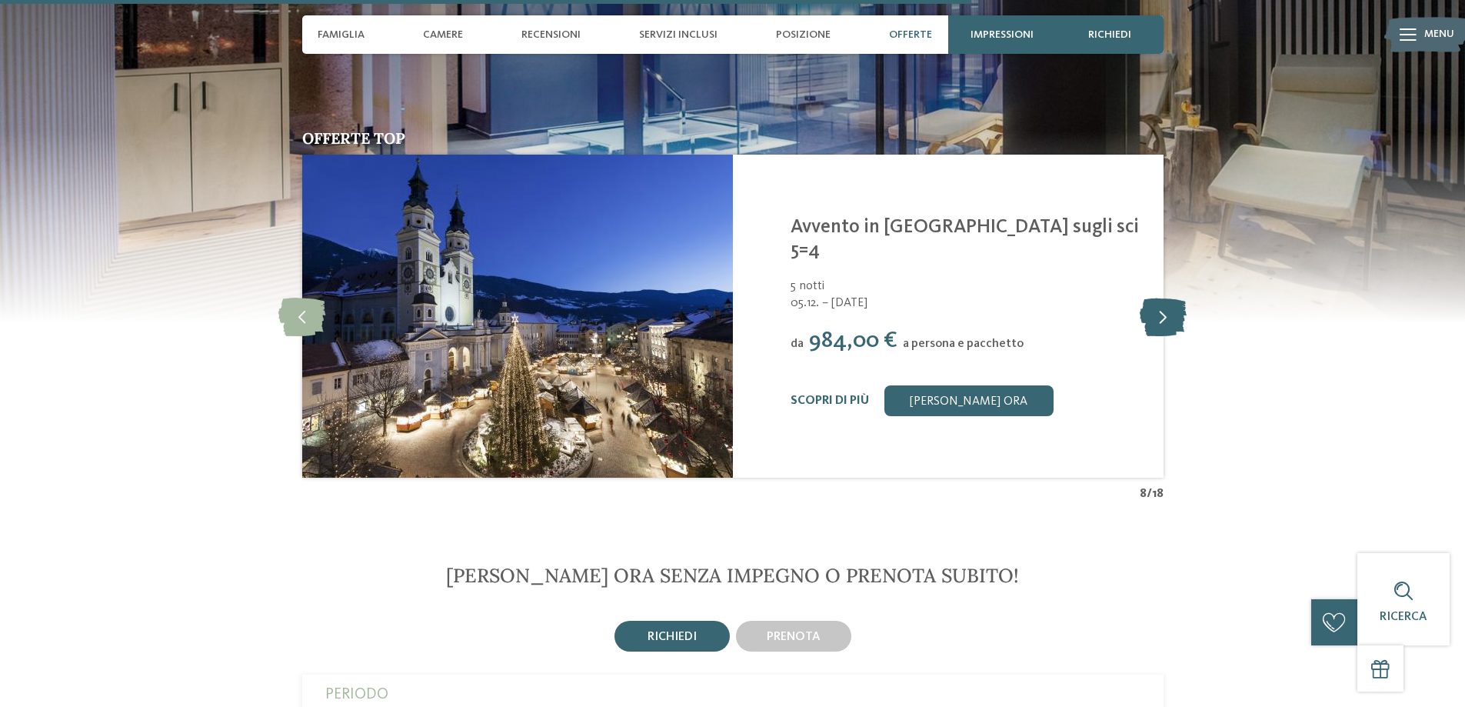
click at [1152, 297] on icon at bounding box center [1163, 316] width 47 height 38
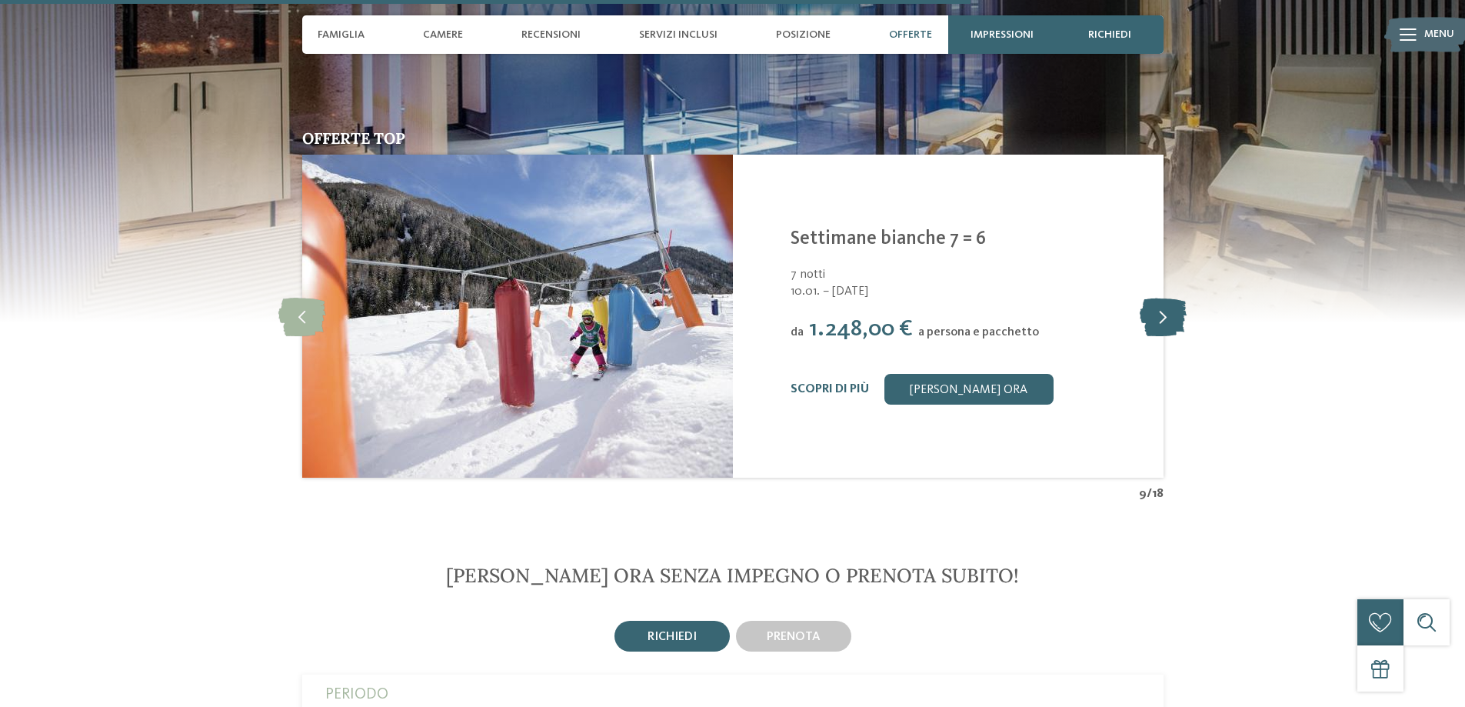
click at [1152, 297] on icon at bounding box center [1163, 316] width 47 height 38
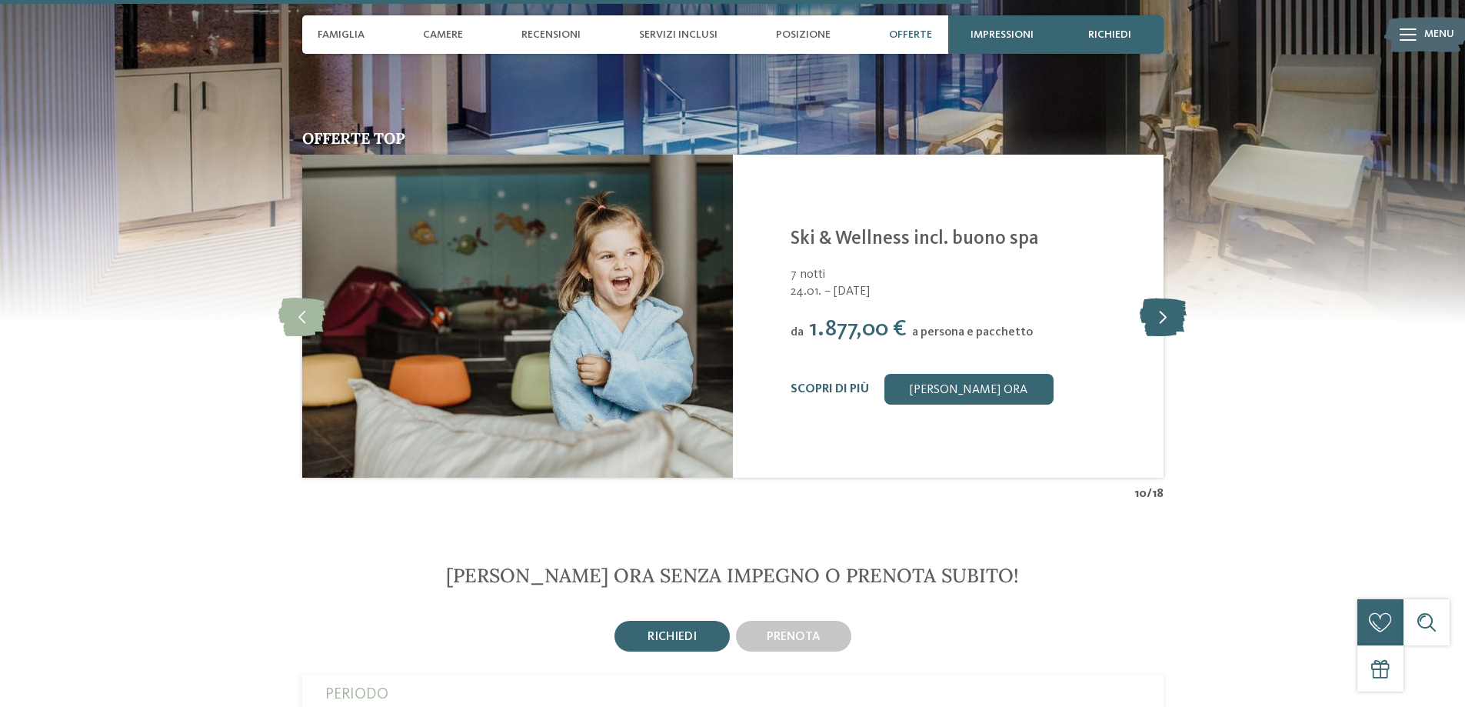
click at [1152, 297] on icon at bounding box center [1163, 316] width 47 height 38
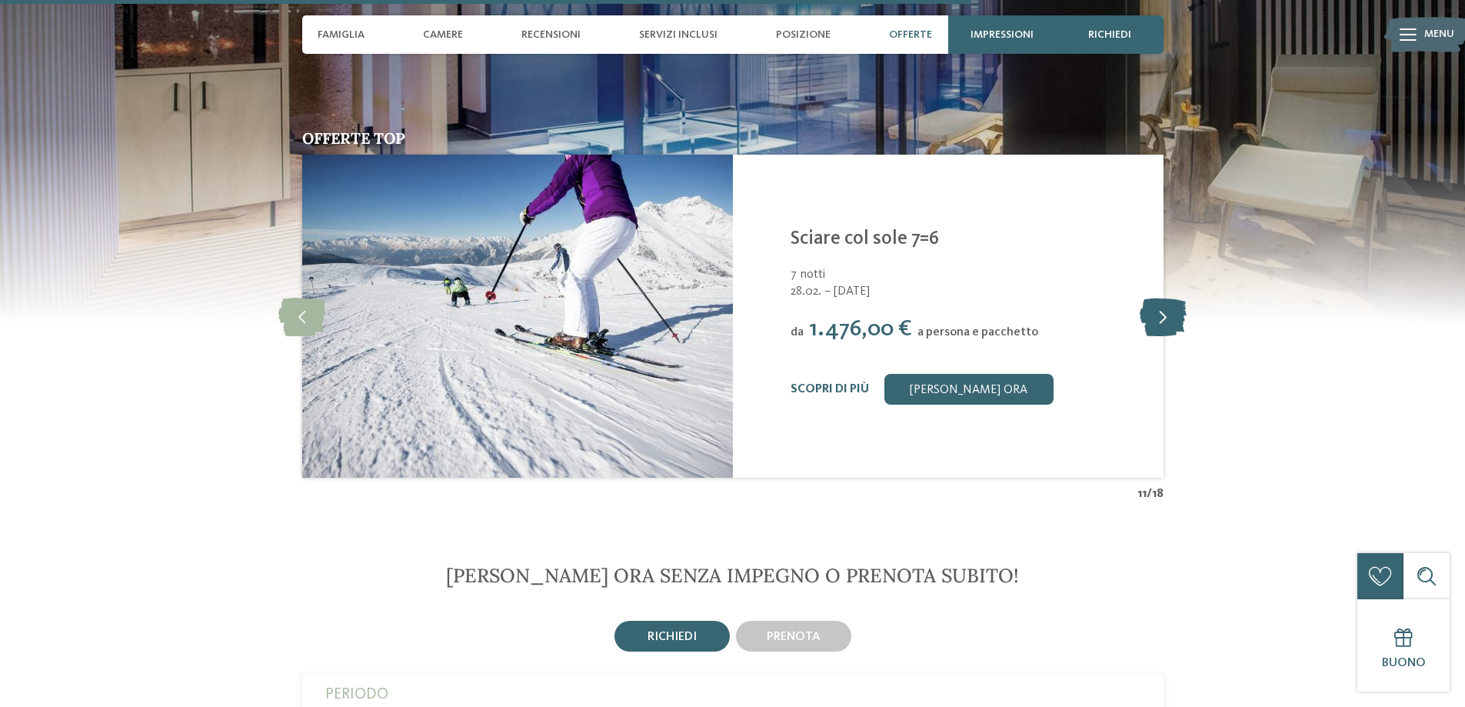
click at [1152, 297] on icon at bounding box center [1163, 316] width 47 height 38
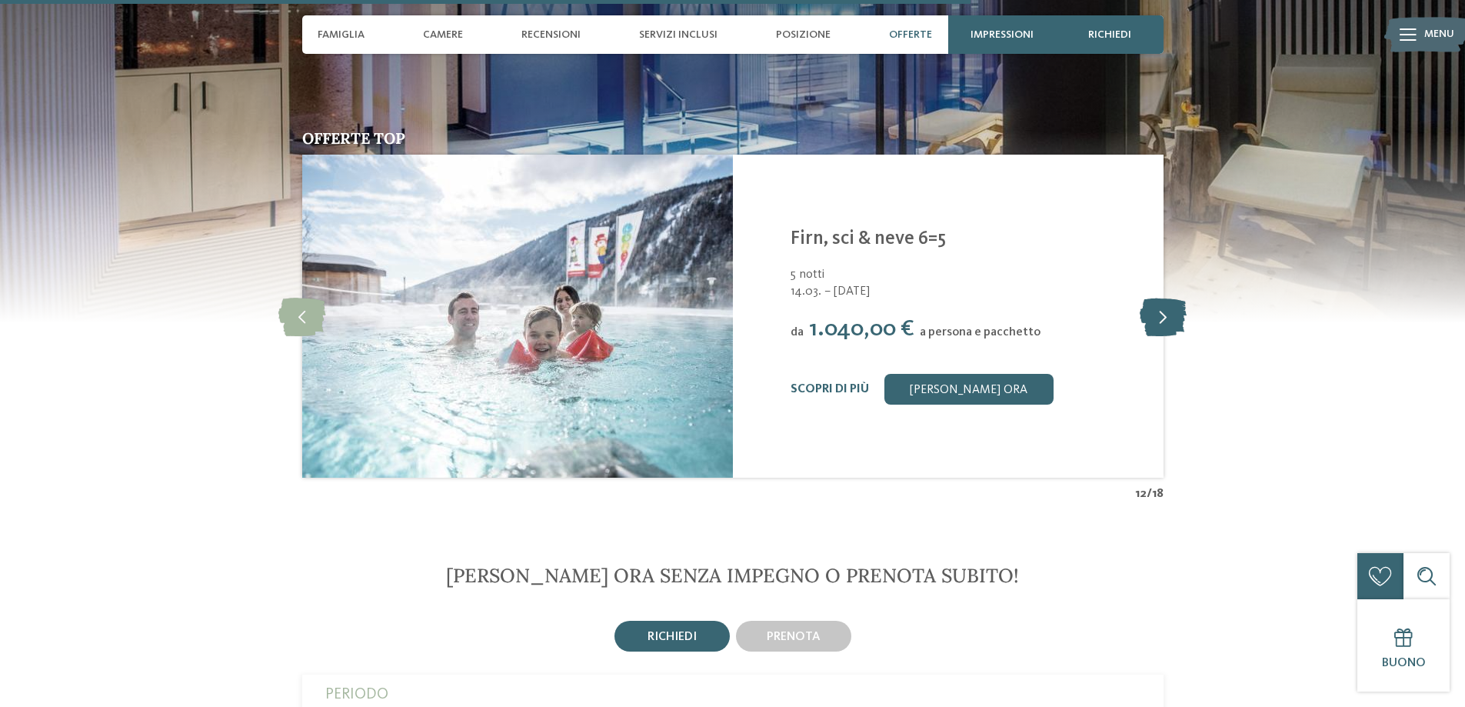
click at [1152, 297] on icon at bounding box center [1163, 316] width 47 height 38
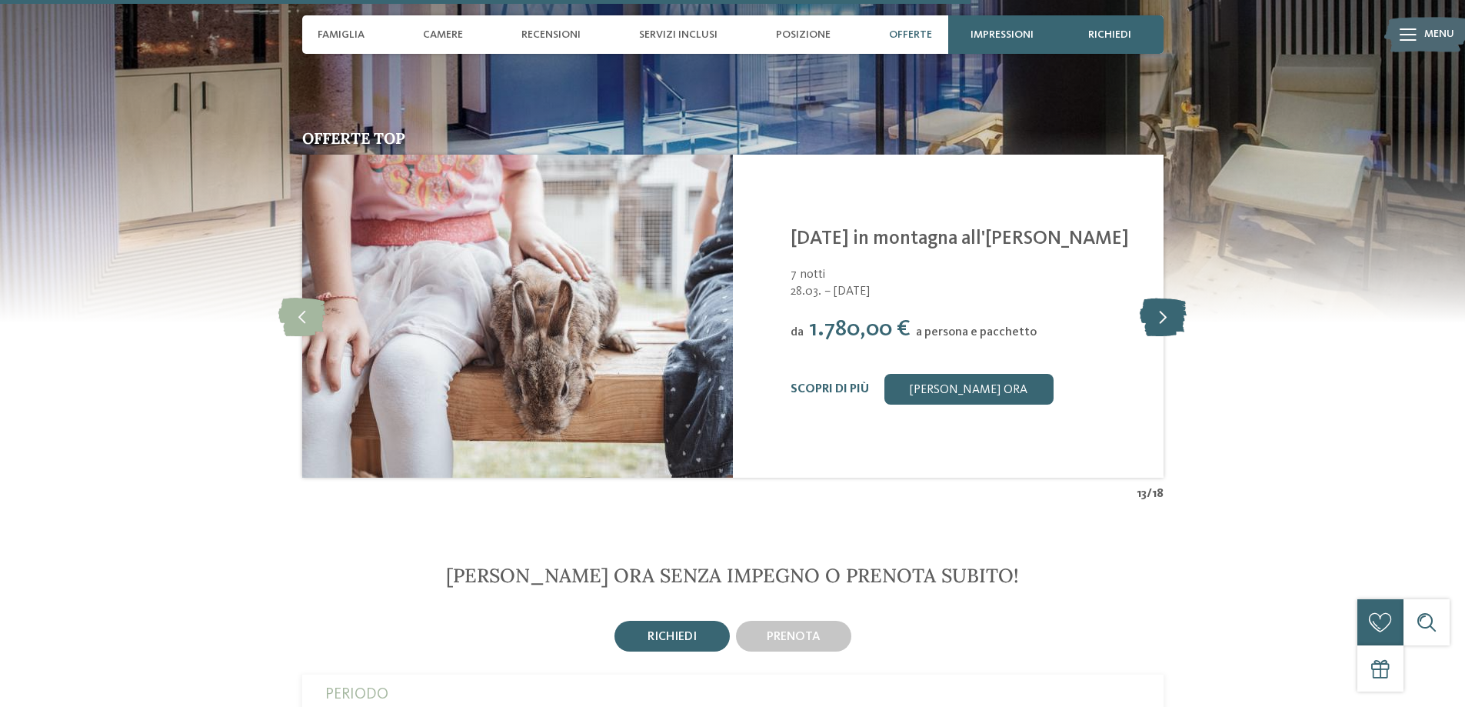
click at [1152, 297] on icon at bounding box center [1163, 316] width 47 height 38
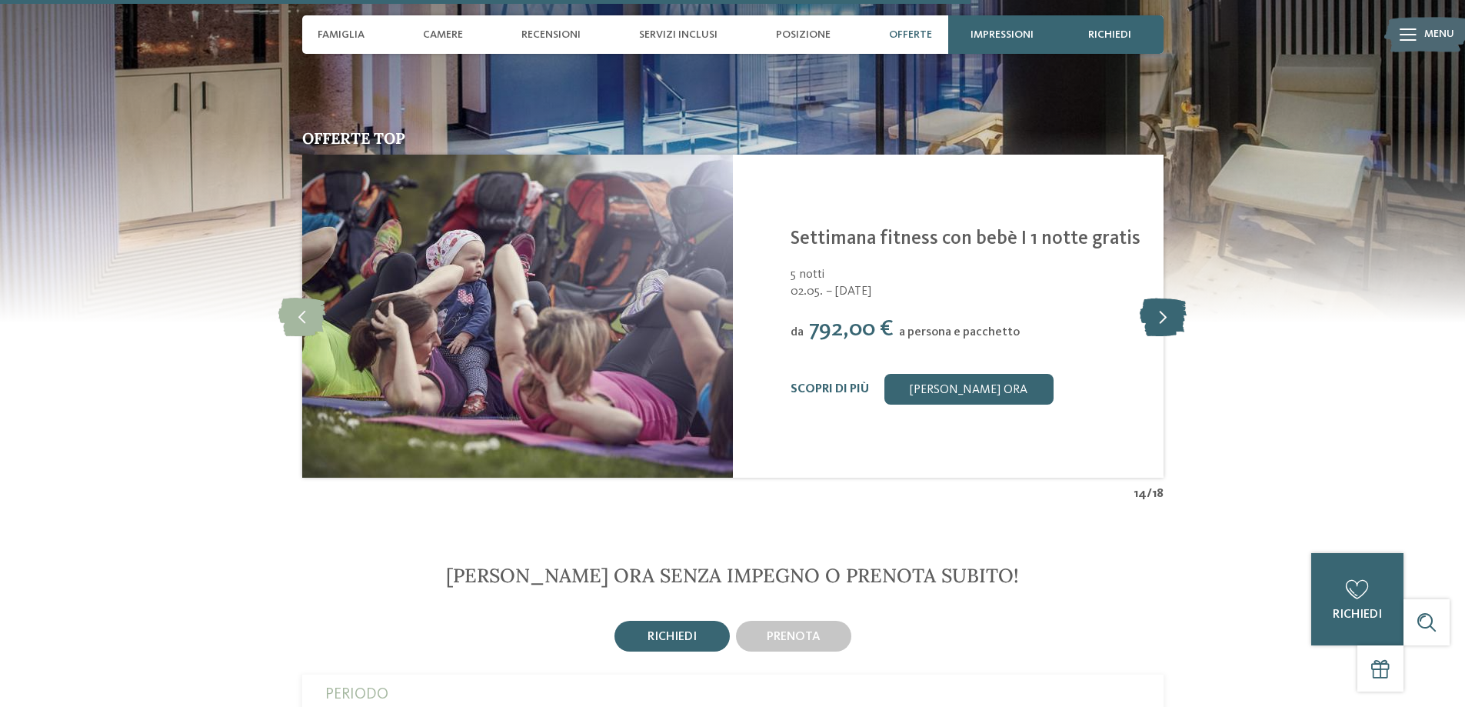
click at [1152, 297] on icon at bounding box center [1163, 316] width 47 height 38
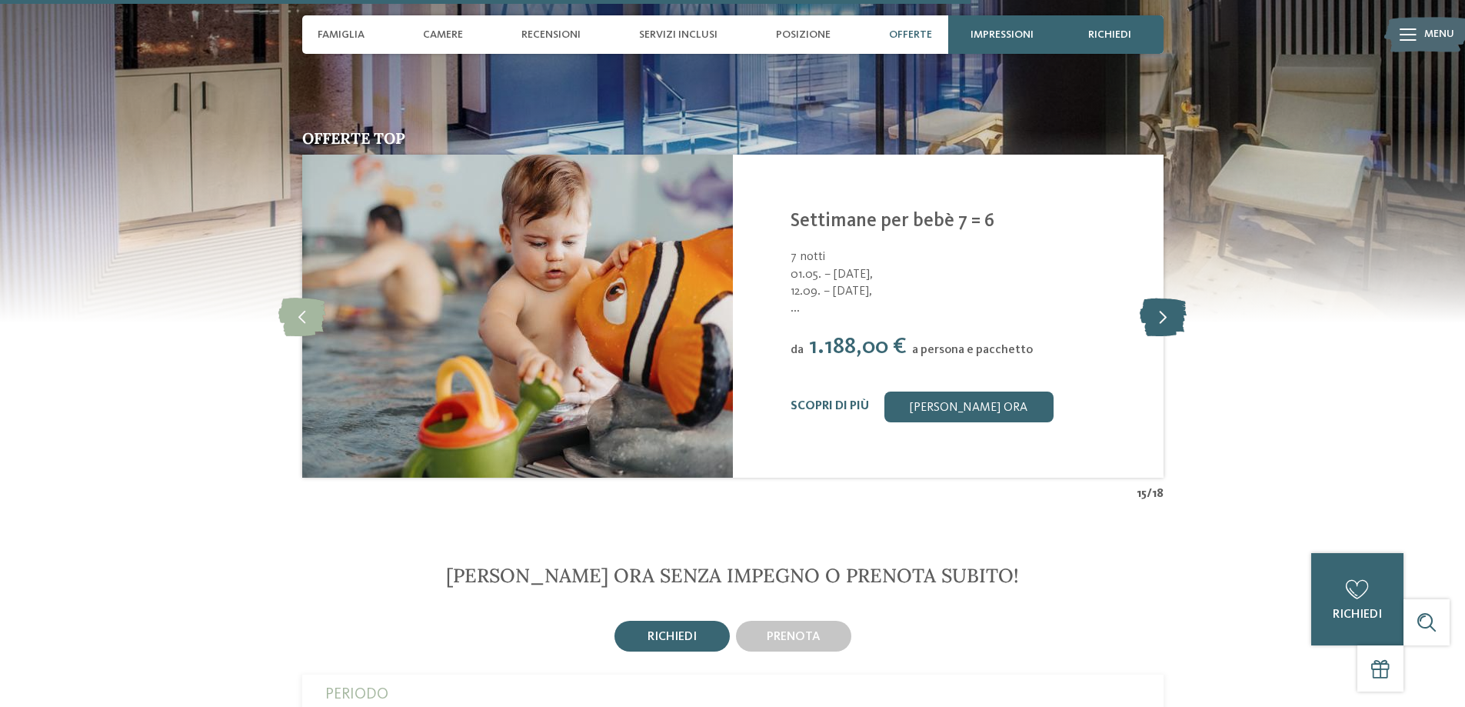
click at [1152, 297] on icon at bounding box center [1163, 316] width 47 height 38
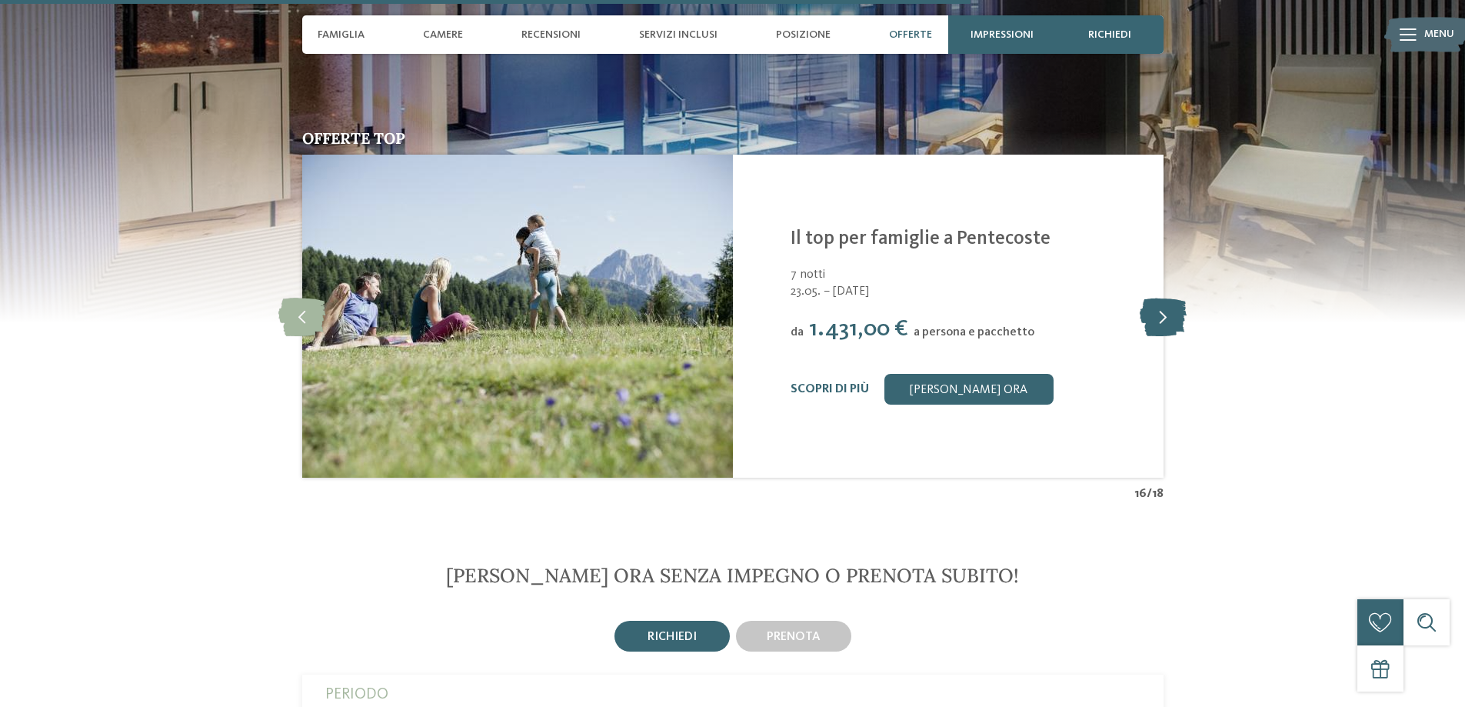
click at [1152, 297] on icon at bounding box center [1163, 316] width 47 height 38
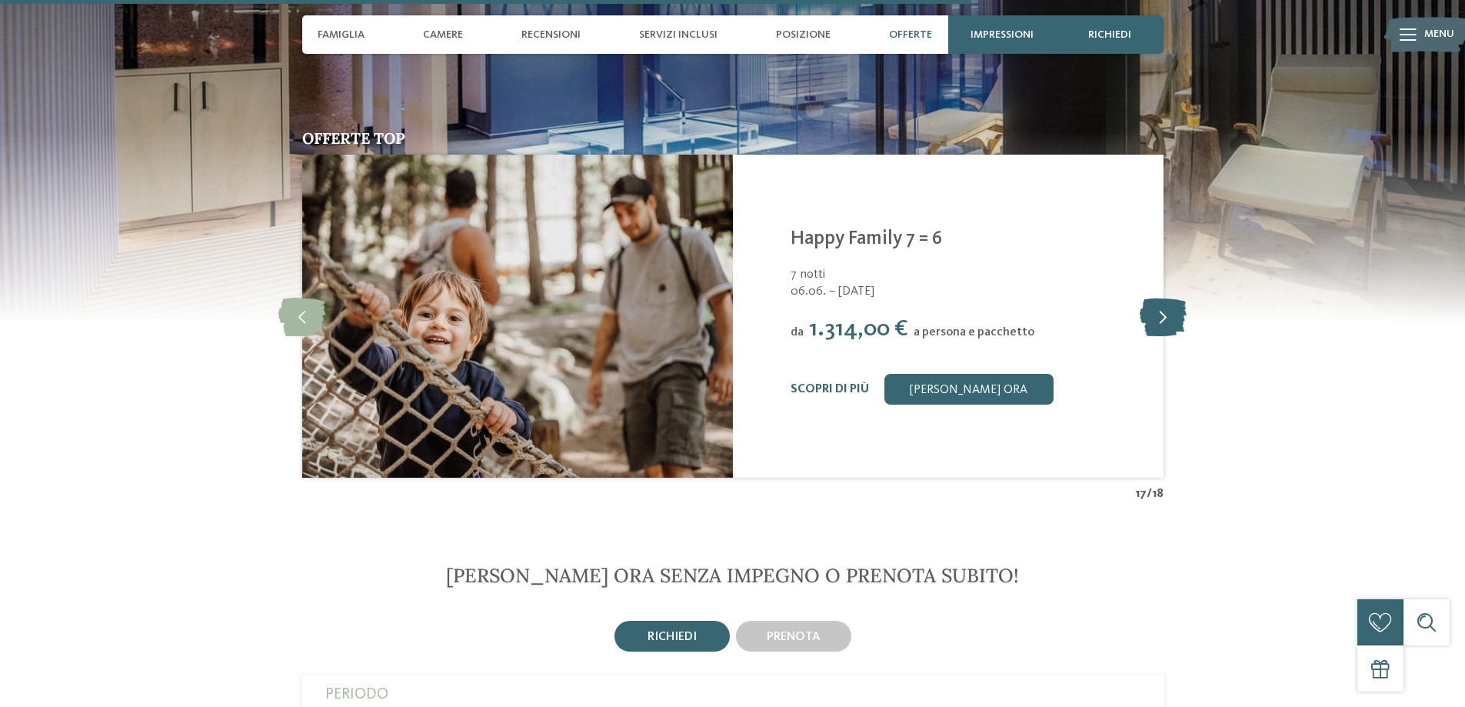
click at [1152, 297] on icon at bounding box center [1163, 316] width 47 height 38
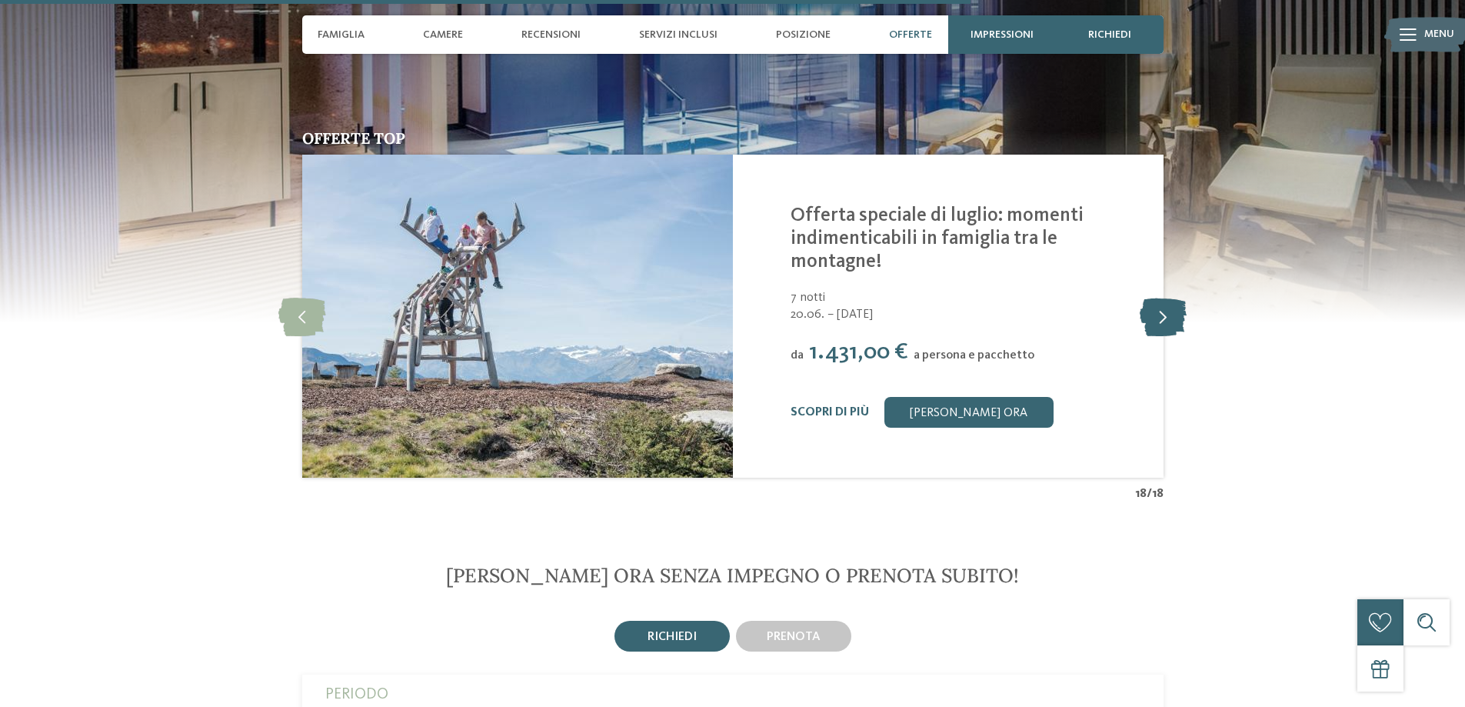
click at [1152, 297] on icon at bounding box center [1163, 316] width 47 height 38
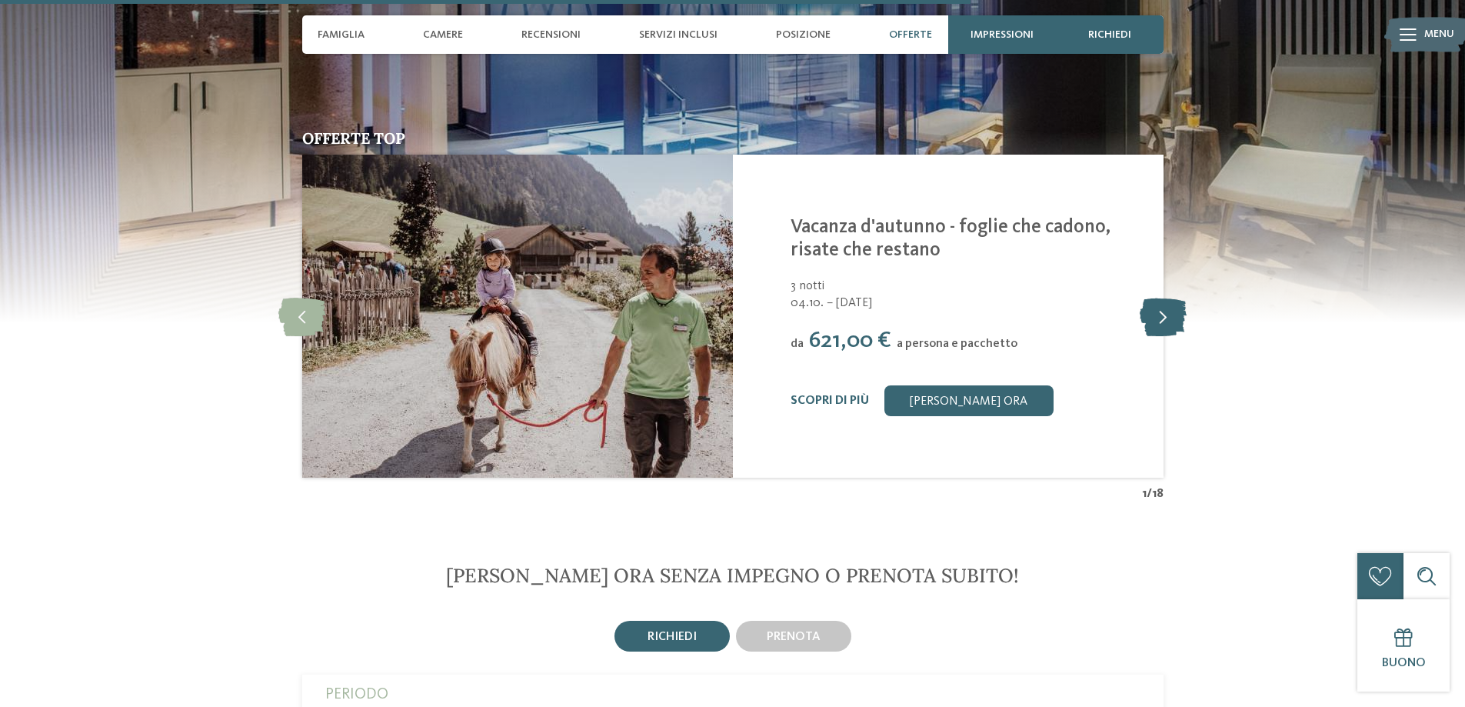
click at [1152, 297] on icon at bounding box center [1163, 316] width 47 height 38
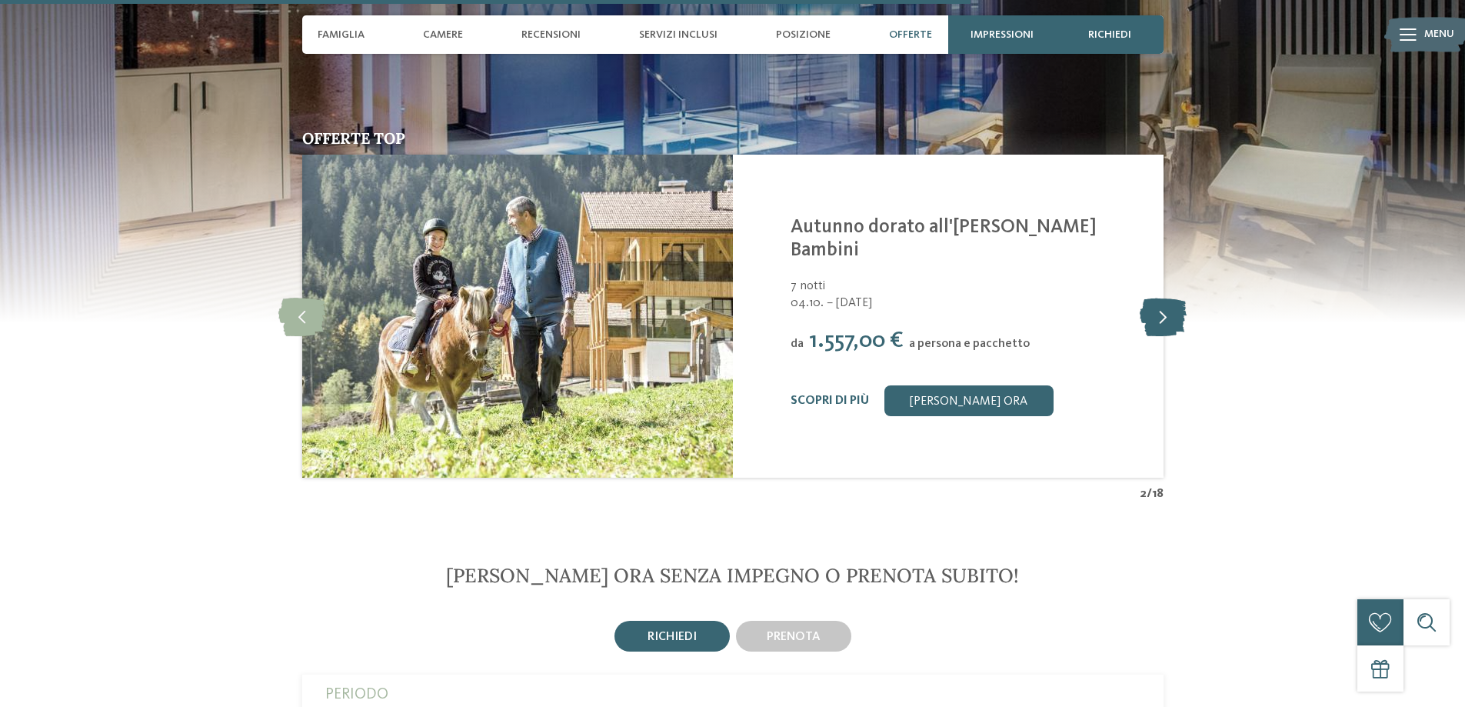
click at [1152, 297] on icon at bounding box center [1163, 316] width 47 height 38
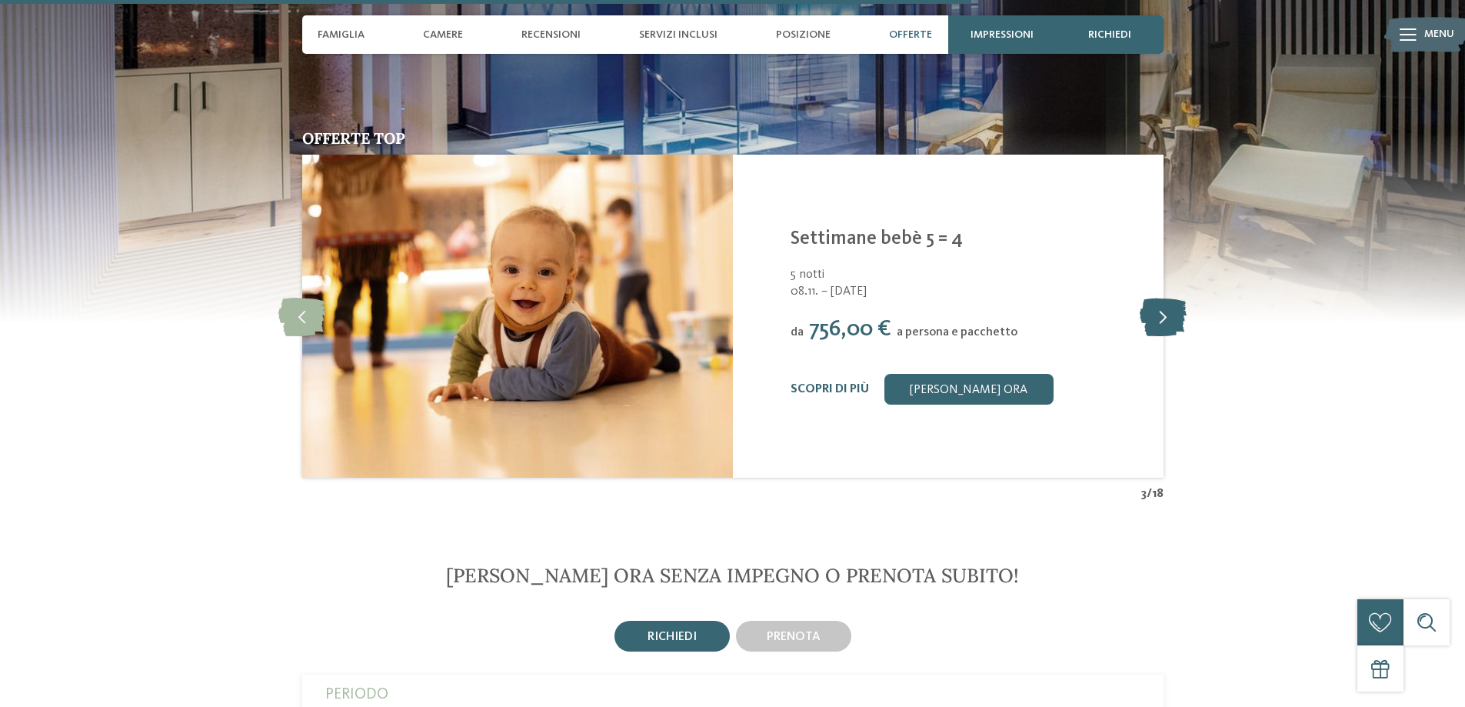
click at [1152, 297] on icon at bounding box center [1163, 316] width 47 height 38
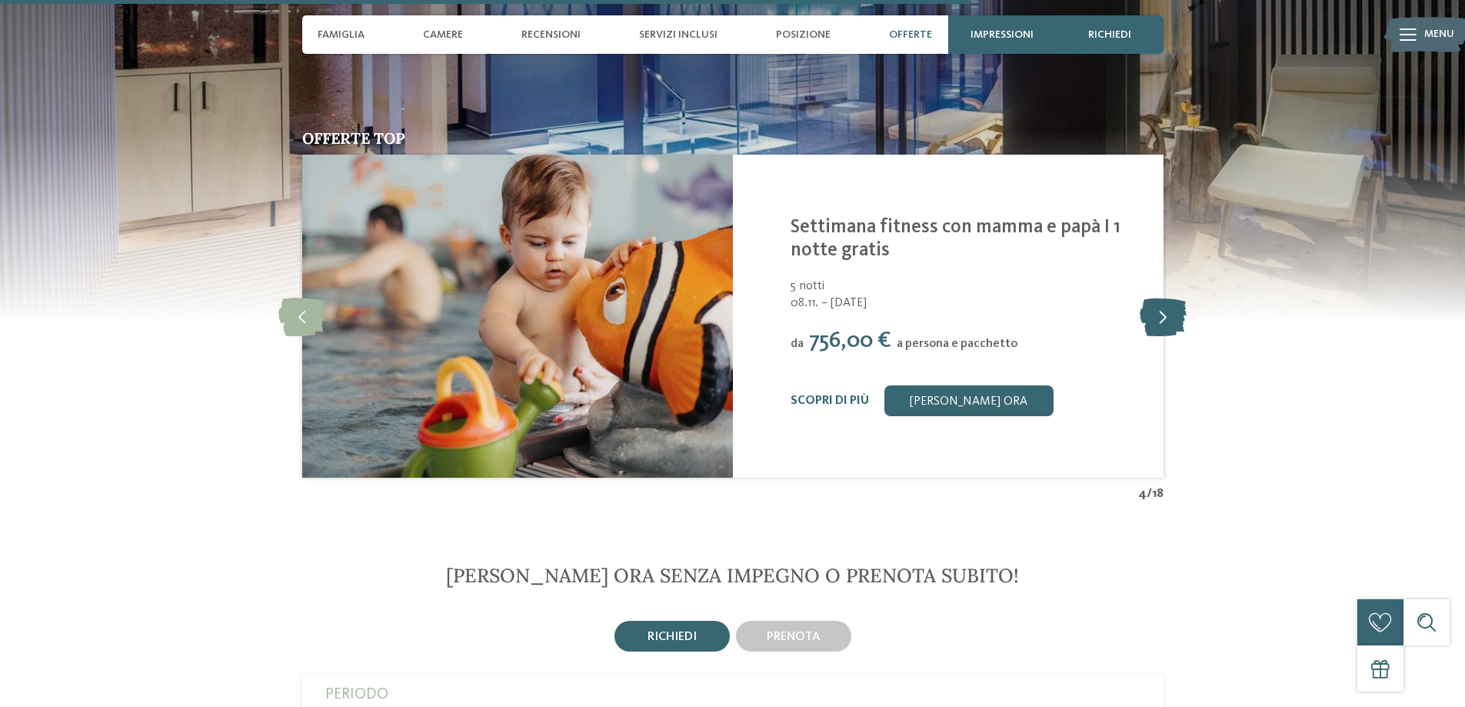
click at [1152, 297] on icon at bounding box center [1163, 316] width 47 height 38
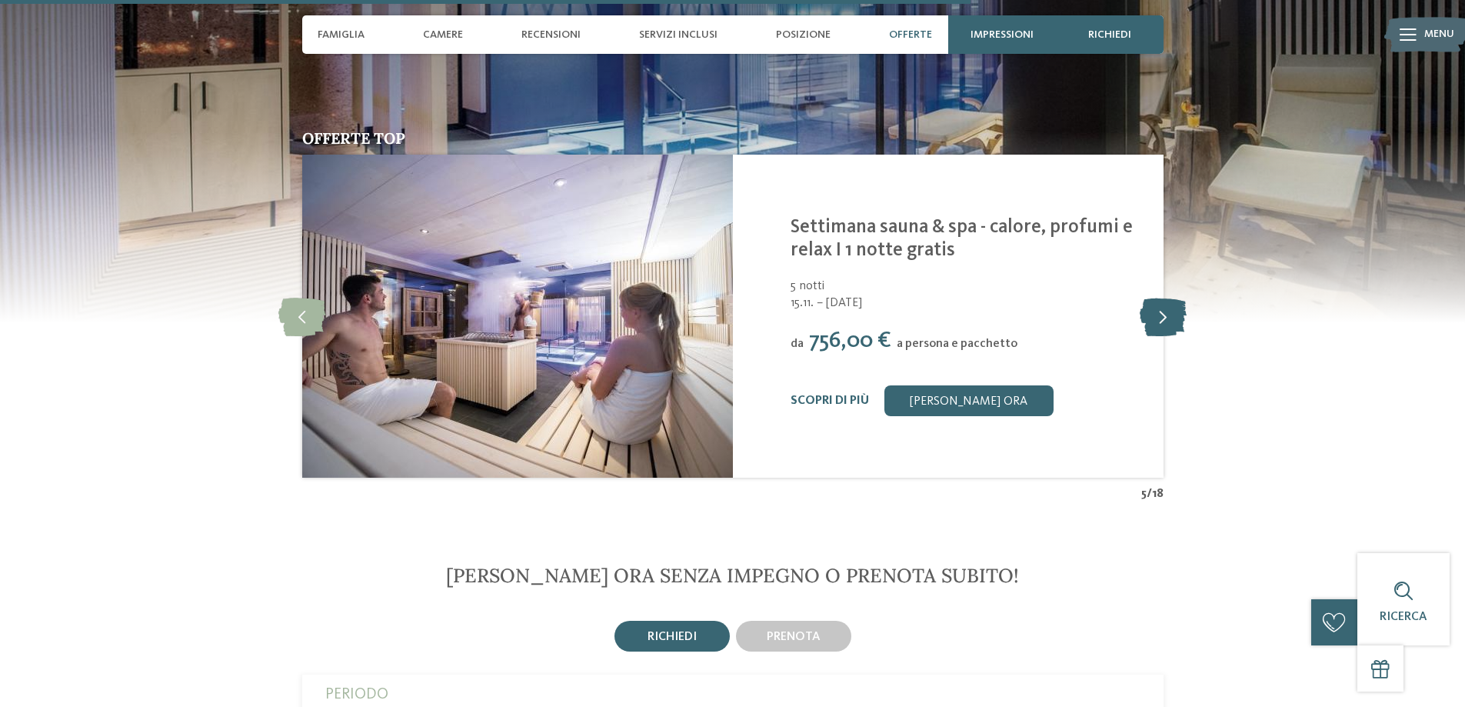
click at [1153, 297] on icon at bounding box center [1163, 316] width 47 height 38
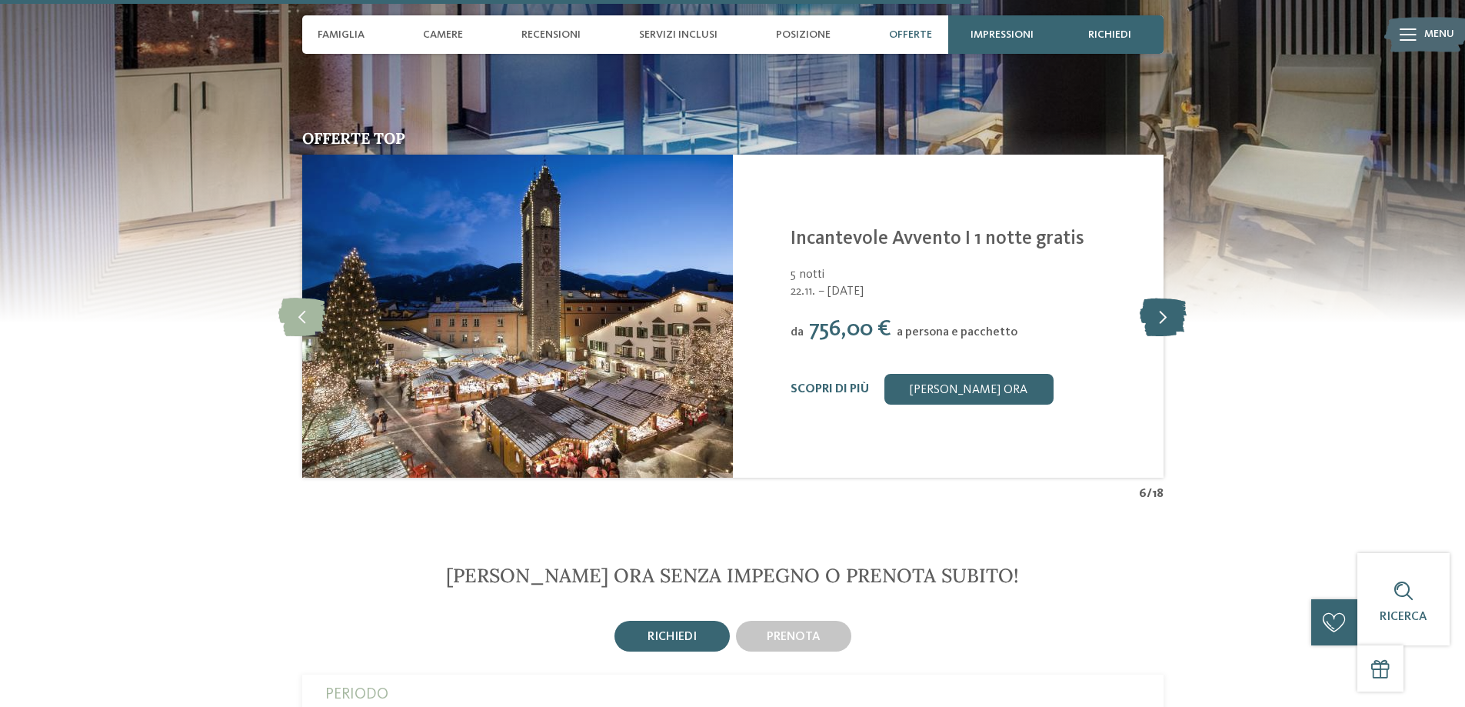
click at [1153, 297] on icon at bounding box center [1163, 316] width 47 height 38
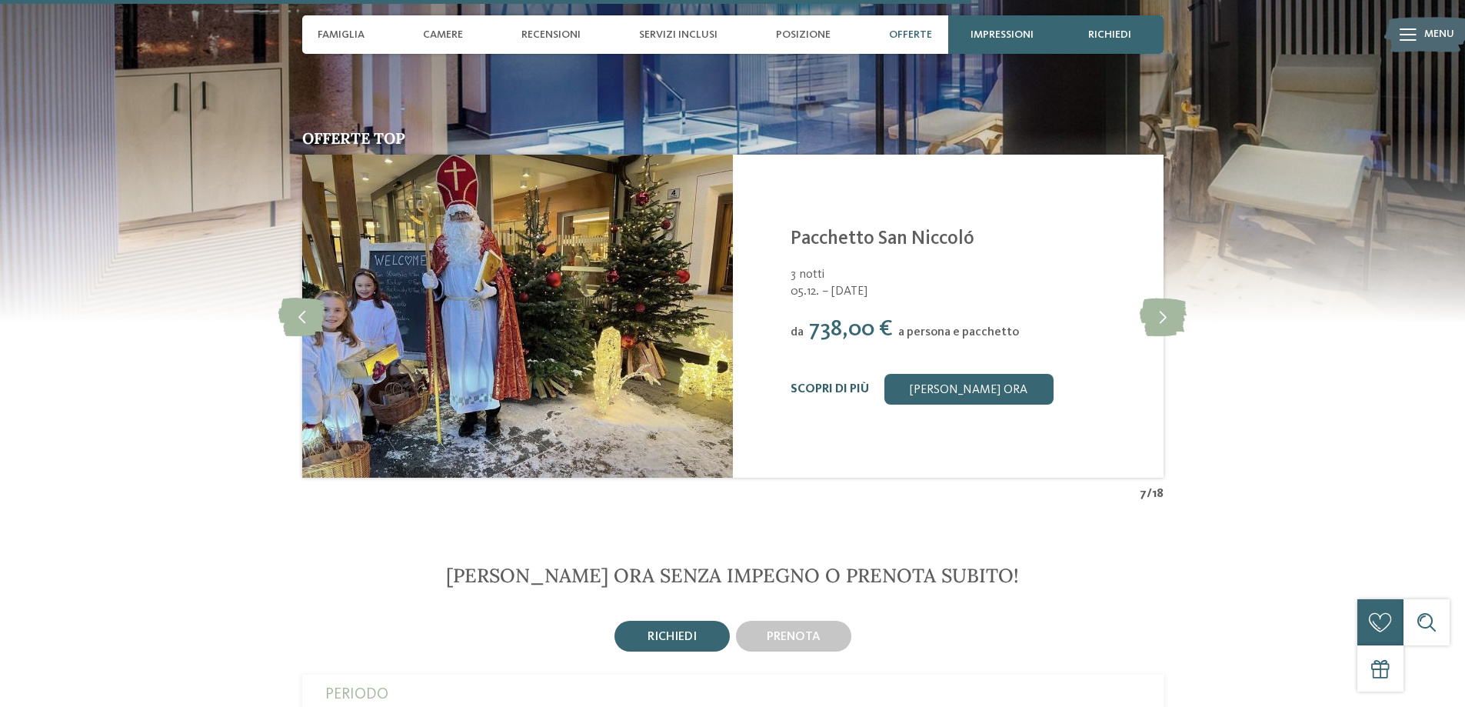
click at [841, 383] on link "Scopri di più" at bounding box center [830, 389] width 78 height 12
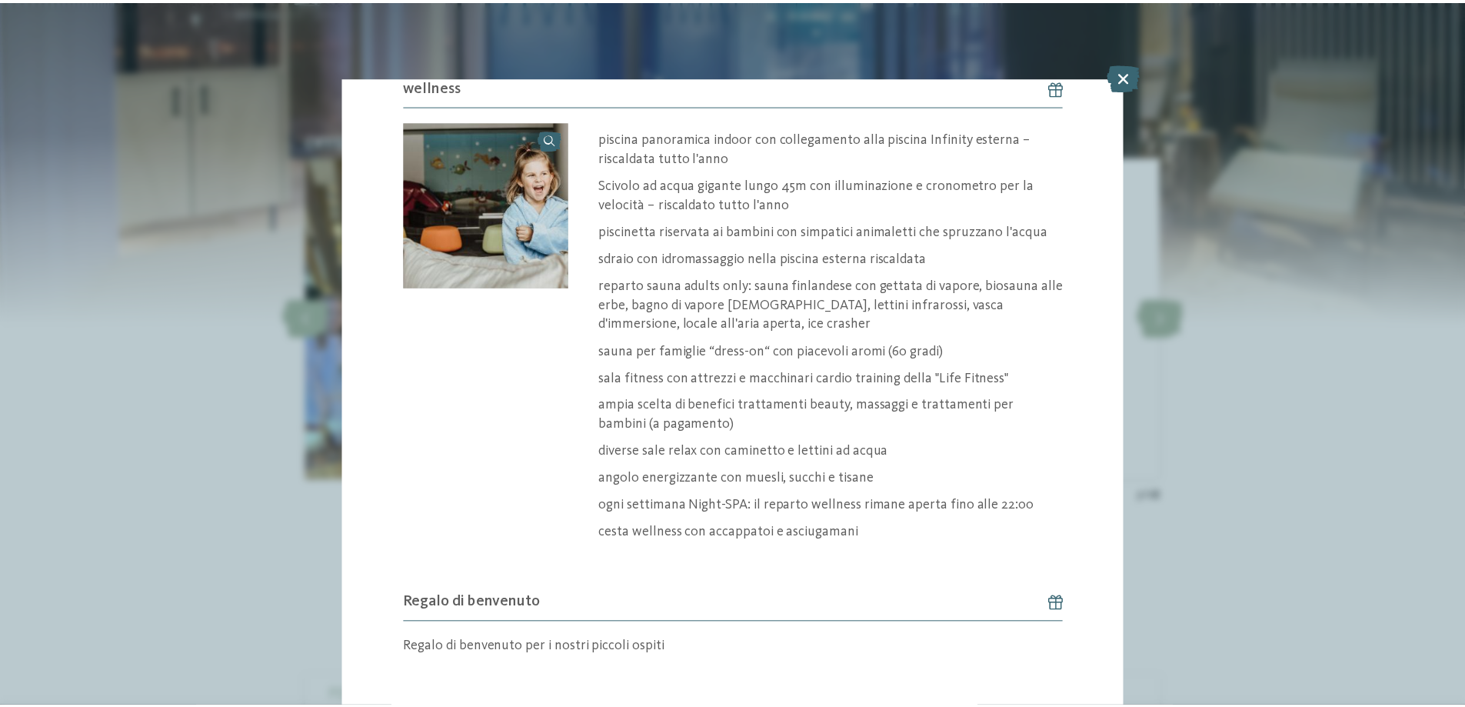
scroll to position [1988, 0]
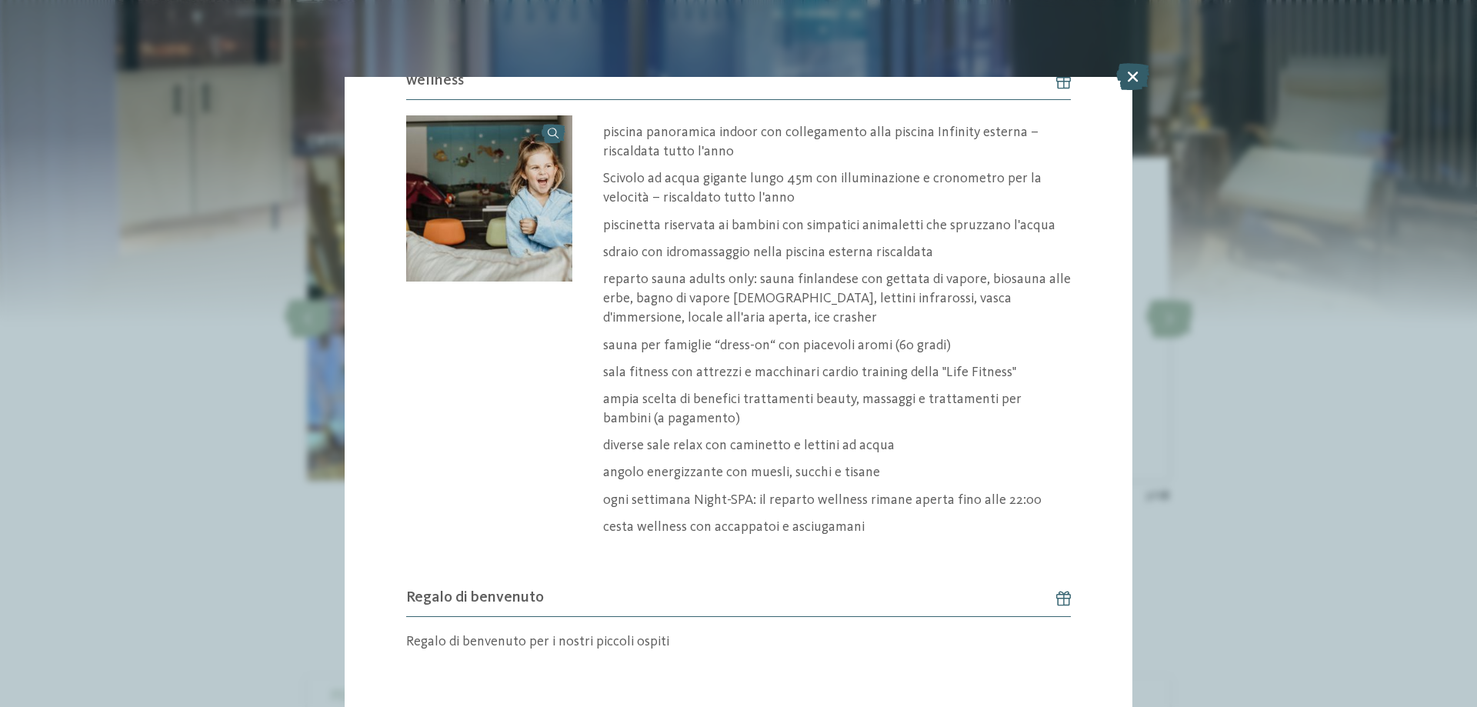
click at [1131, 79] on icon at bounding box center [1132, 76] width 33 height 27
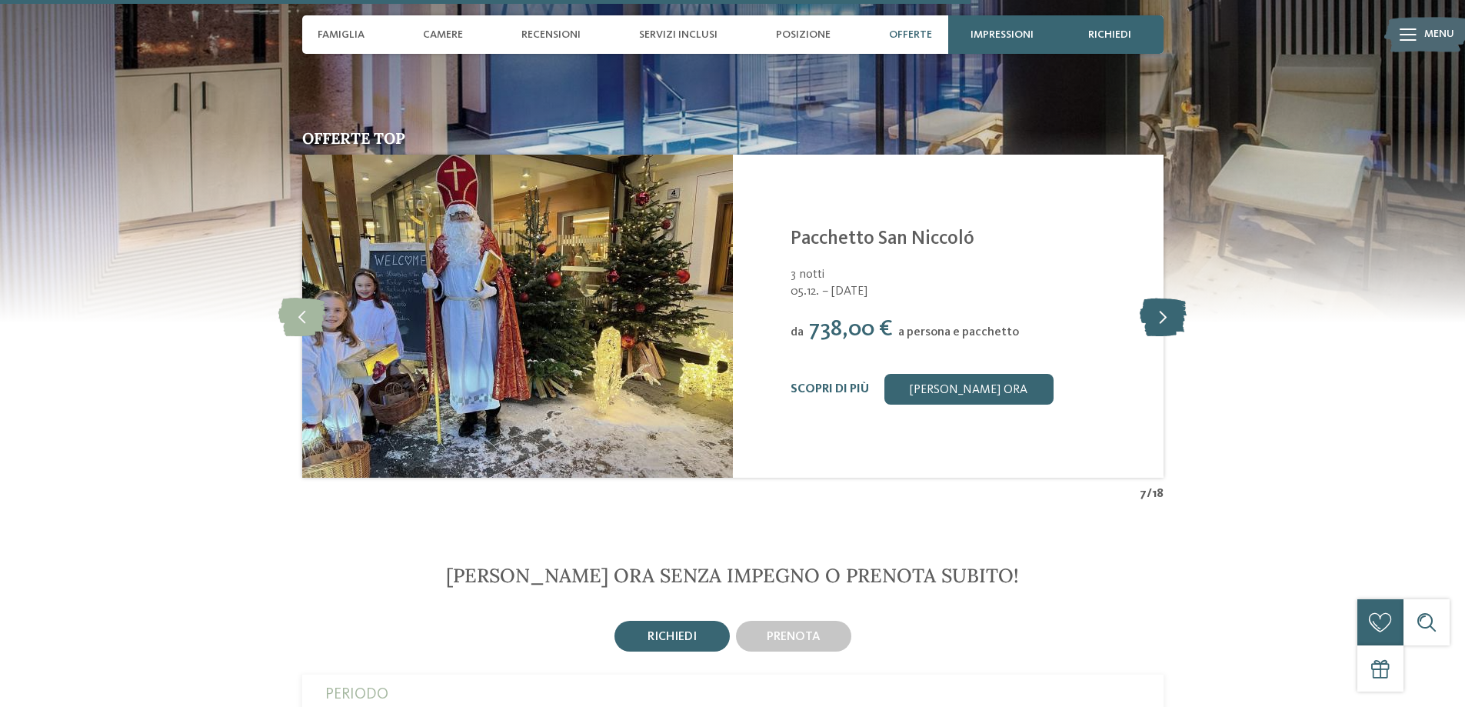
click at [1170, 297] on icon at bounding box center [1163, 316] width 47 height 38
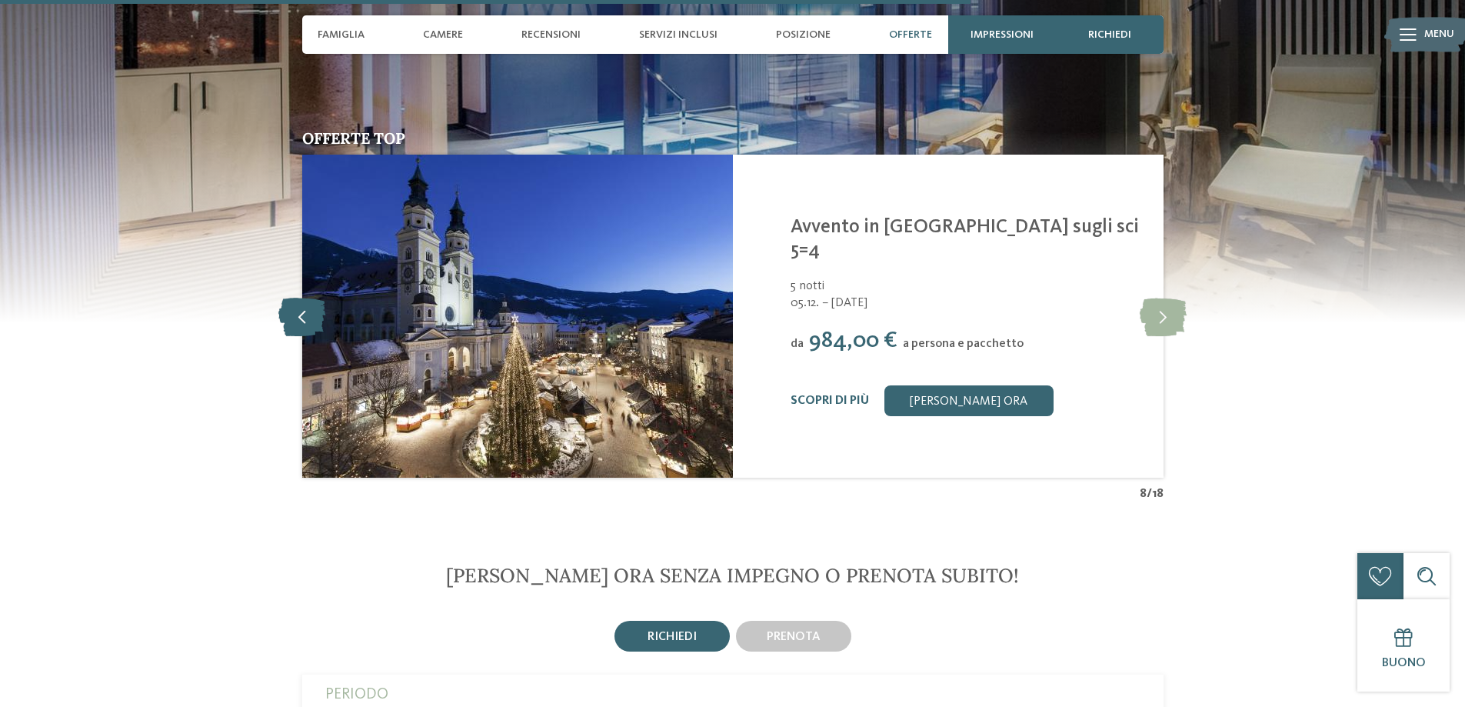
click at [317, 297] on icon at bounding box center [301, 316] width 47 height 38
